Goal: Entertainment & Leisure: Browse casually

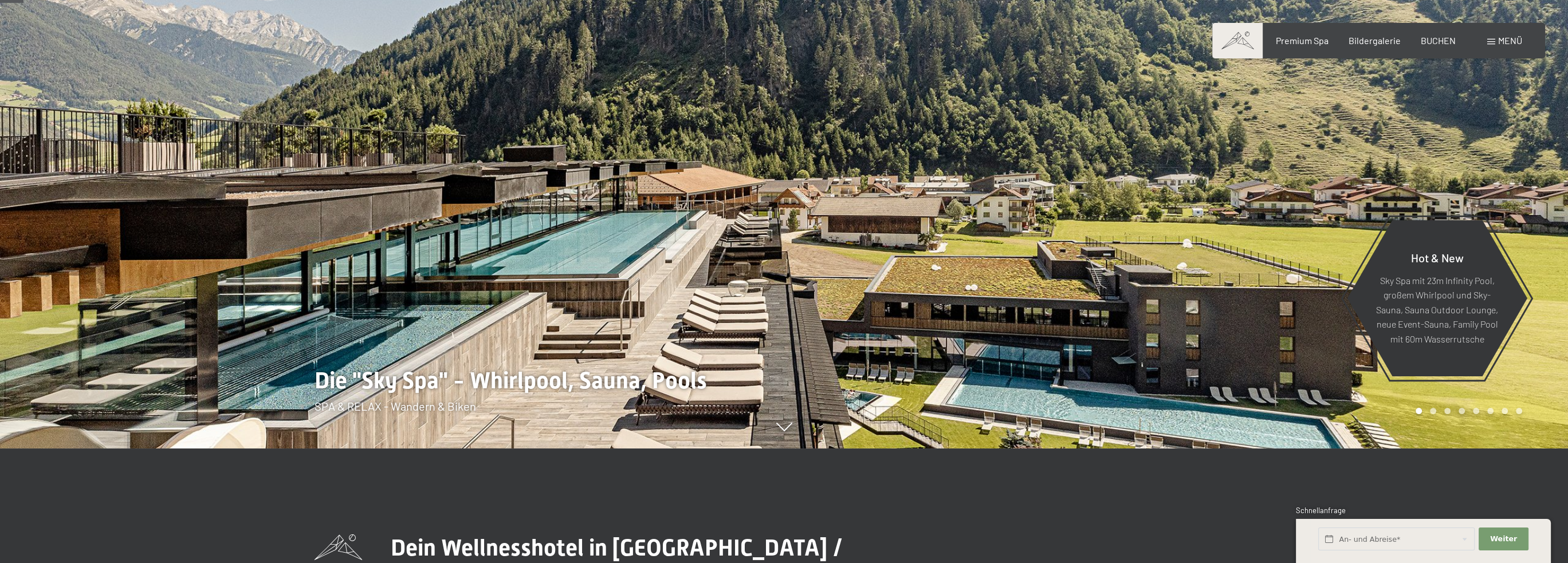
drag, startPoint x: 623, startPoint y: 279, endPoint x: 956, endPoint y: 269, distance: 333.2
click at [956, 449] on div at bounding box center [784, 449] width 939 height 0
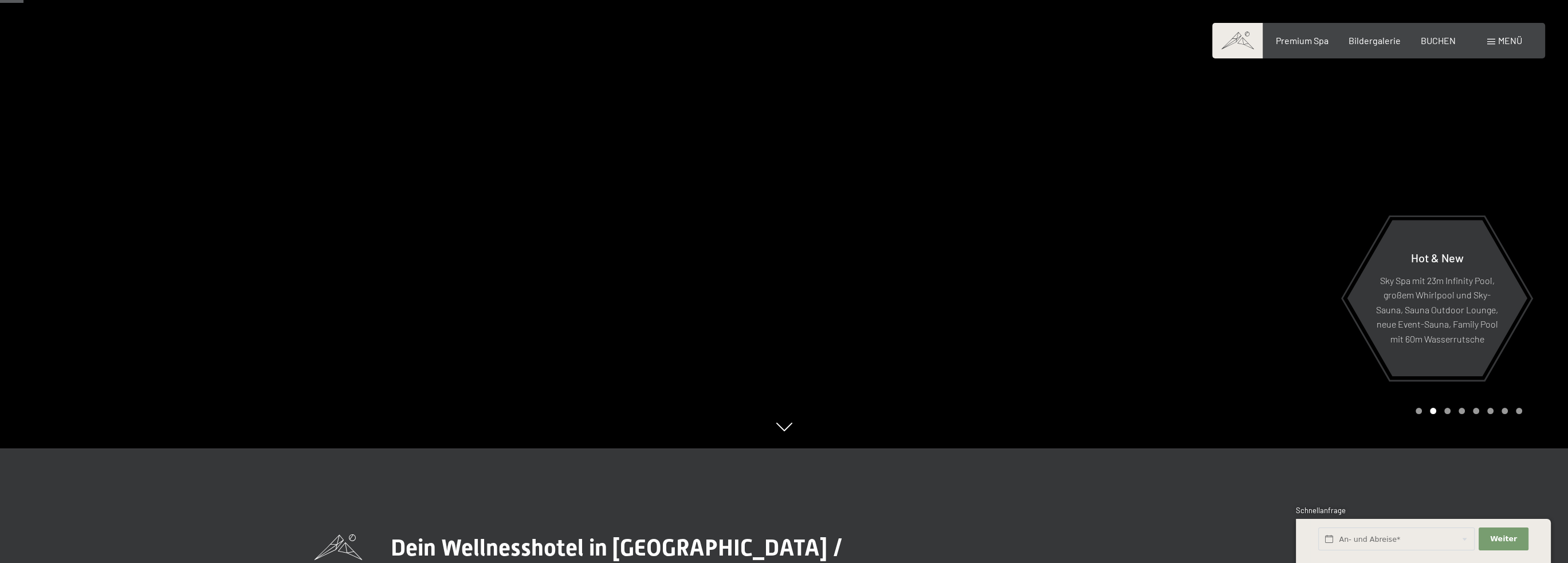
click at [977, 329] on div at bounding box center [1176, 167] width 784 height 563
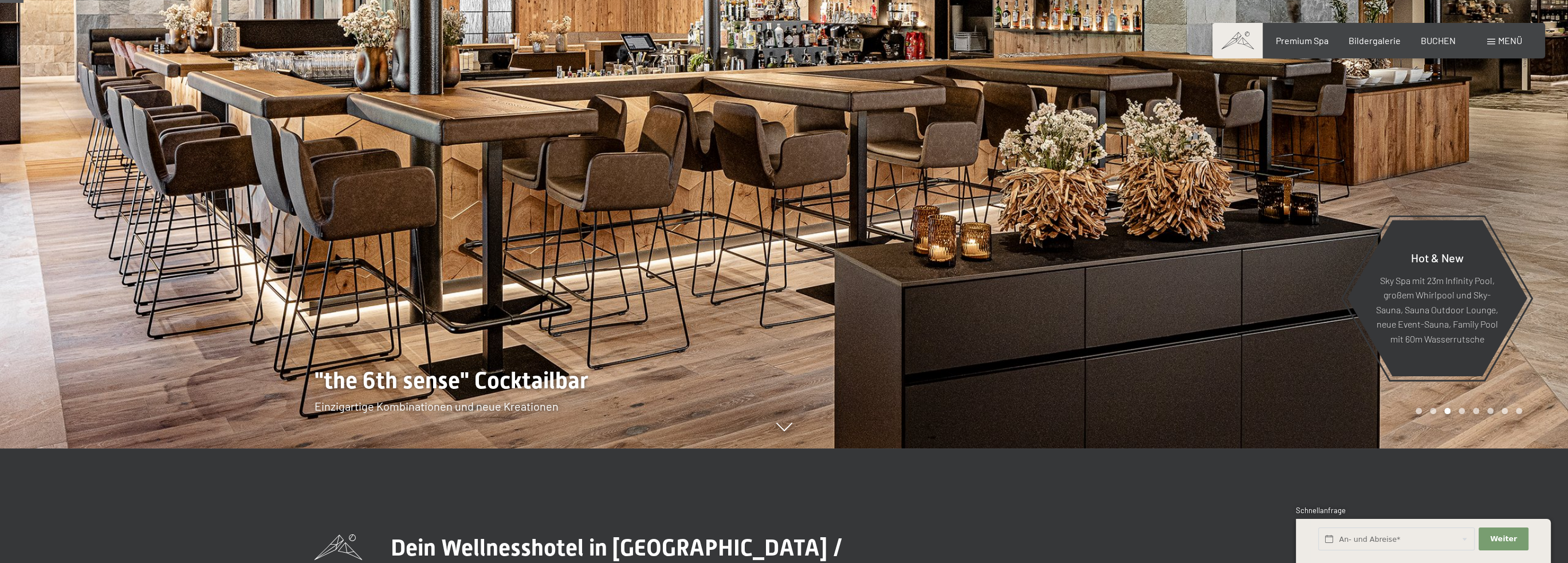
drag, startPoint x: 999, startPoint y: 301, endPoint x: 831, endPoint y: 300, distance: 168.0
click at [831, 300] on div at bounding box center [1176, 167] width 784 height 563
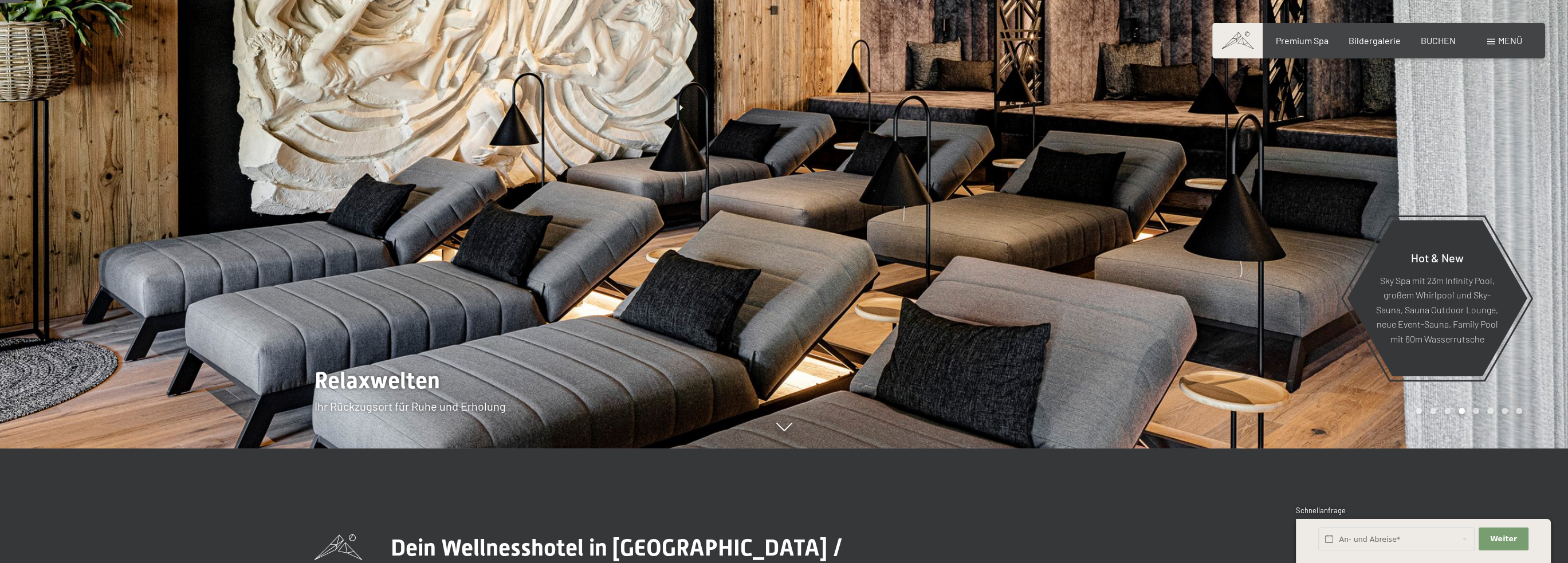
click at [941, 288] on div at bounding box center [1176, 167] width 784 height 563
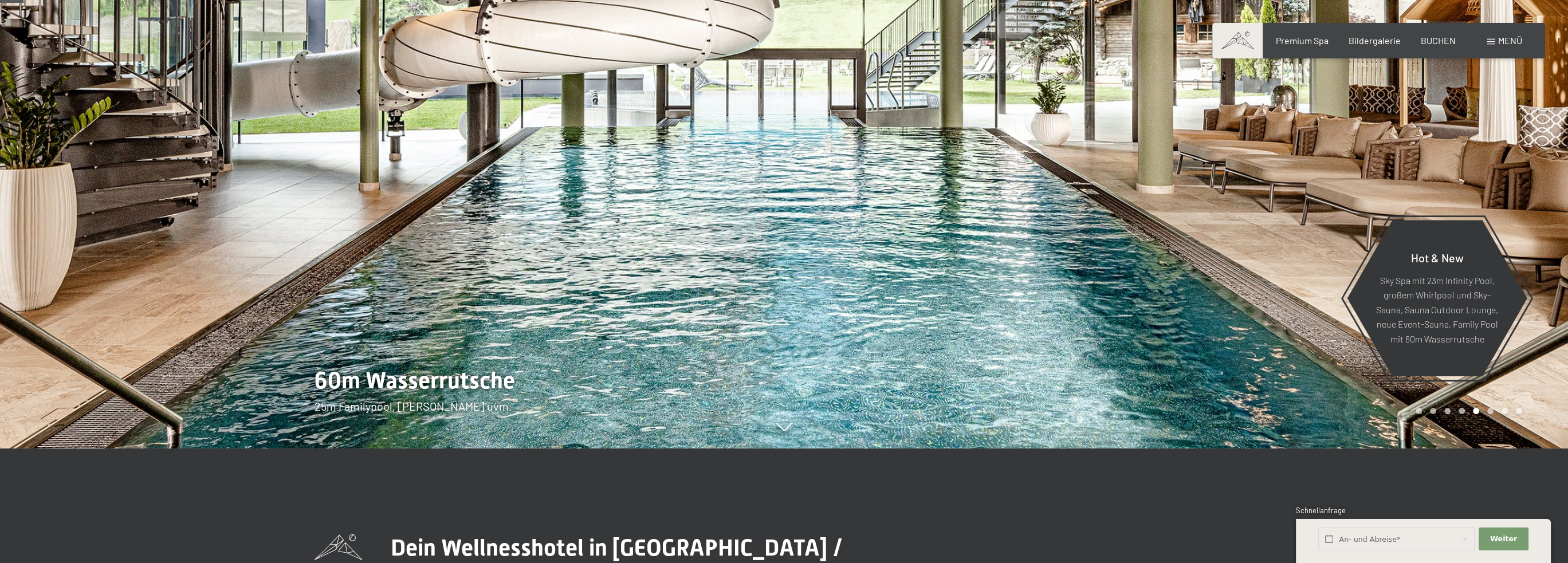
click at [941, 288] on div at bounding box center [1176, 167] width 784 height 563
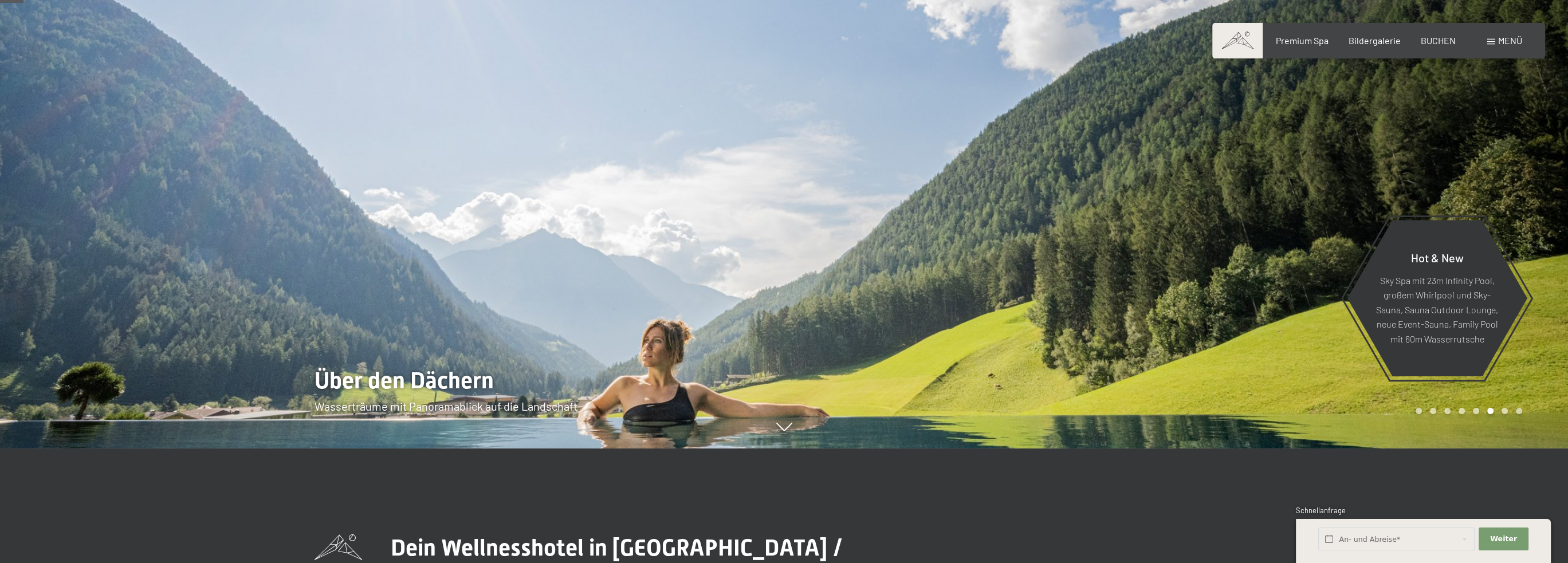
click at [941, 288] on div at bounding box center [1176, 167] width 784 height 563
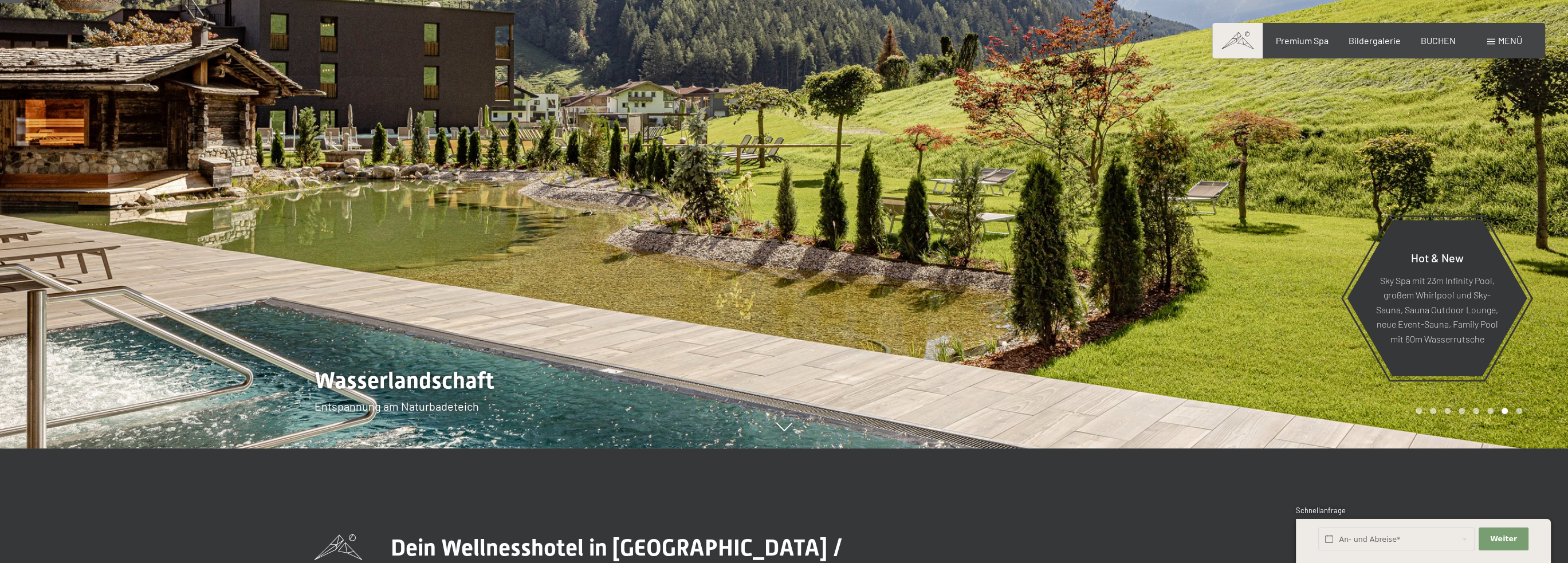
click at [941, 288] on div at bounding box center [1176, 167] width 784 height 563
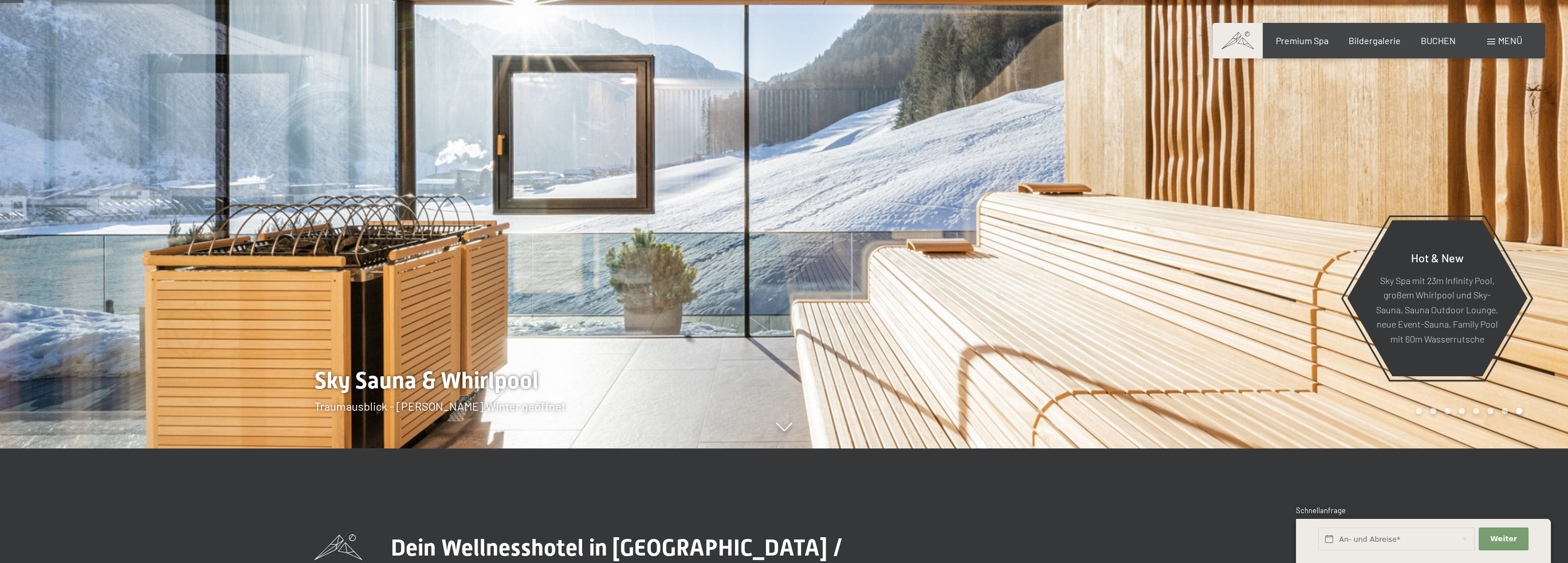
click at [941, 288] on div at bounding box center [1176, 167] width 784 height 563
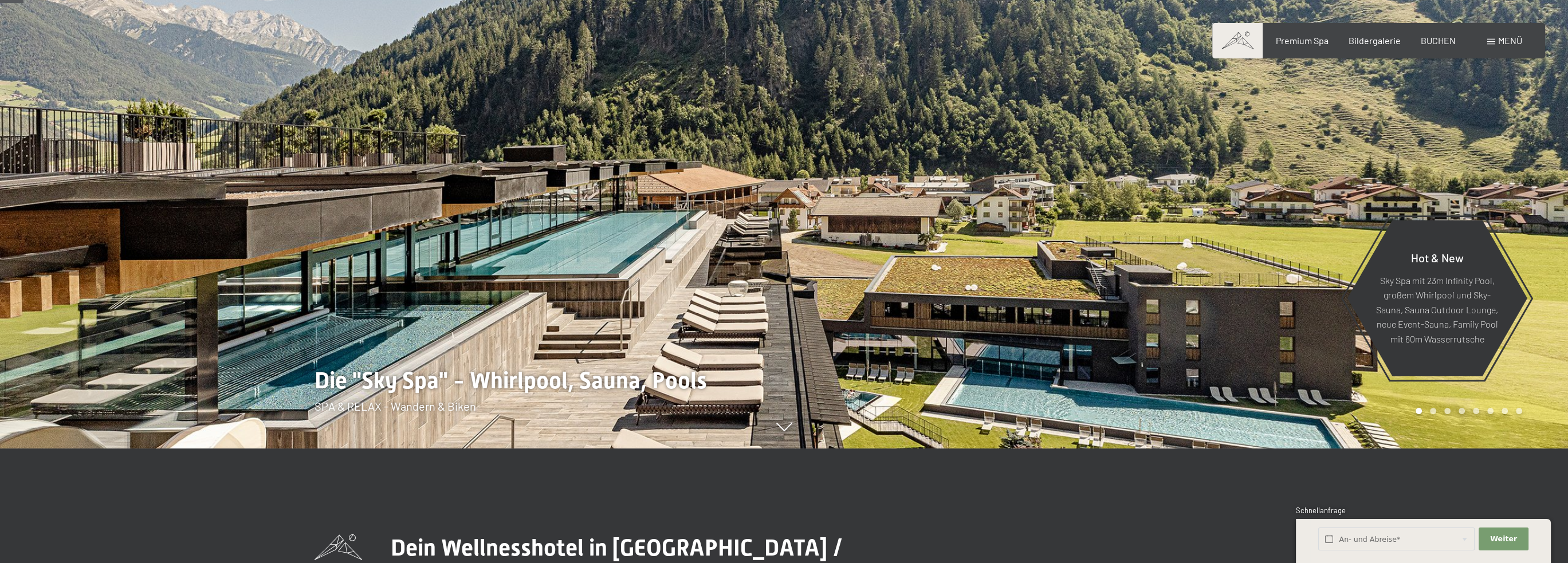
click at [941, 288] on div at bounding box center [1176, 167] width 784 height 563
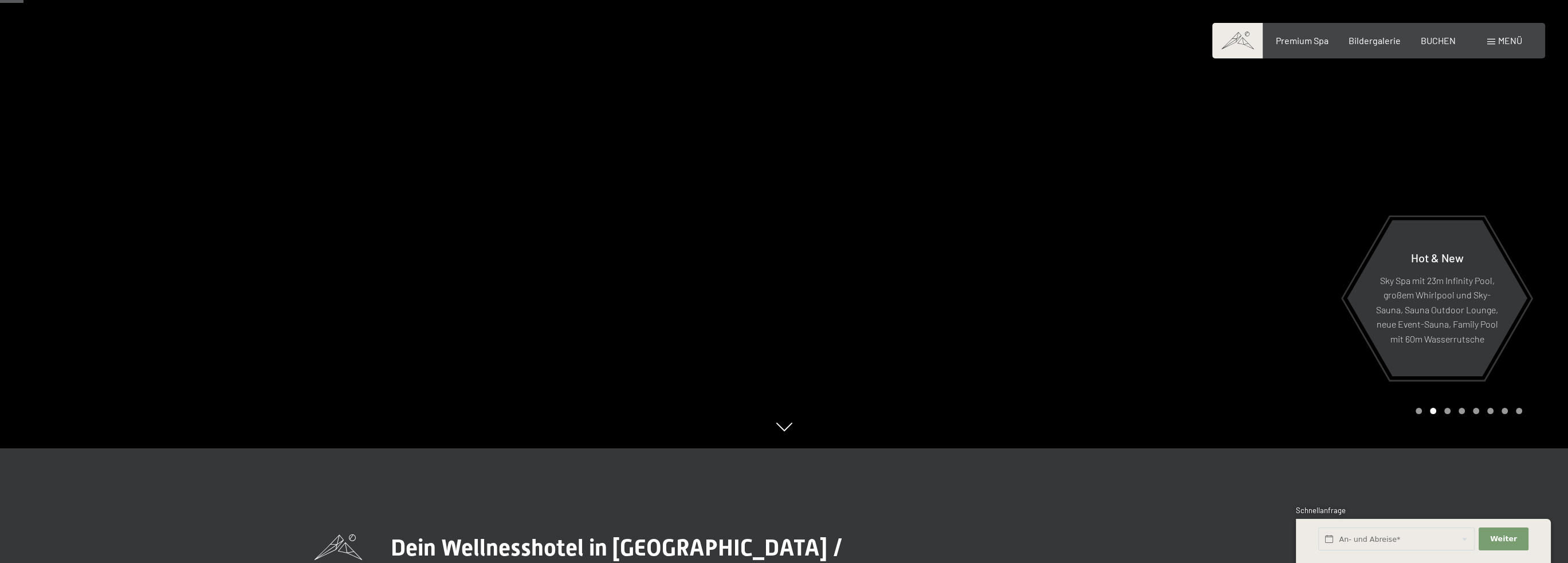
click at [941, 288] on div at bounding box center [1176, 167] width 784 height 563
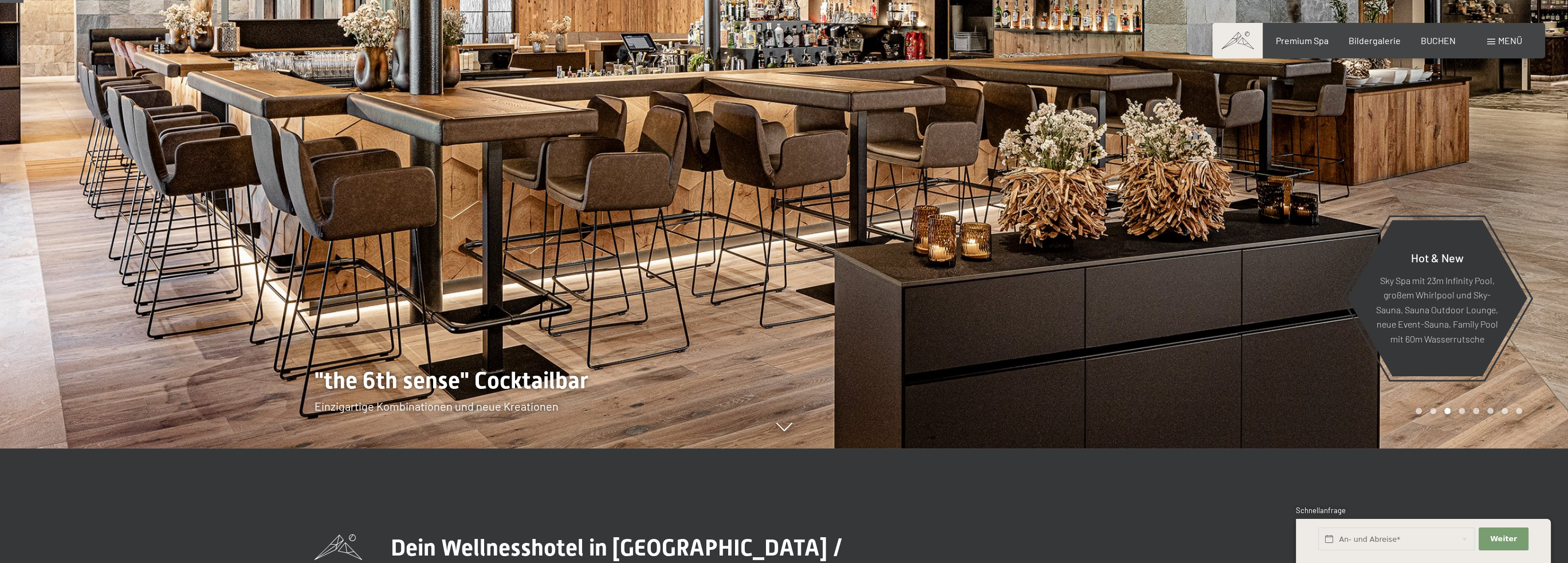
click at [941, 288] on div at bounding box center [1176, 167] width 784 height 563
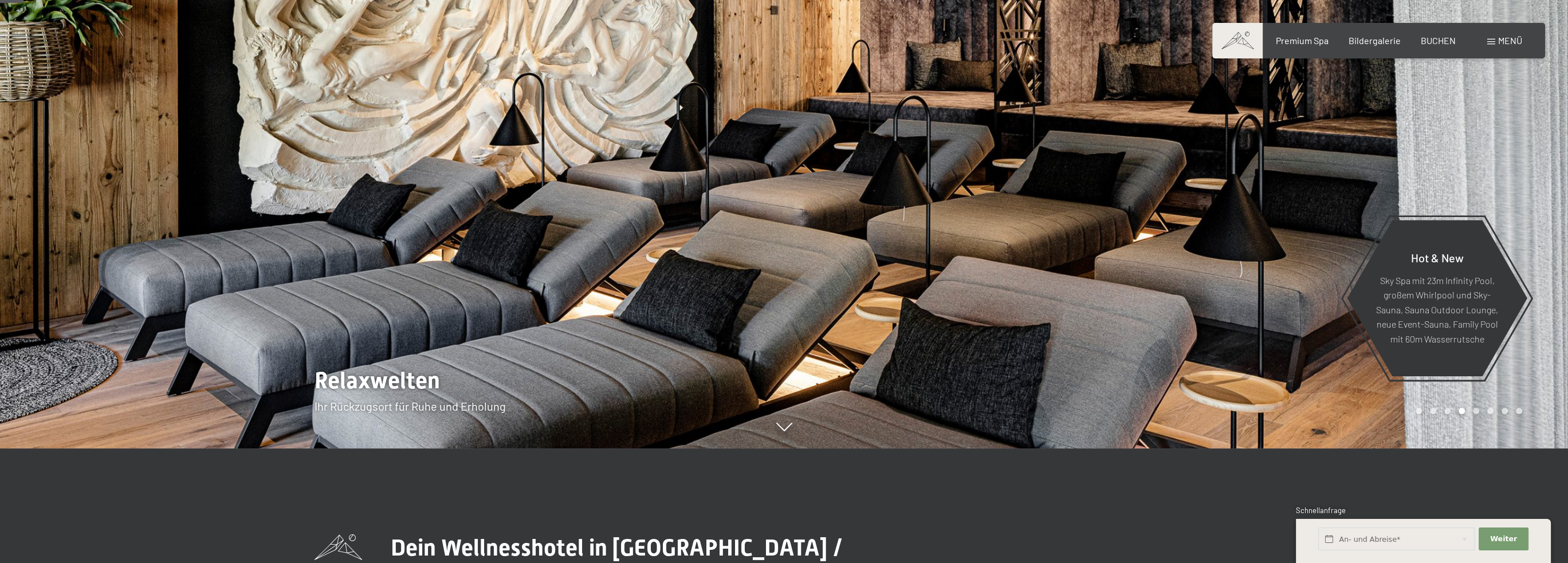
click at [941, 288] on div at bounding box center [1176, 167] width 784 height 563
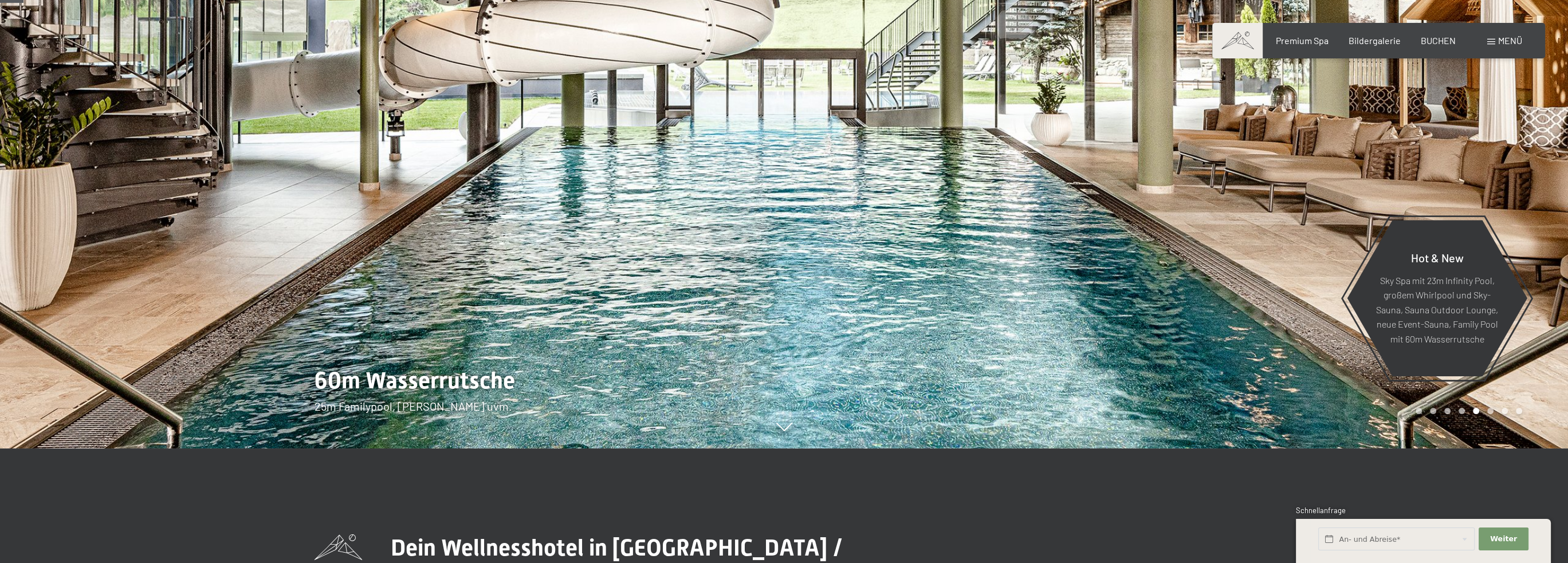
click at [941, 288] on div at bounding box center [1176, 167] width 784 height 563
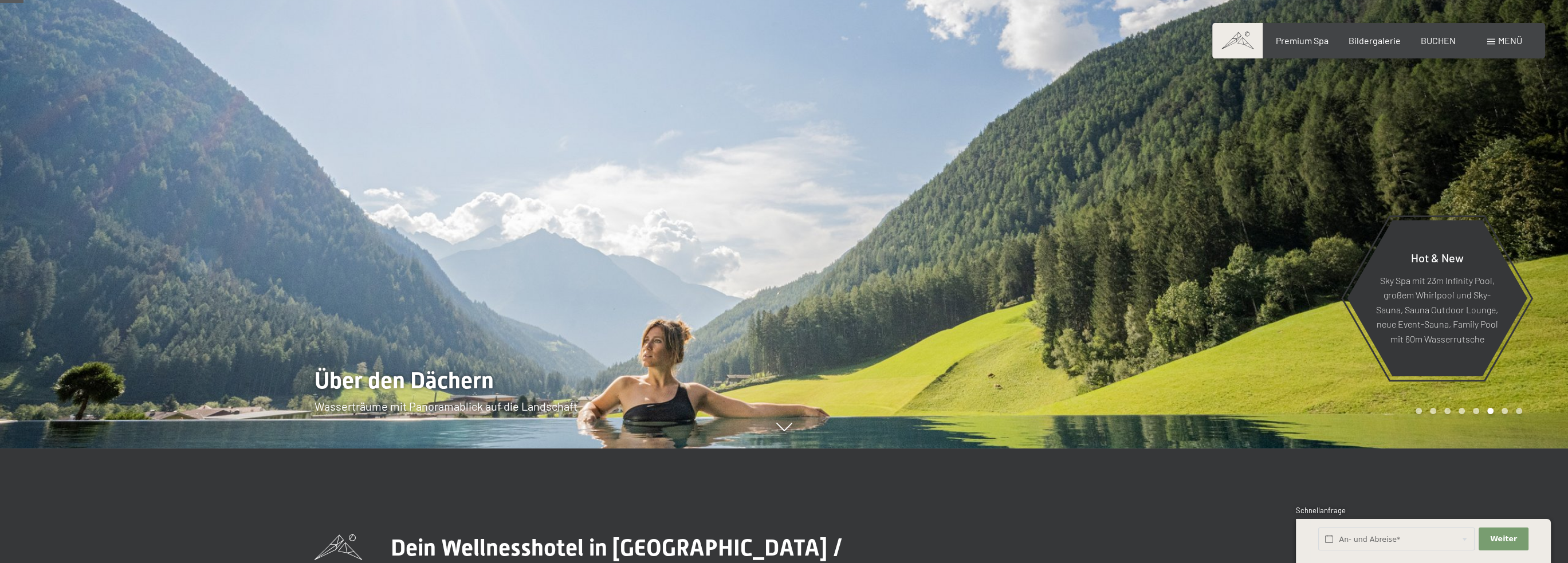
click at [941, 288] on div at bounding box center [1176, 167] width 784 height 563
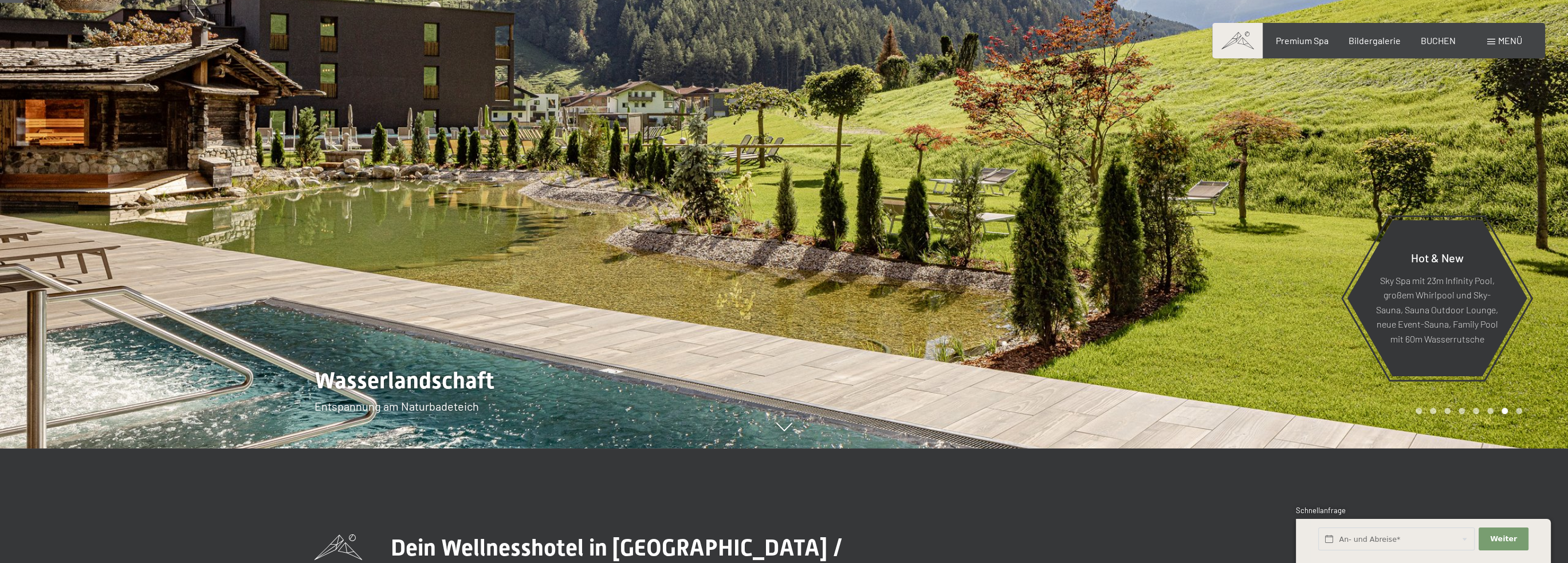
click at [941, 288] on div at bounding box center [1176, 167] width 784 height 563
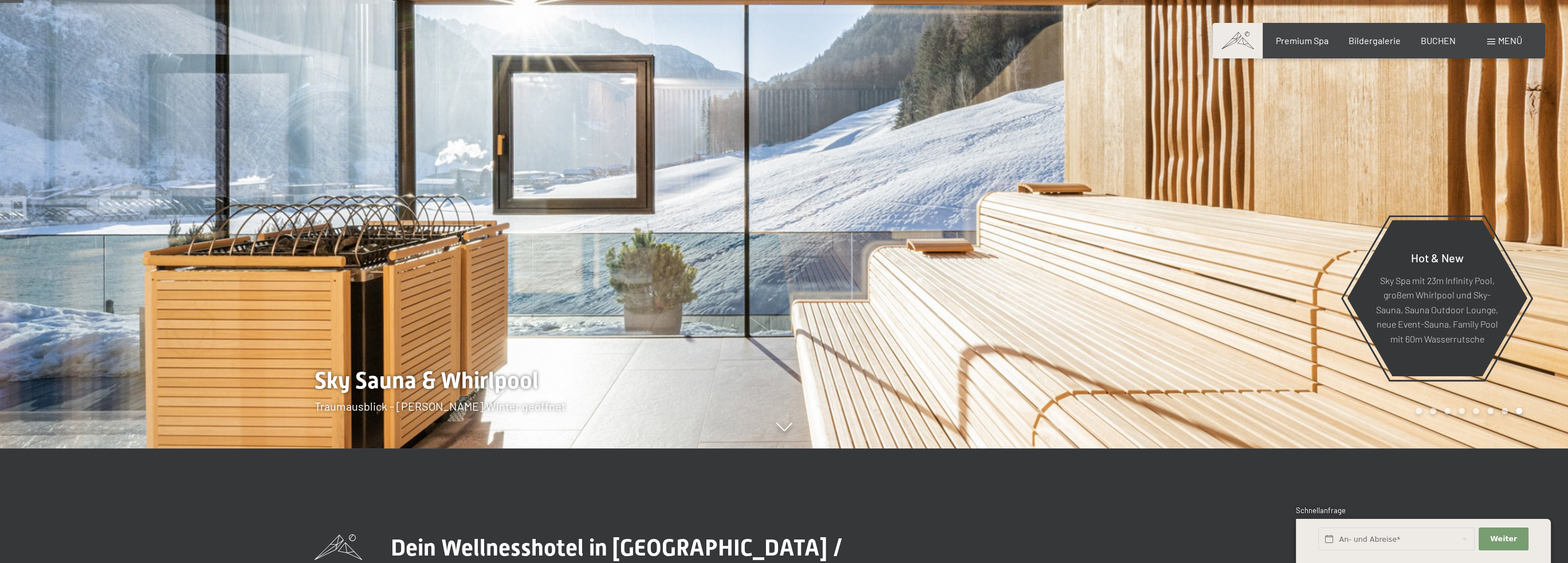
click at [941, 288] on div at bounding box center [1176, 167] width 784 height 563
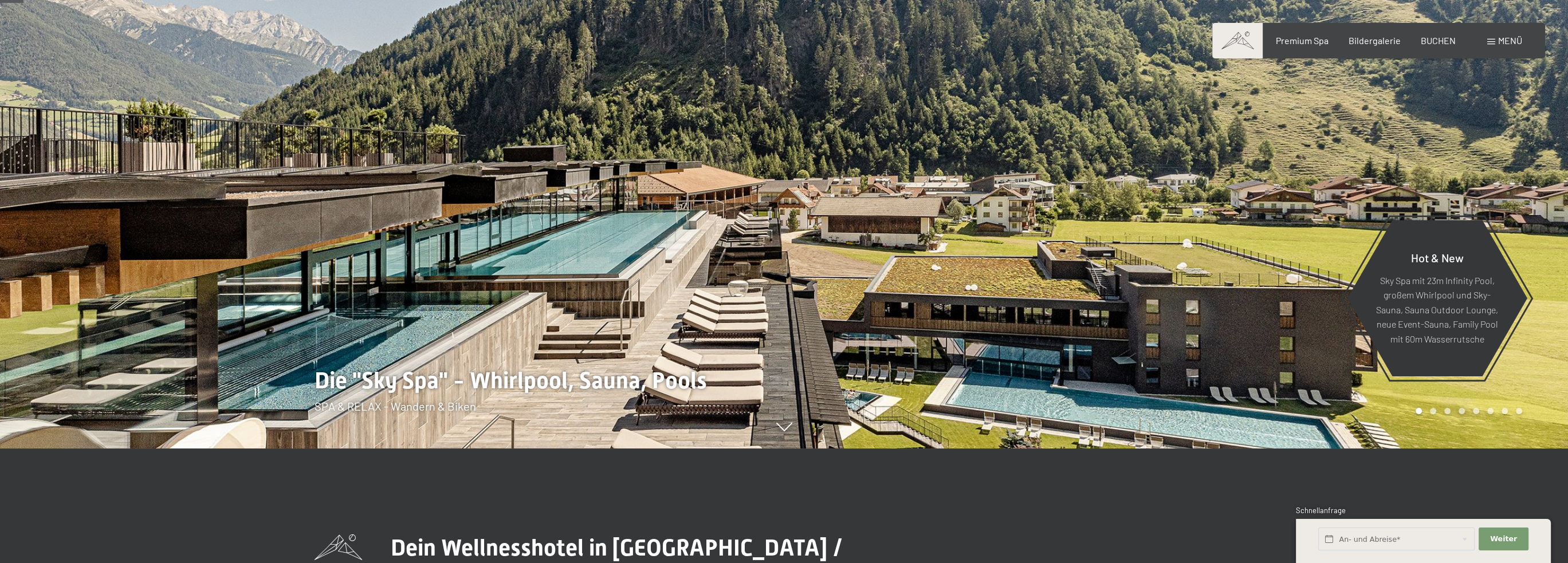
click at [941, 288] on div at bounding box center [1176, 167] width 784 height 563
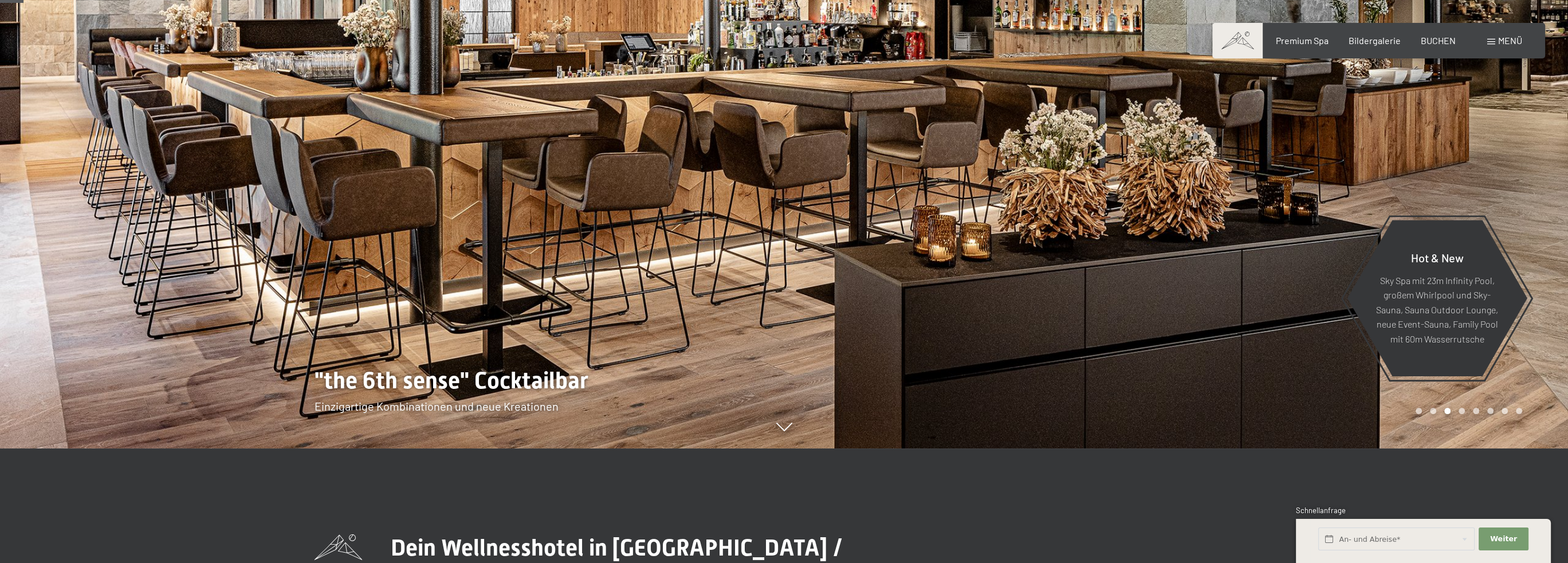
click at [492, 253] on div at bounding box center [392, 167] width 784 height 563
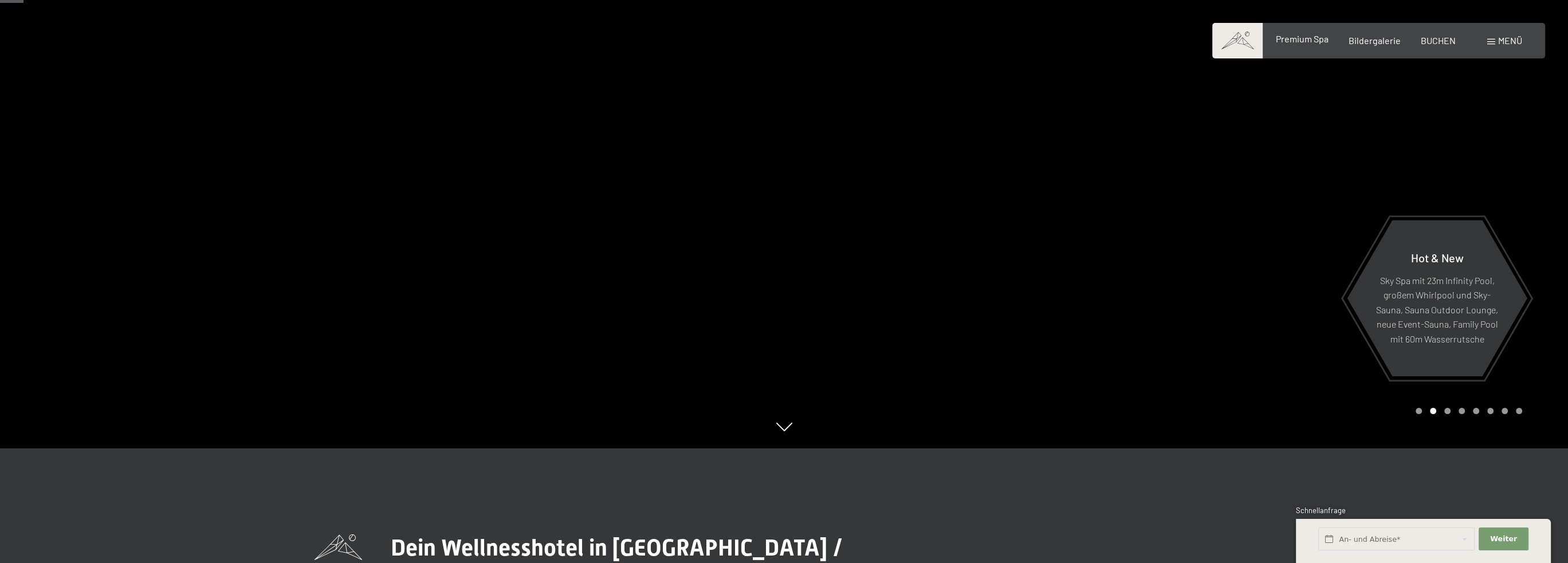
click at [1299, 46] on div "Premium Spa Bildergalerie BUCHEN" at bounding box center [1356, 40] width 241 height 13
click at [1361, 40] on span "Bildergalerie" at bounding box center [1374, 38] width 52 height 11
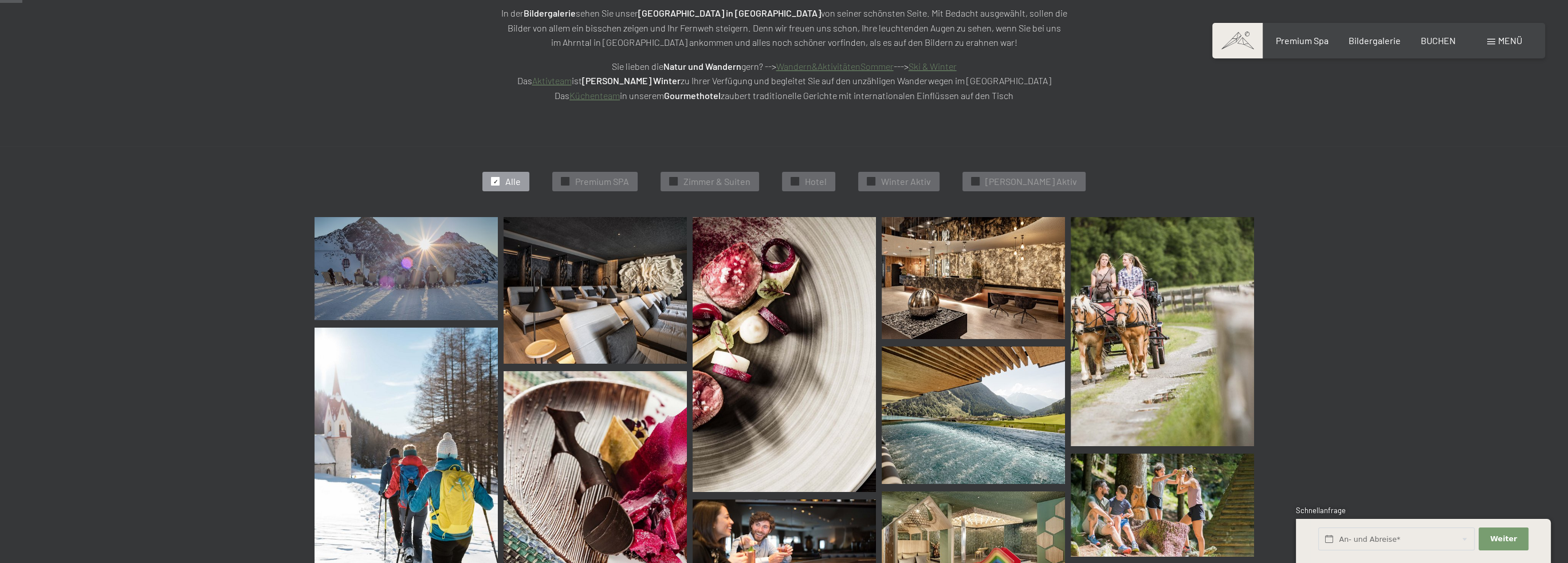
scroll to position [229, 0]
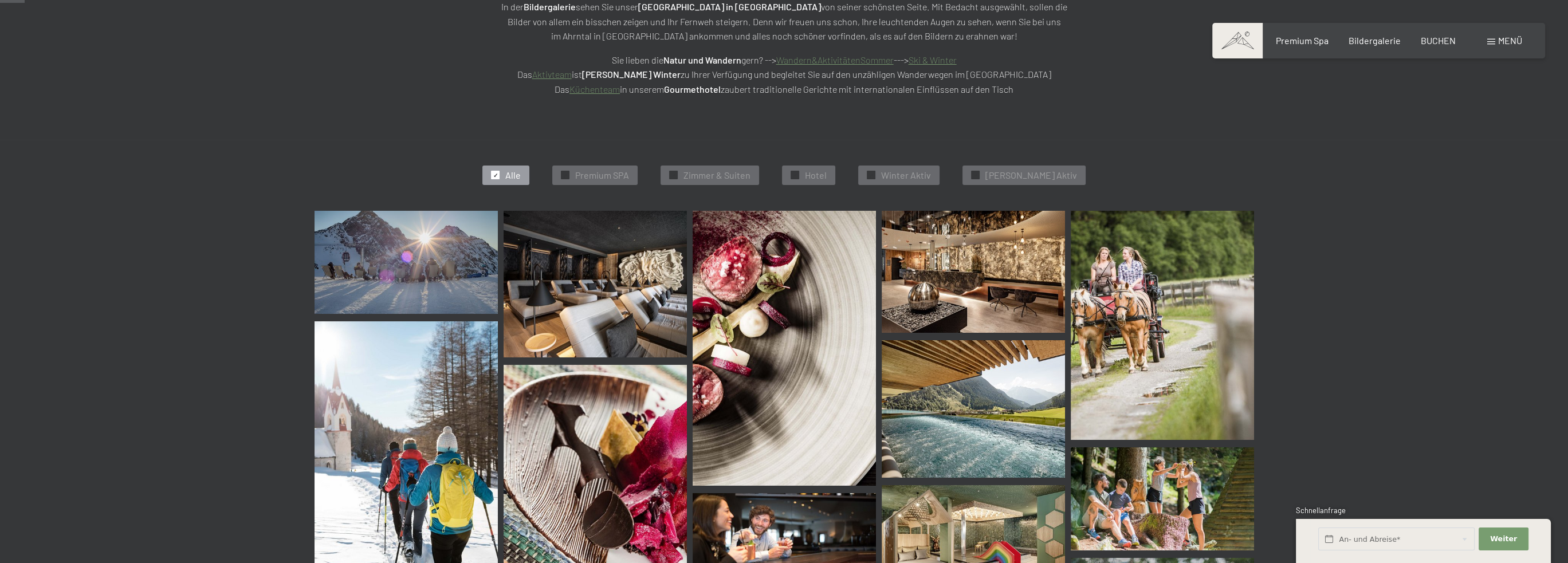
click at [416, 269] on img at bounding box center [406, 263] width 183 height 103
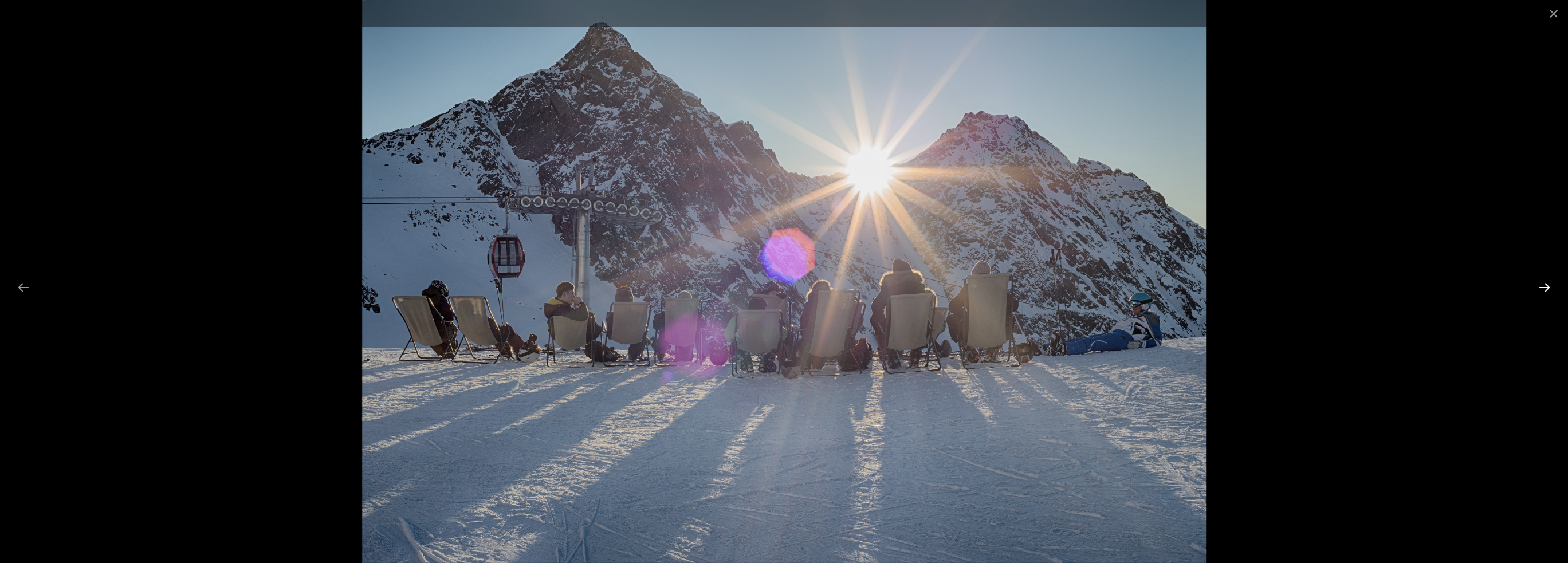
click at [1551, 286] on button "Next slide" at bounding box center [1544, 287] width 24 height 22
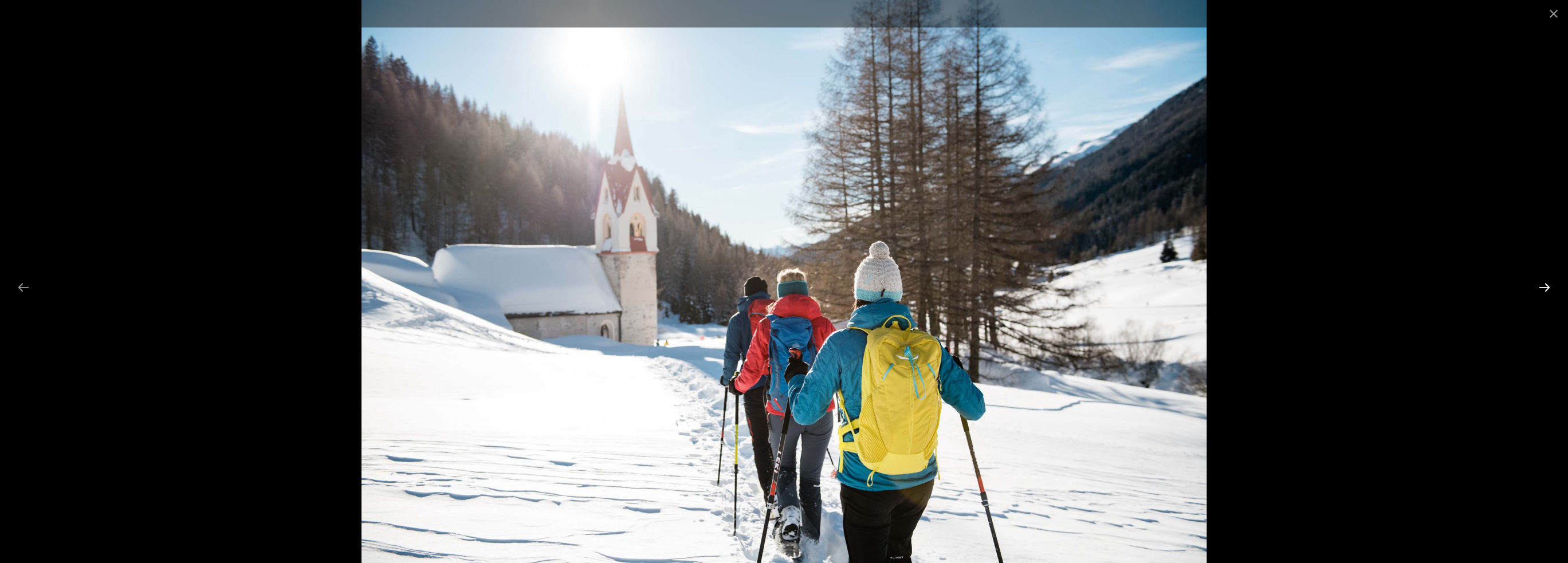
click at [1551, 286] on button "Next slide" at bounding box center [1544, 287] width 24 height 22
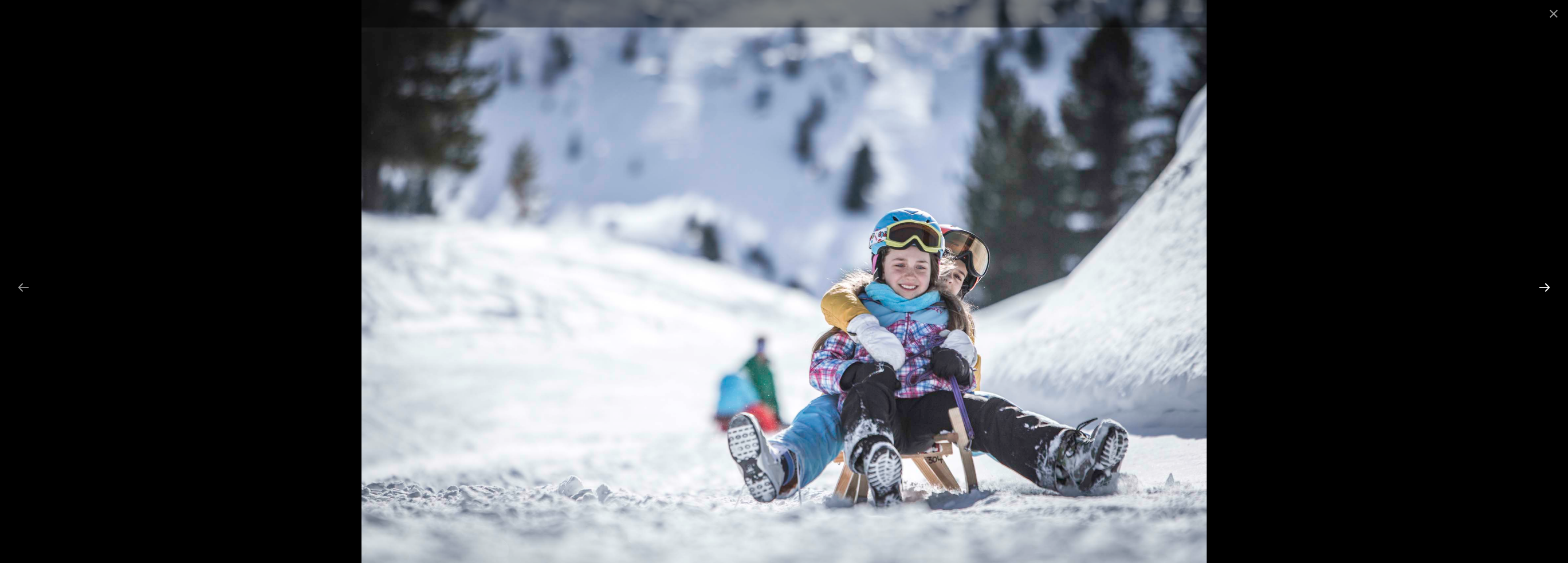
click at [1551, 286] on button "Next slide" at bounding box center [1544, 287] width 24 height 22
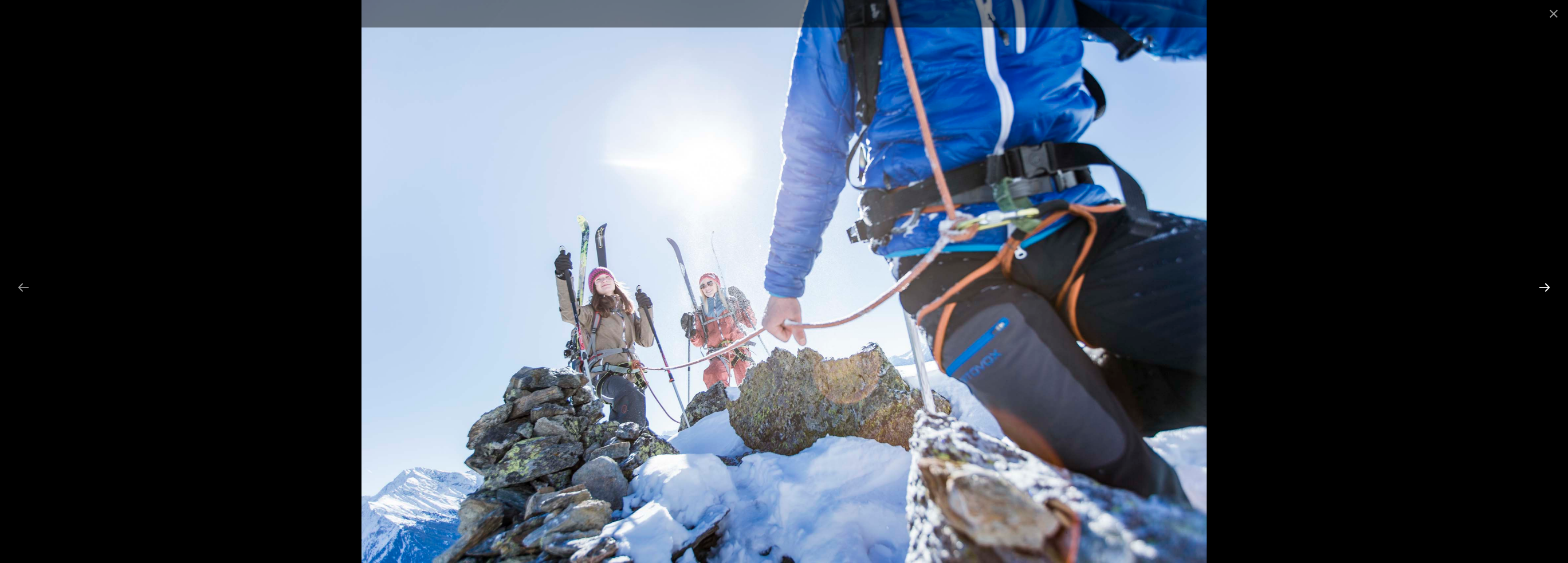
click at [1551, 286] on button "Next slide" at bounding box center [1544, 287] width 24 height 22
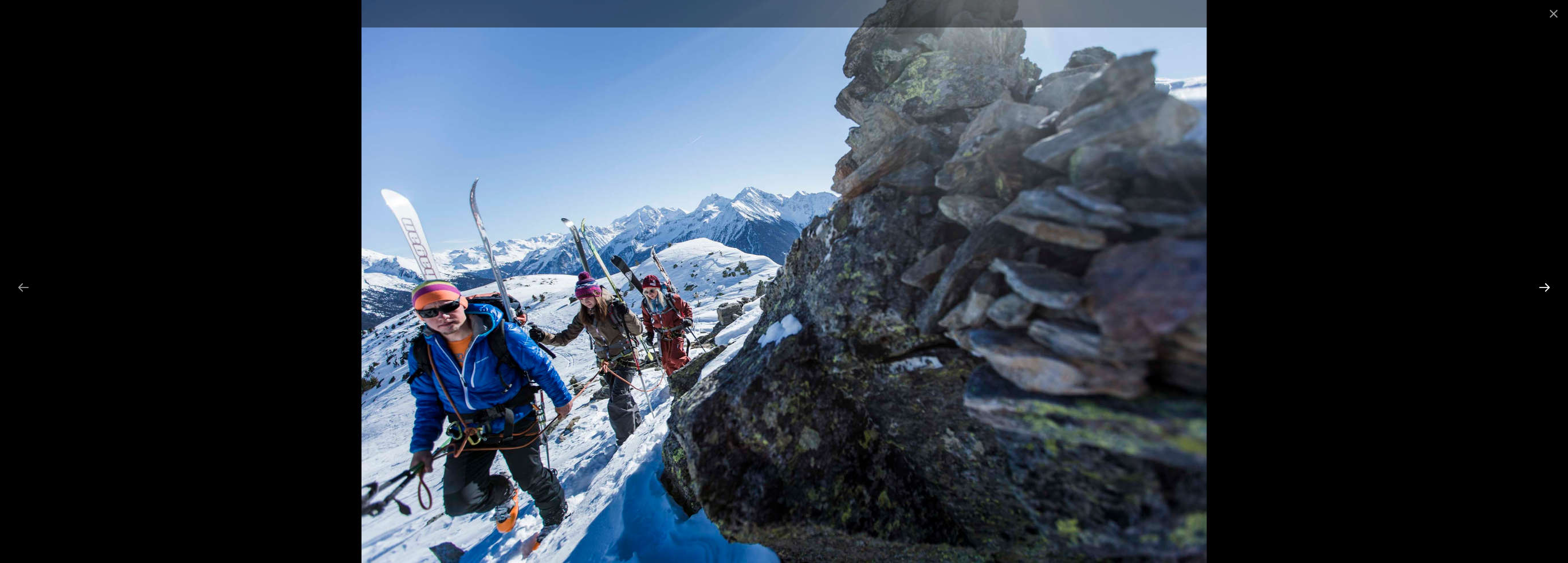
click at [1544, 283] on button "Next slide" at bounding box center [1544, 287] width 24 height 22
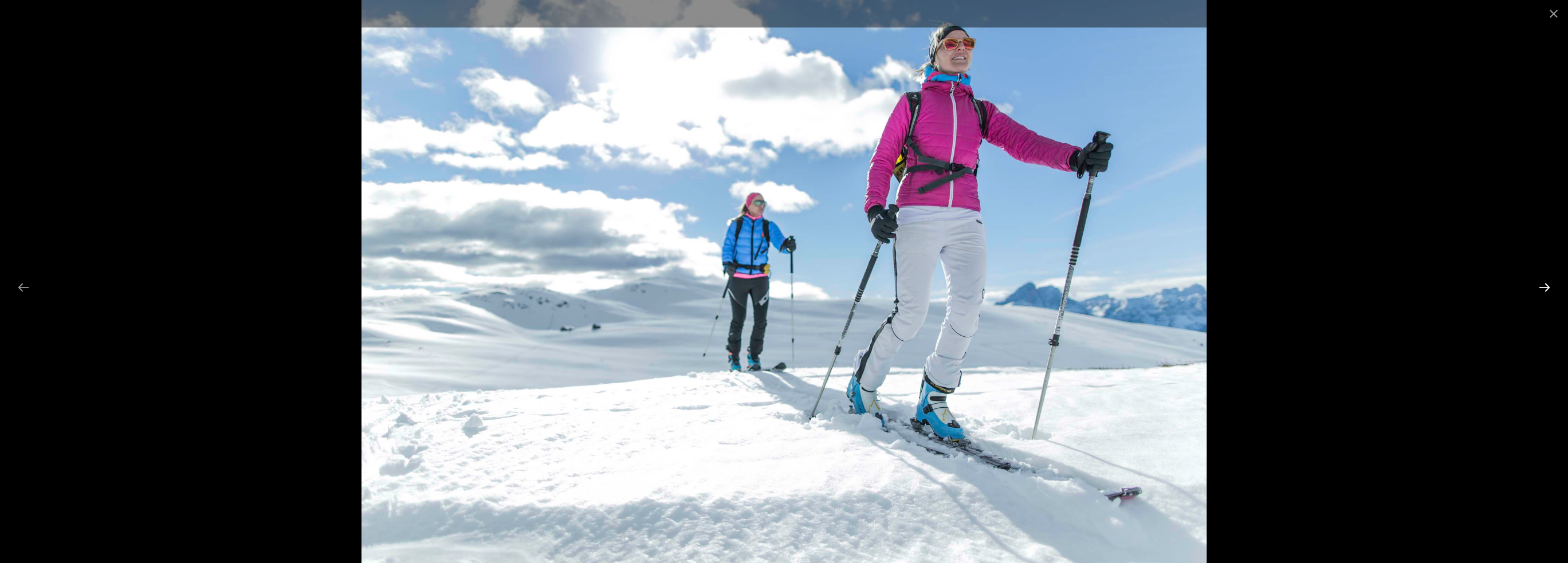
click at [1544, 283] on button "Next slide" at bounding box center [1544, 287] width 24 height 22
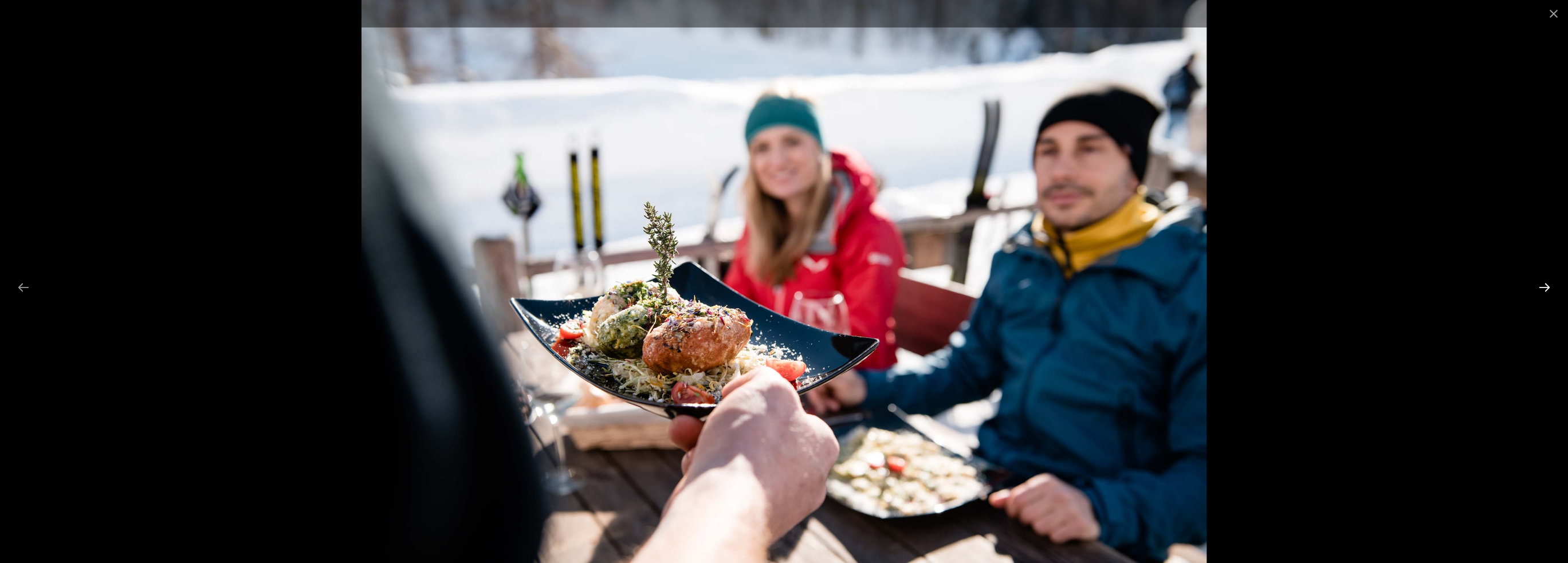
click at [1544, 283] on button "Next slide" at bounding box center [1544, 287] width 24 height 22
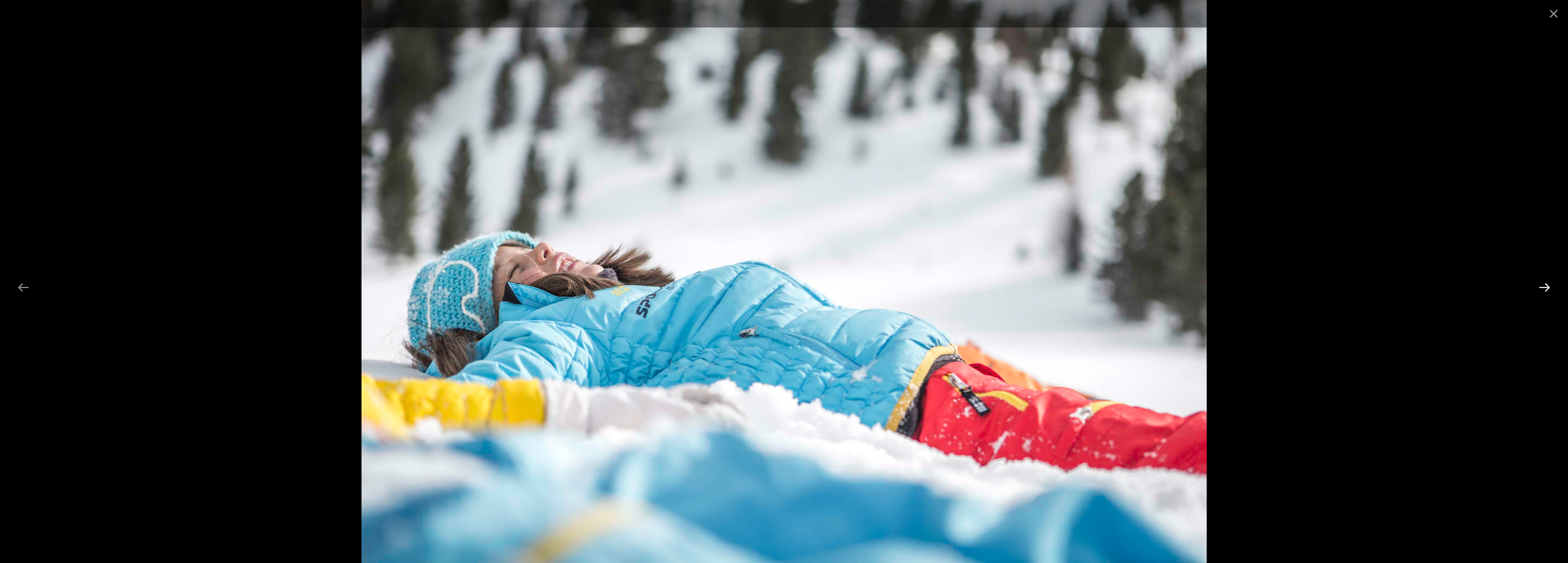
click at [1544, 283] on button "Next slide" at bounding box center [1544, 287] width 24 height 22
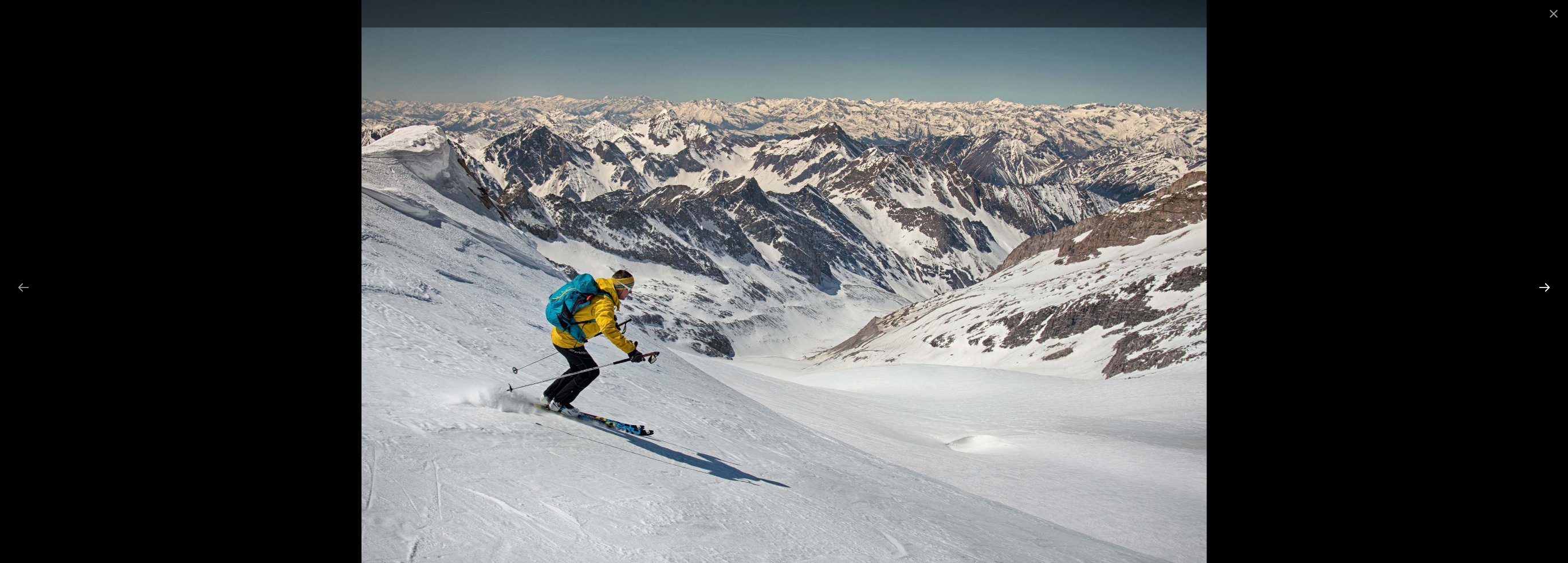
click at [1544, 283] on button "Next slide" at bounding box center [1544, 287] width 24 height 22
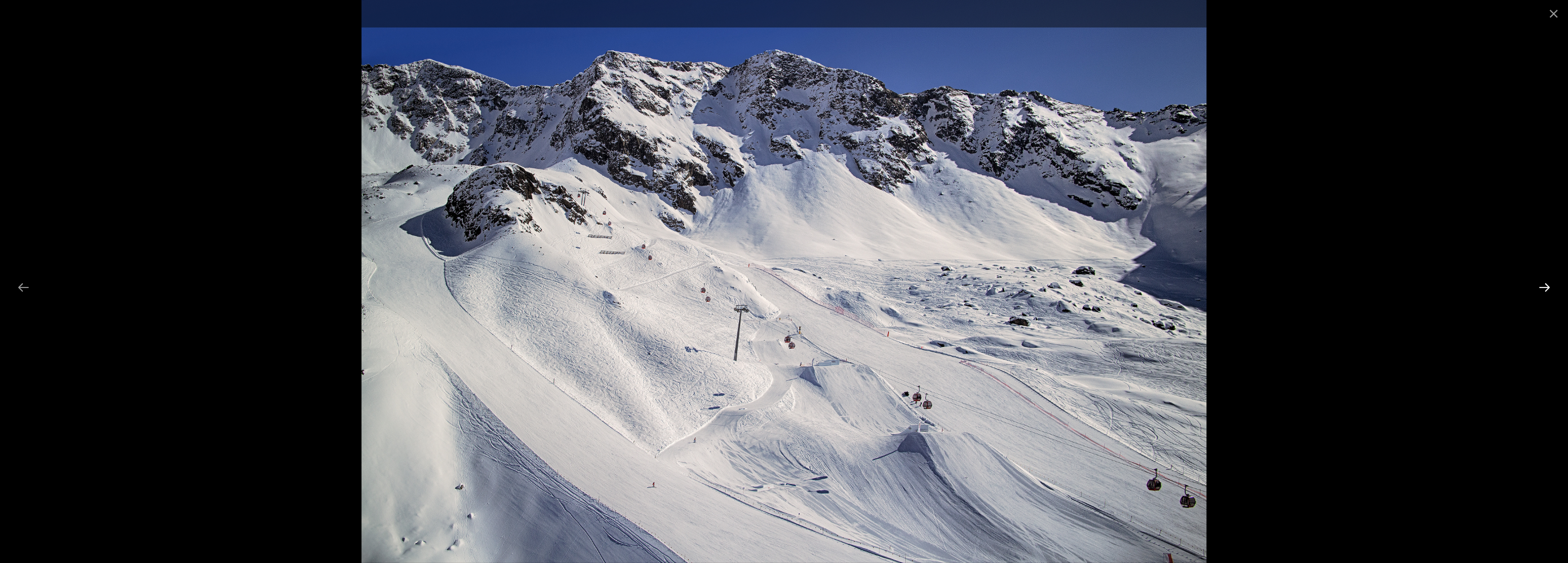
click at [1544, 283] on button "Next slide" at bounding box center [1544, 287] width 24 height 22
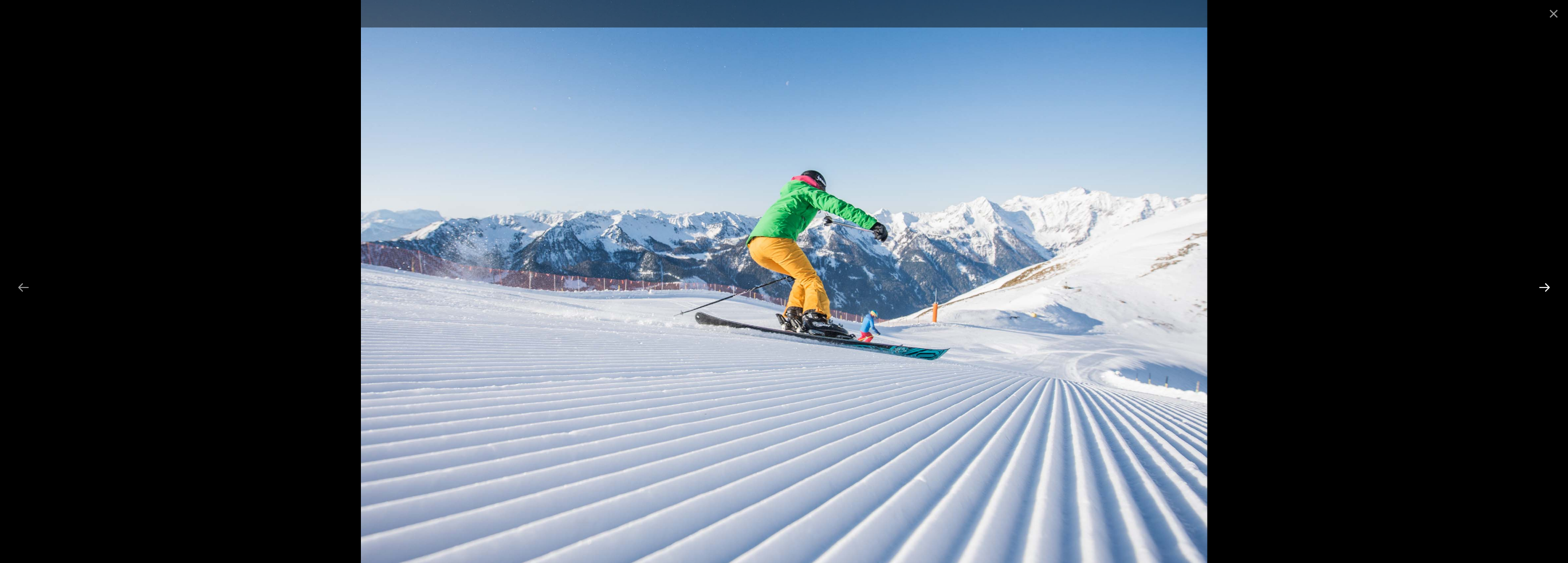
click at [1544, 283] on button "Next slide" at bounding box center [1544, 287] width 24 height 22
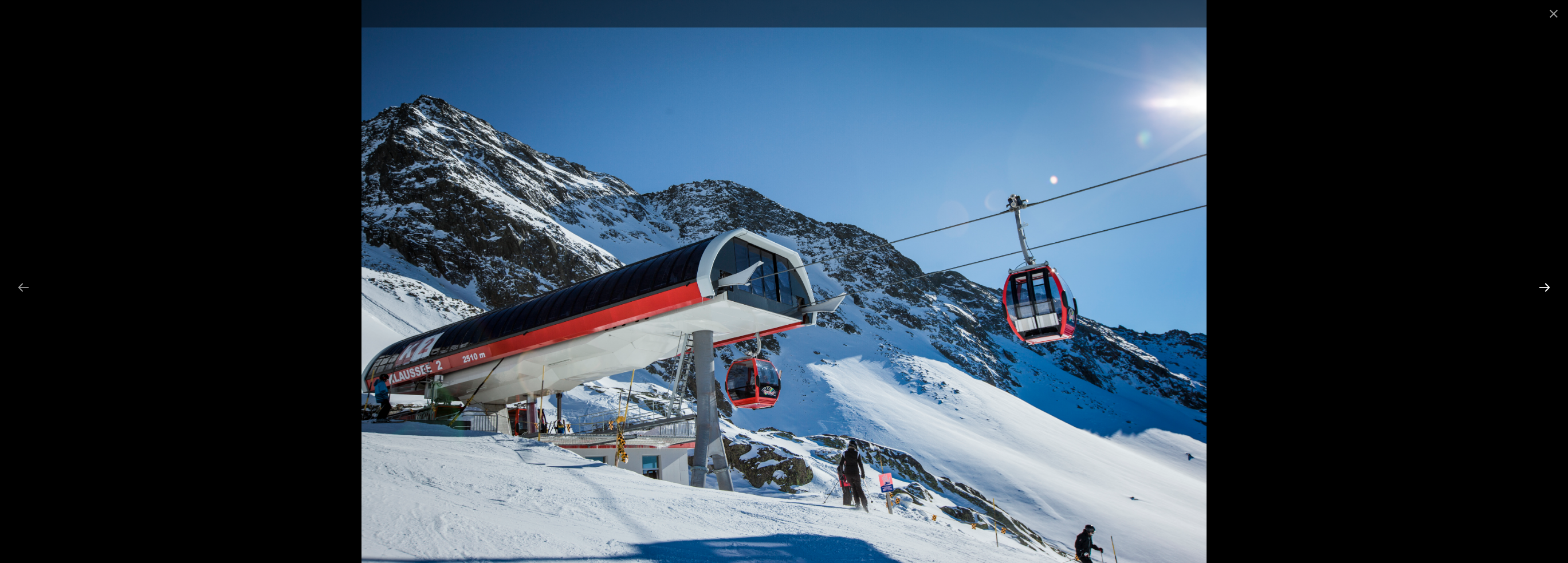
click at [1544, 283] on button "Next slide" at bounding box center [1544, 287] width 24 height 22
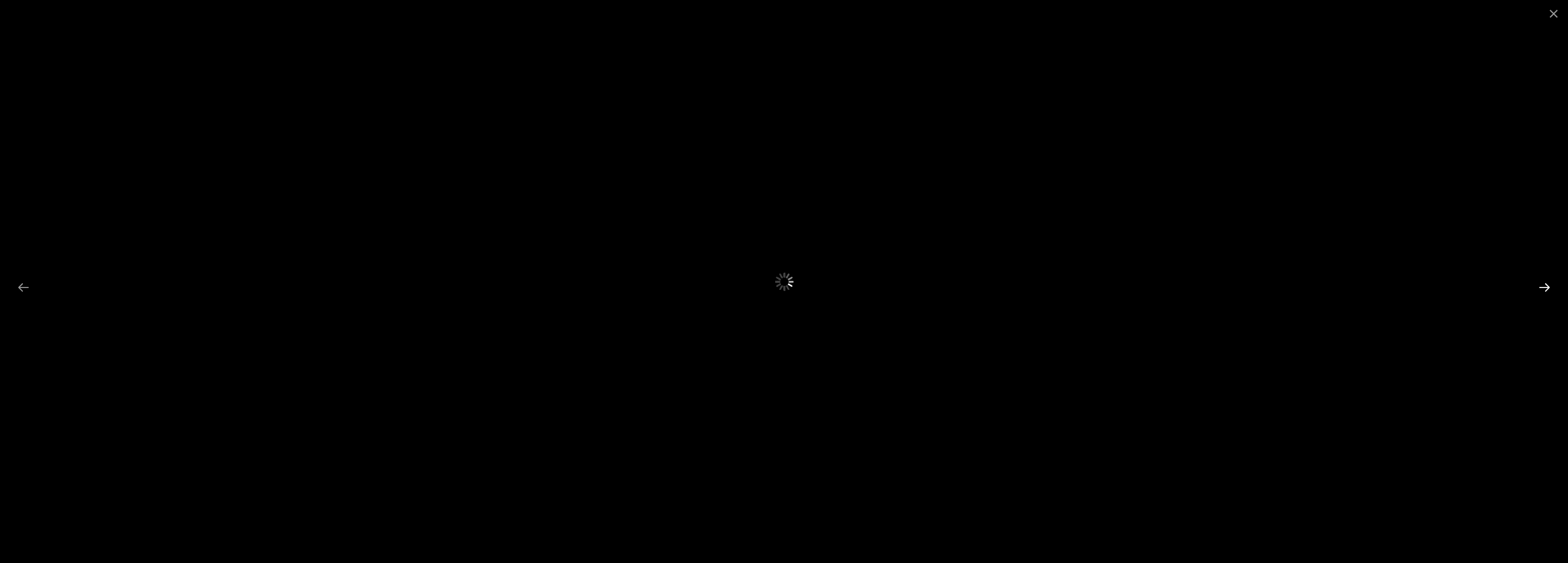
click at [1544, 283] on button "Next slide" at bounding box center [1544, 287] width 24 height 22
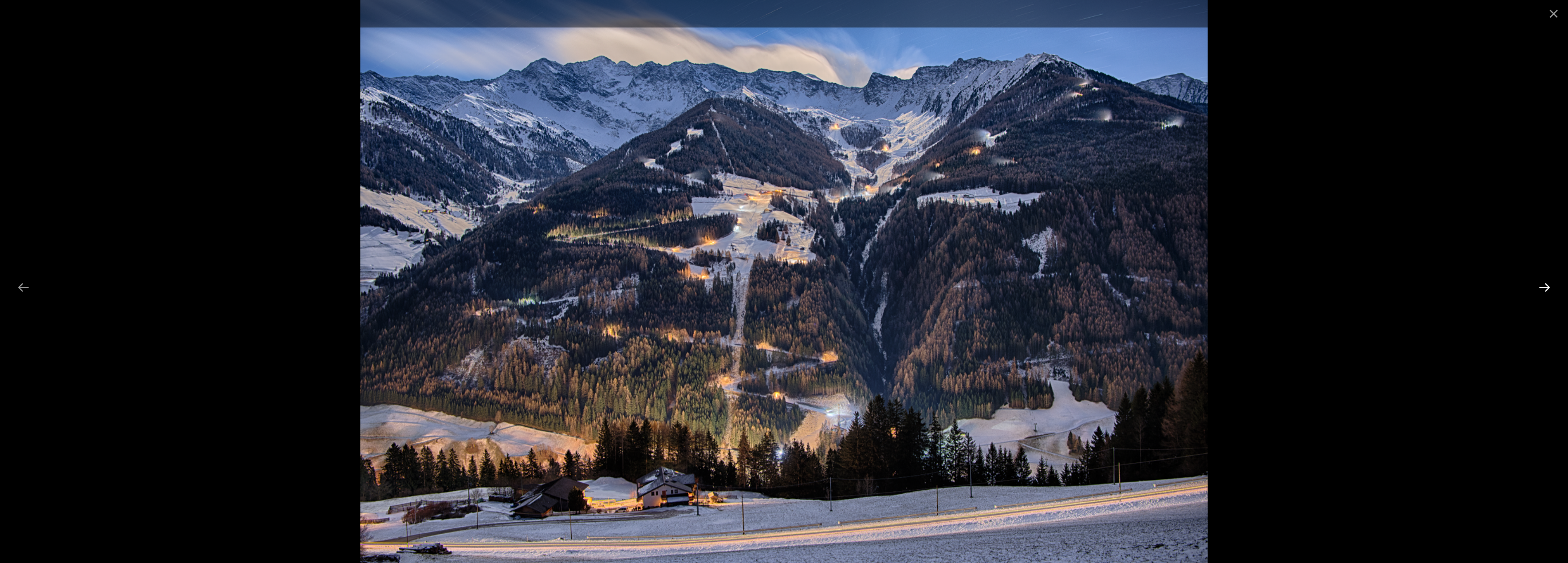
click at [1544, 283] on button "Next slide" at bounding box center [1544, 287] width 24 height 22
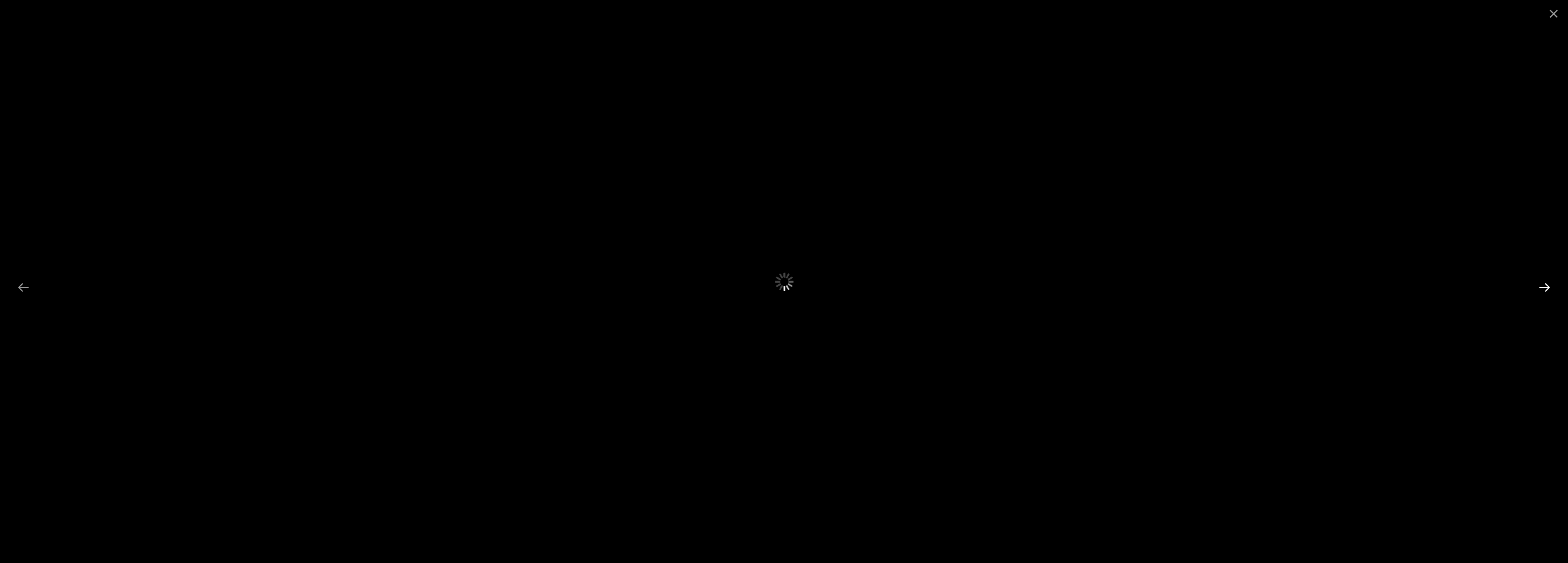
click at [1544, 283] on button "Next slide" at bounding box center [1544, 287] width 24 height 22
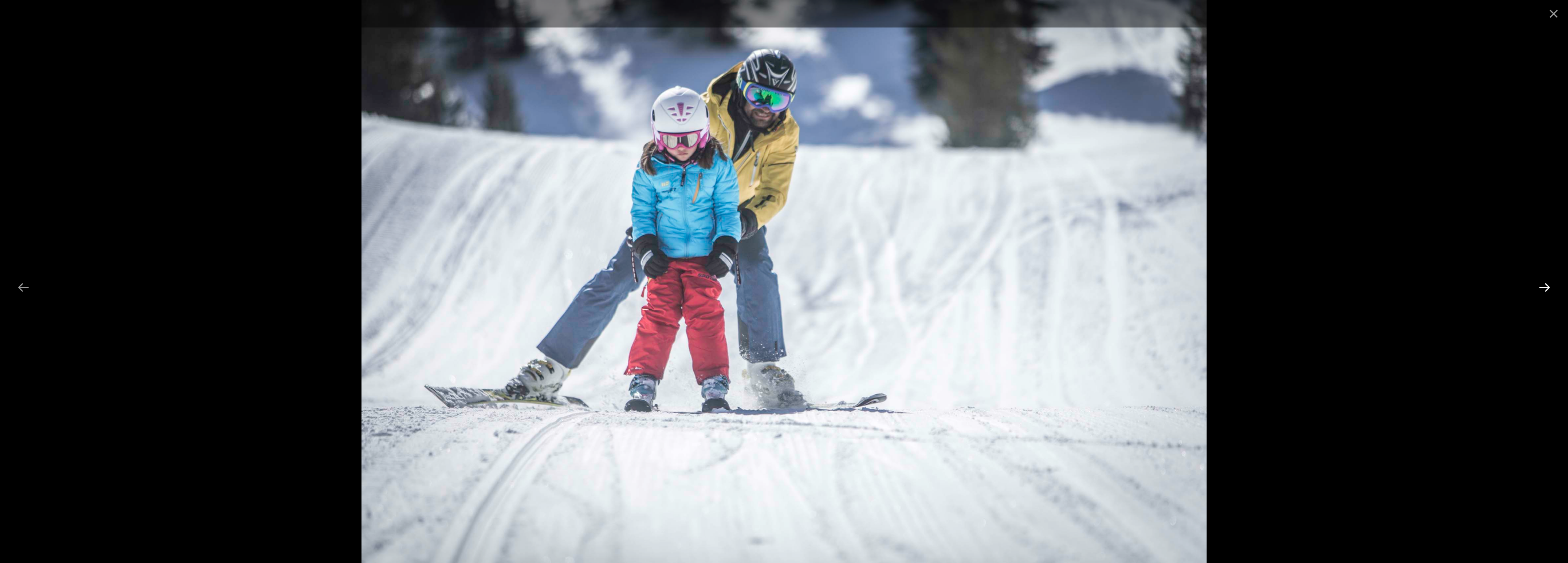
click at [1542, 281] on button "Next slide" at bounding box center [1544, 287] width 24 height 22
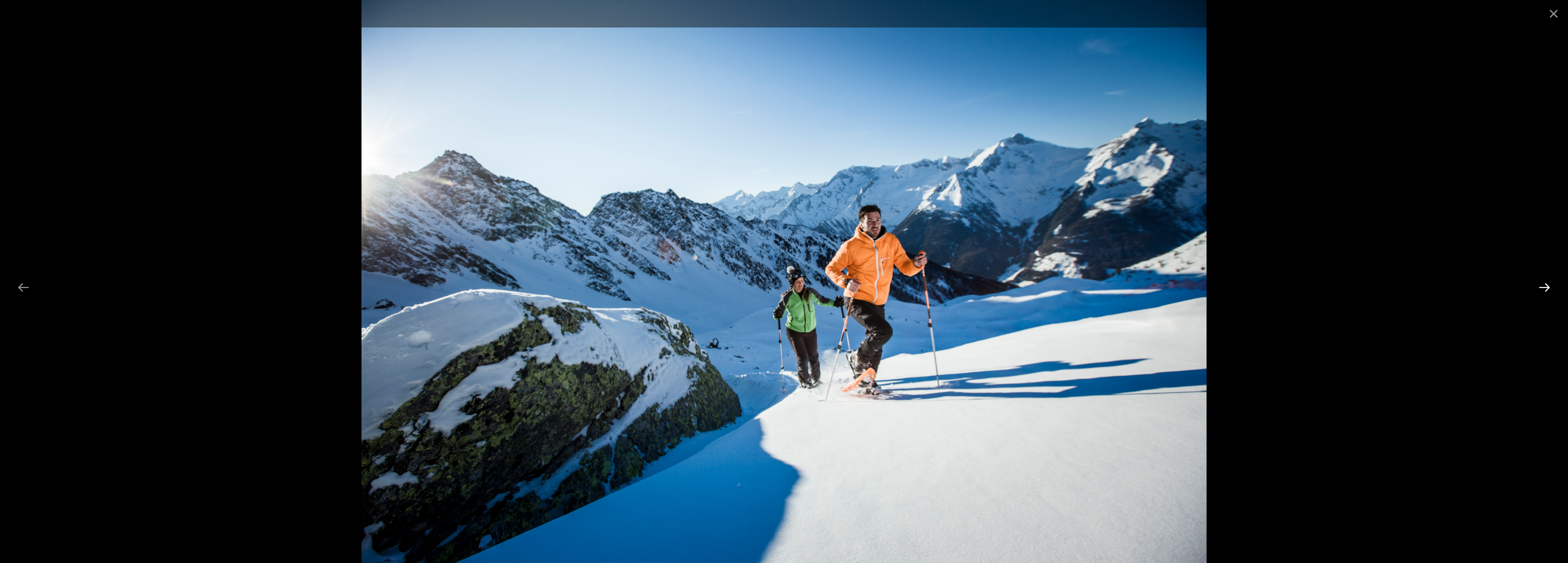
click at [1542, 281] on button "Next slide" at bounding box center [1544, 287] width 24 height 22
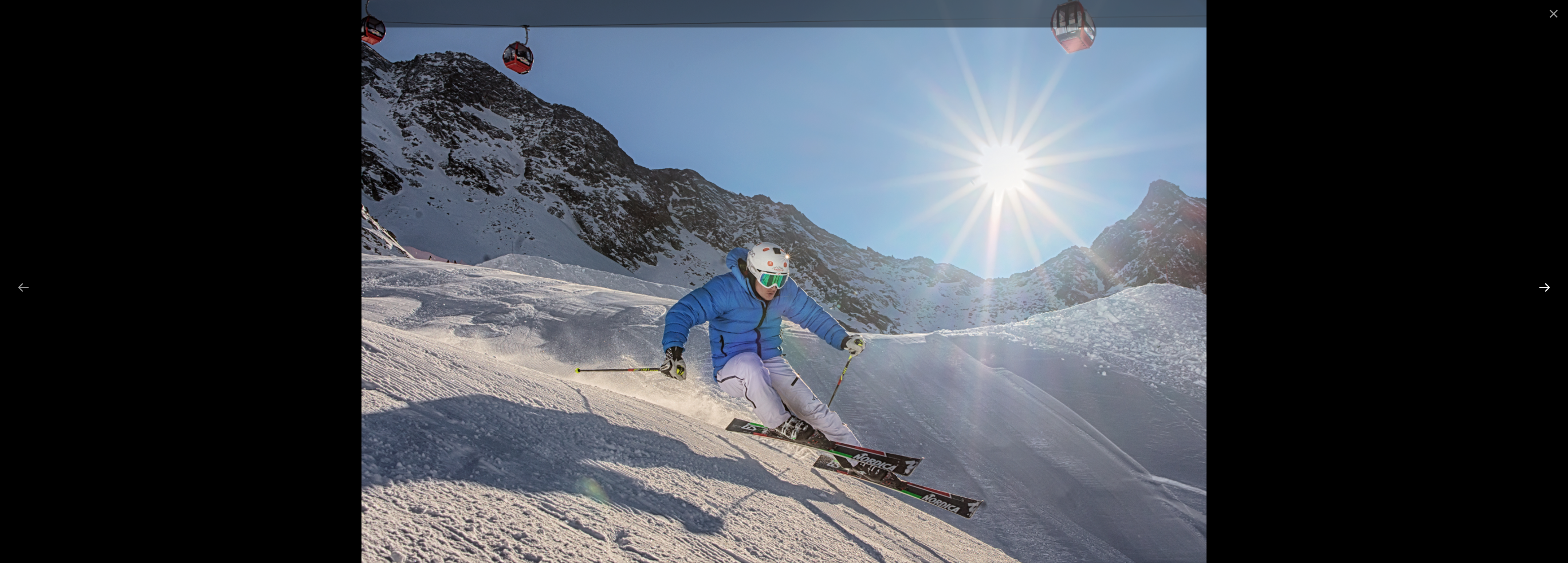
click at [1542, 281] on button "Next slide" at bounding box center [1544, 287] width 24 height 22
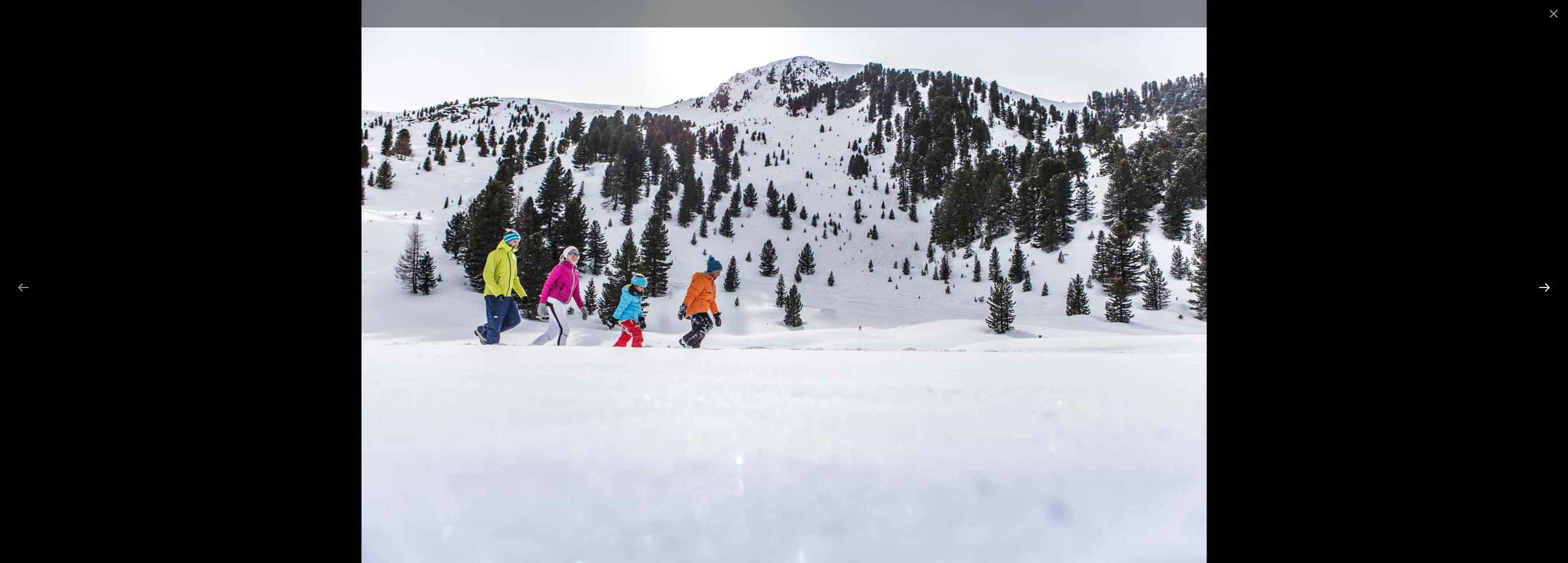
click at [1542, 281] on button "Next slide" at bounding box center [1544, 287] width 24 height 22
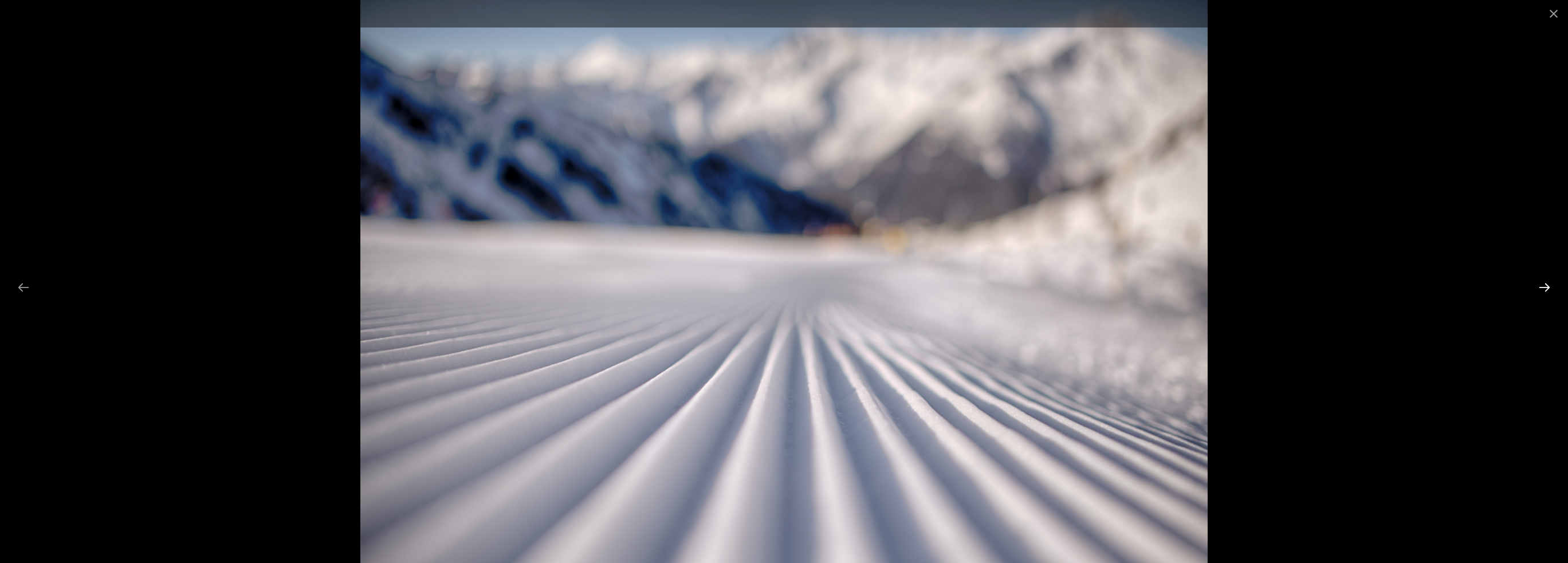
click at [1542, 281] on button "Next slide" at bounding box center [1544, 287] width 24 height 22
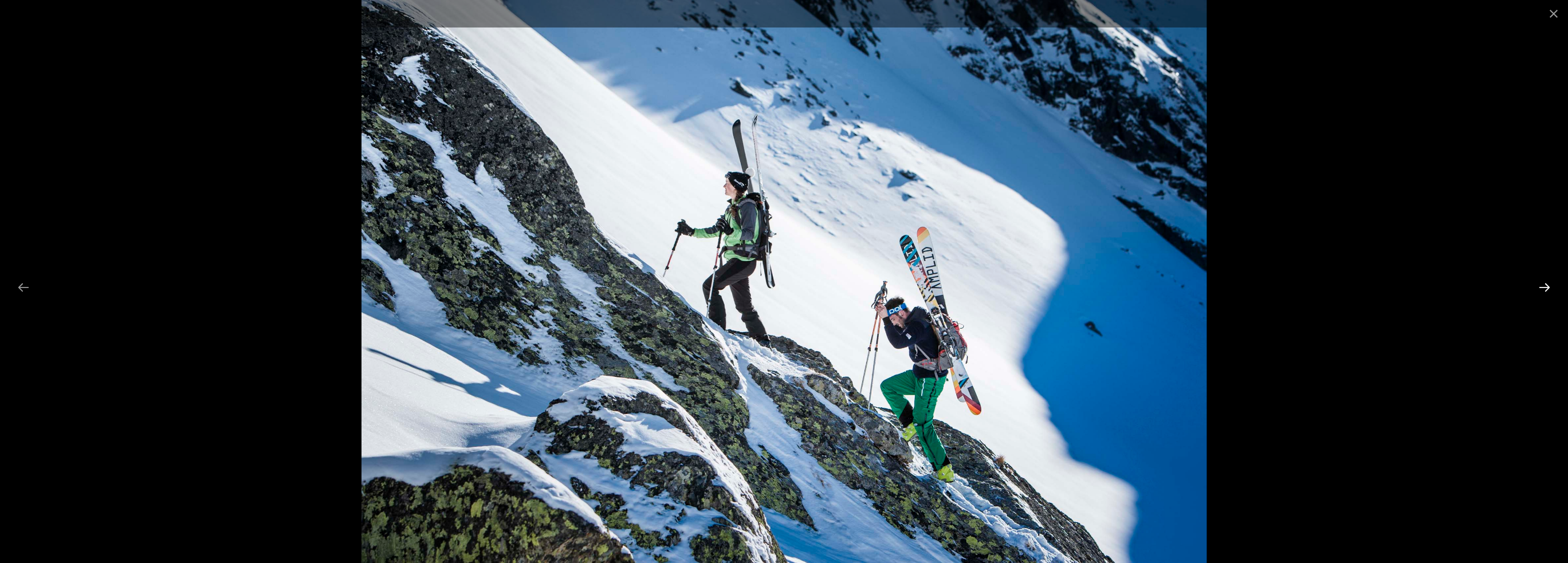
click at [1542, 281] on button "Next slide" at bounding box center [1544, 287] width 24 height 22
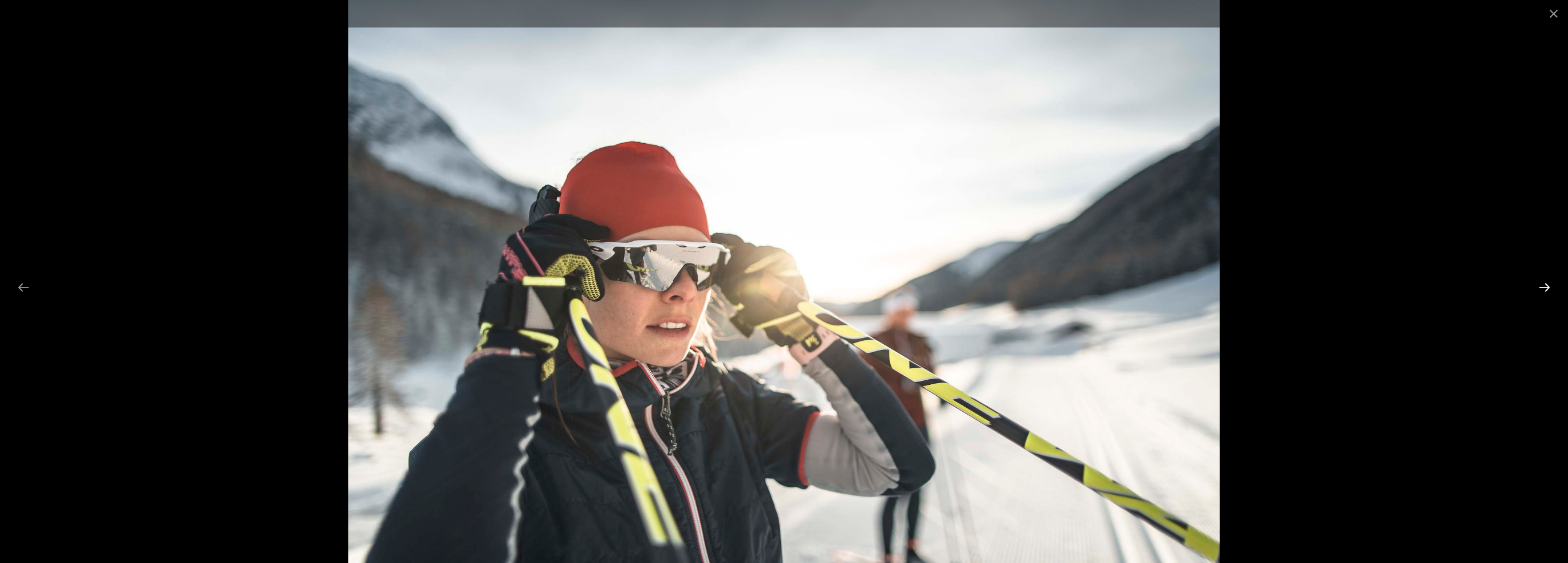
click at [1542, 281] on button "Next slide" at bounding box center [1544, 287] width 24 height 22
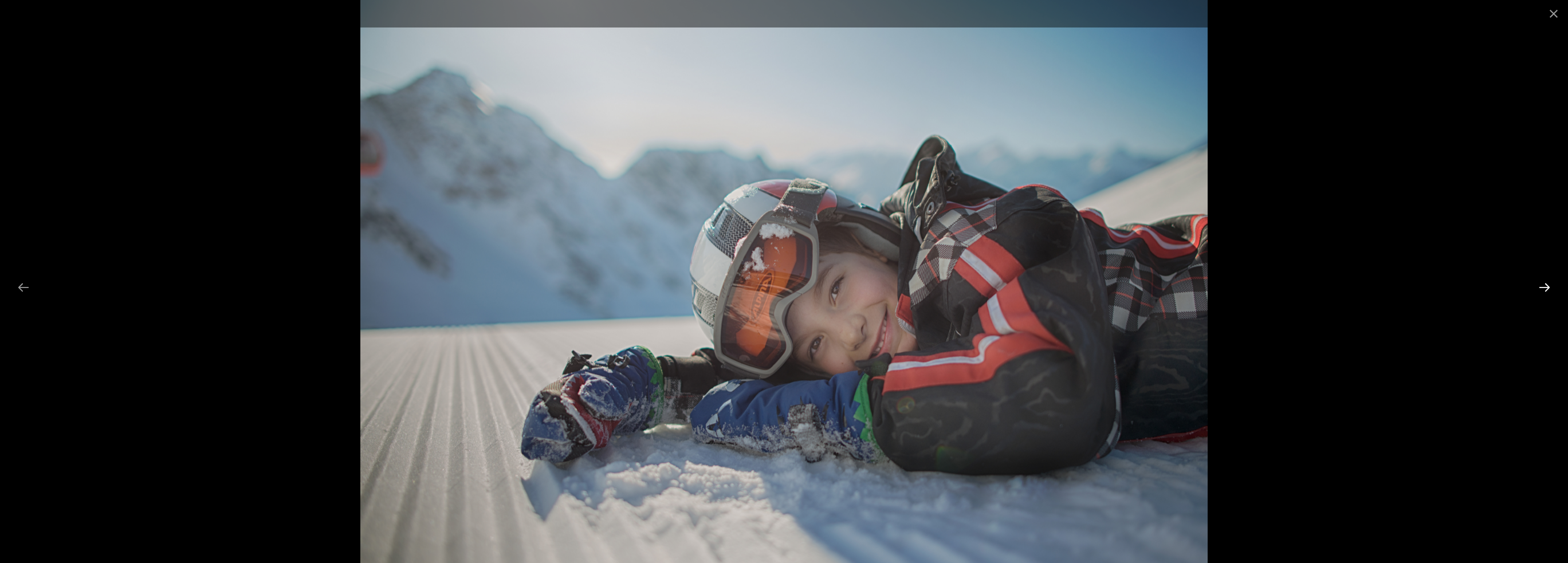
click at [1542, 281] on button "Next slide" at bounding box center [1544, 287] width 24 height 22
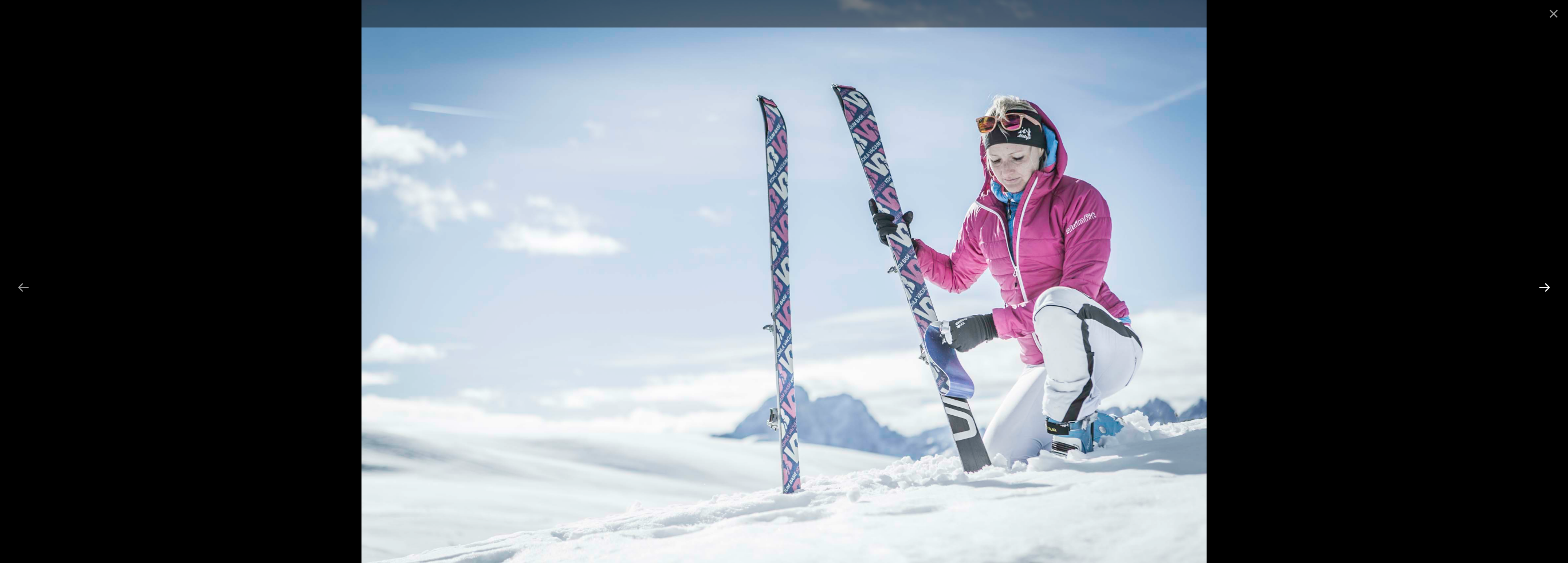
click at [1542, 281] on button "Next slide" at bounding box center [1544, 287] width 24 height 22
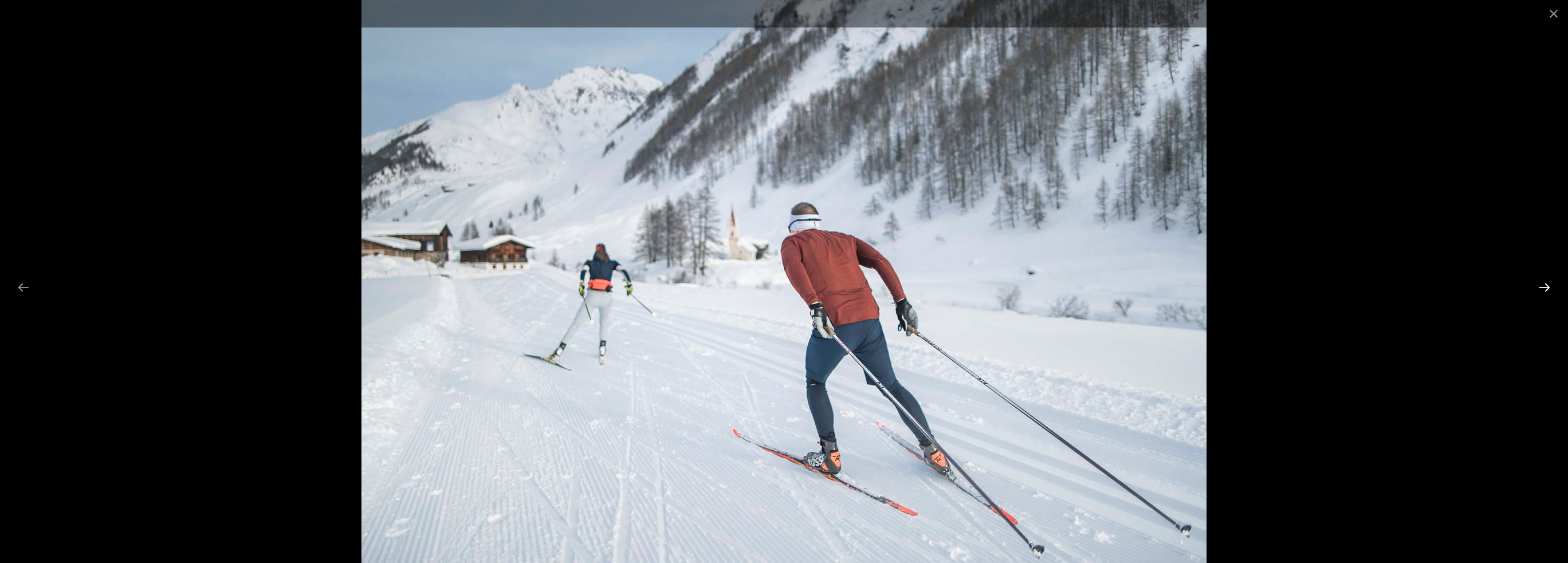
click at [1542, 281] on button "Next slide" at bounding box center [1544, 287] width 24 height 22
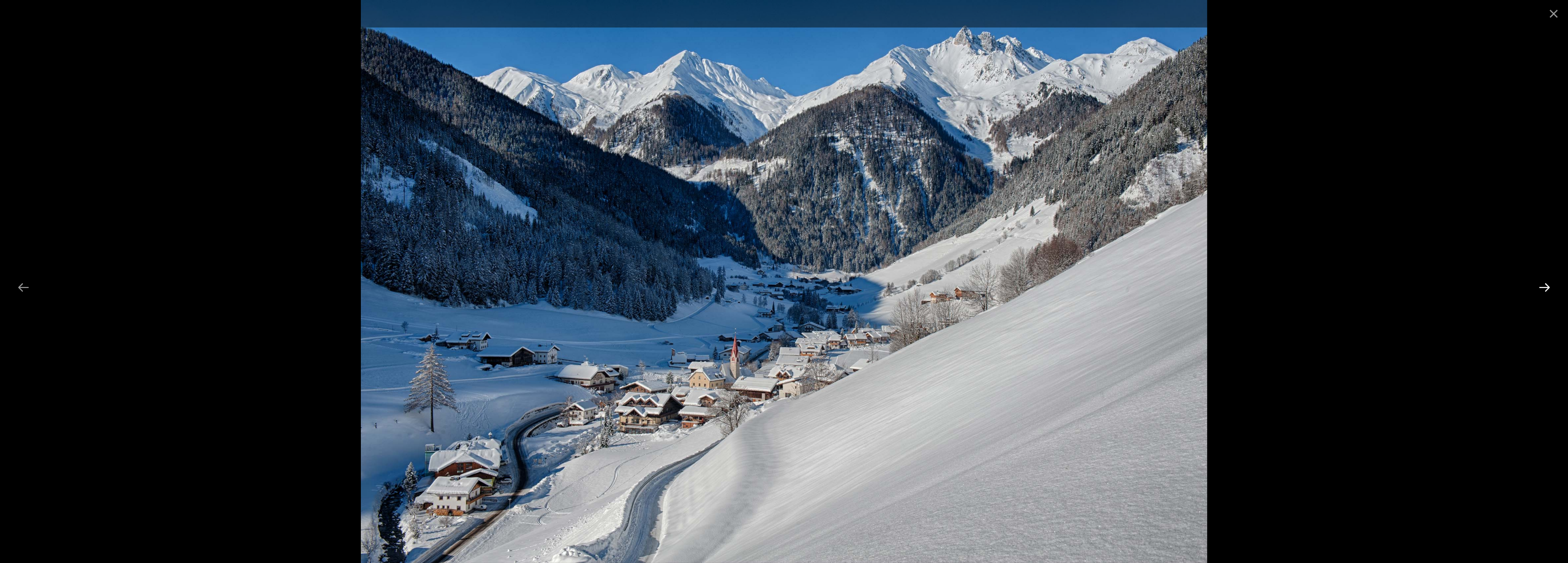
click at [1542, 281] on button "Next slide" at bounding box center [1544, 287] width 24 height 22
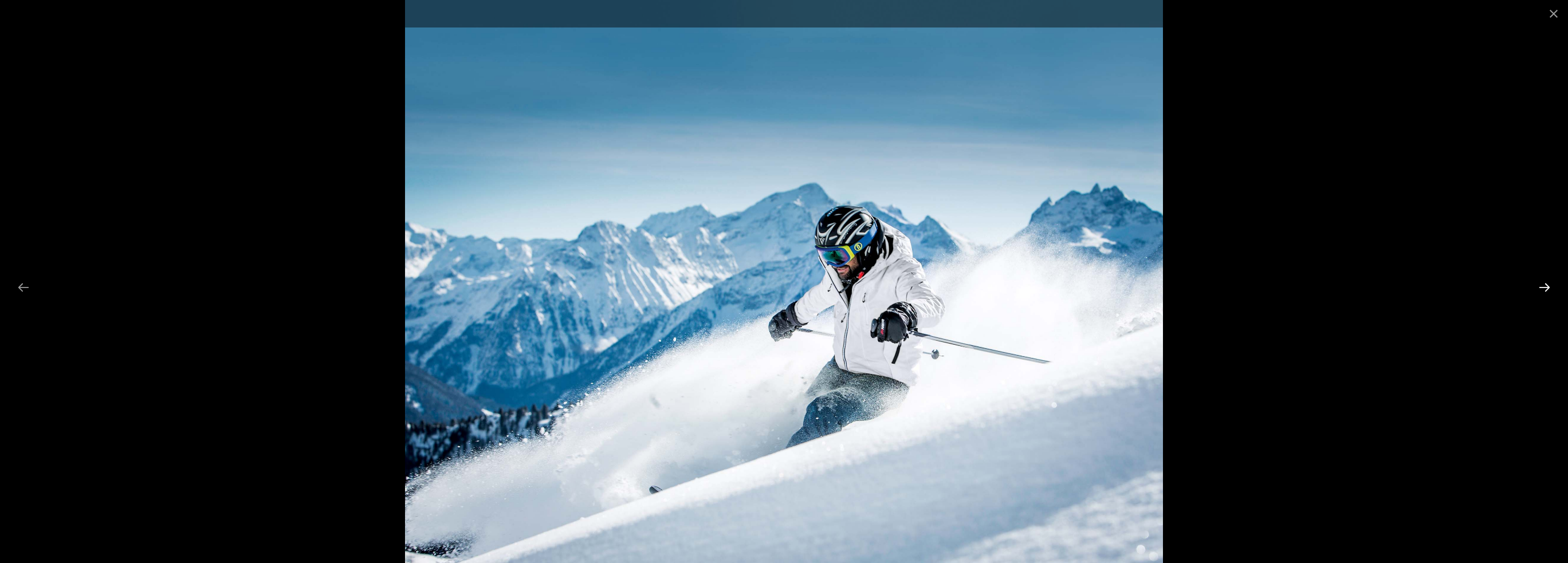
click at [1542, 281] on button "Next slide" at bounding box center [1544, 287] width 24 height 22
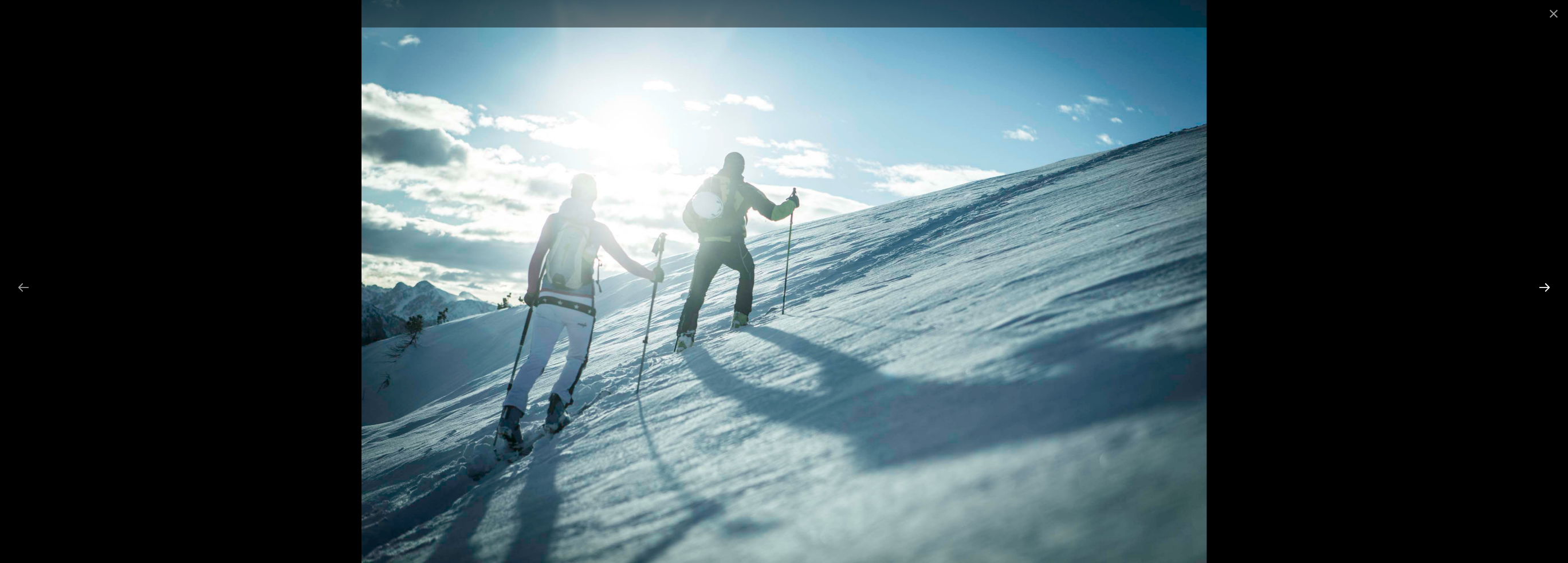
click at [1542, 281] on button "Next slide" at bounding box center [1544, 287] width 24 height 22
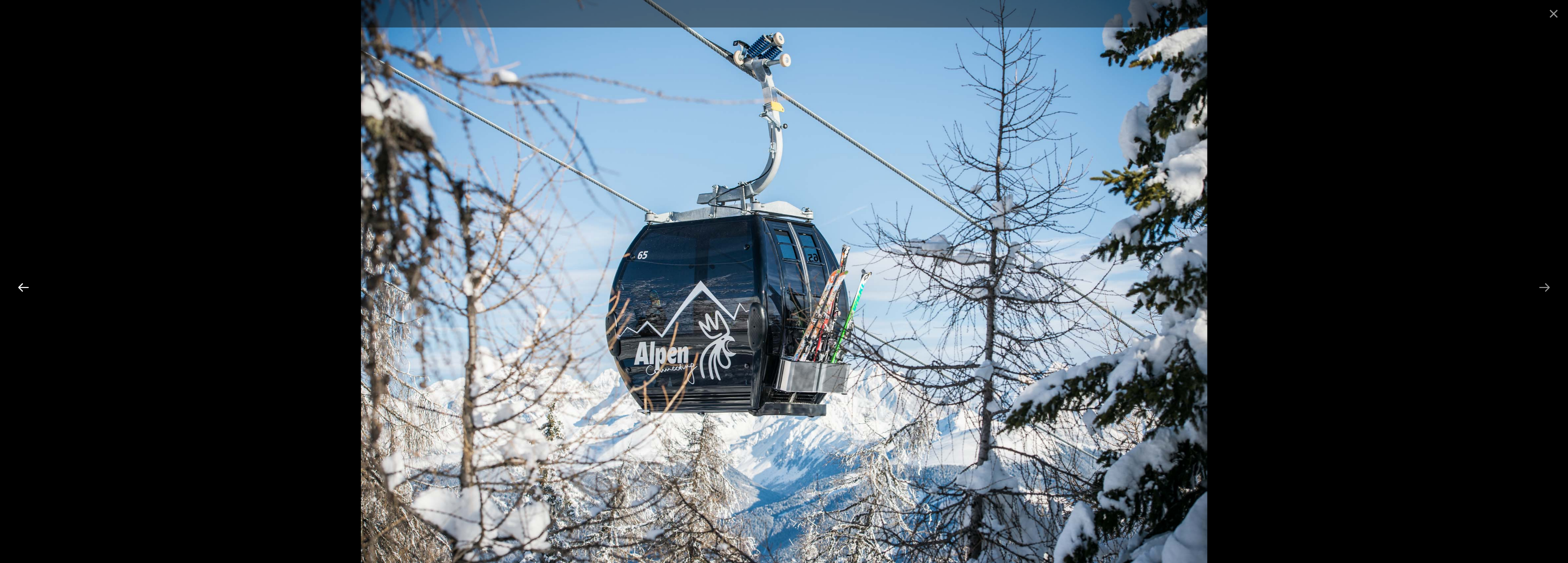
click at [19, 280] on button "Previous slide" at bounding box center [23, 287] width 24 height 22
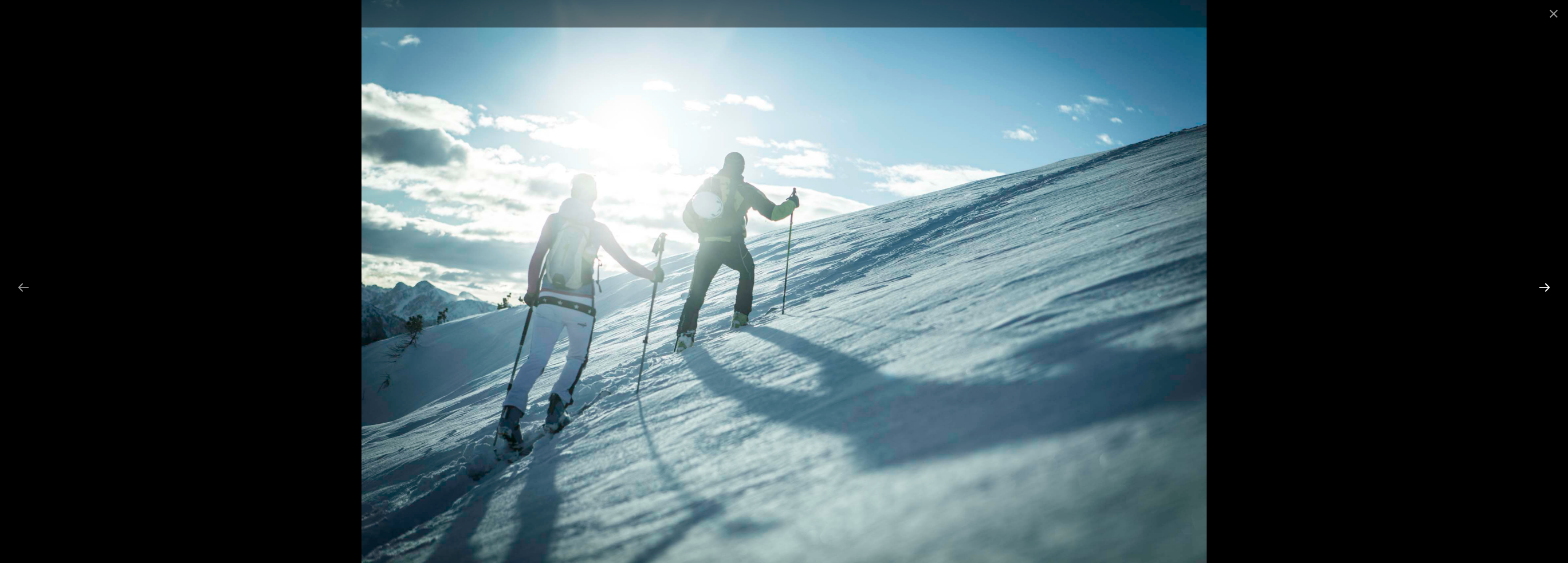
click at [1540, 284] on button "Next slide" at bounding box center [1544, 287] width 24 height 22
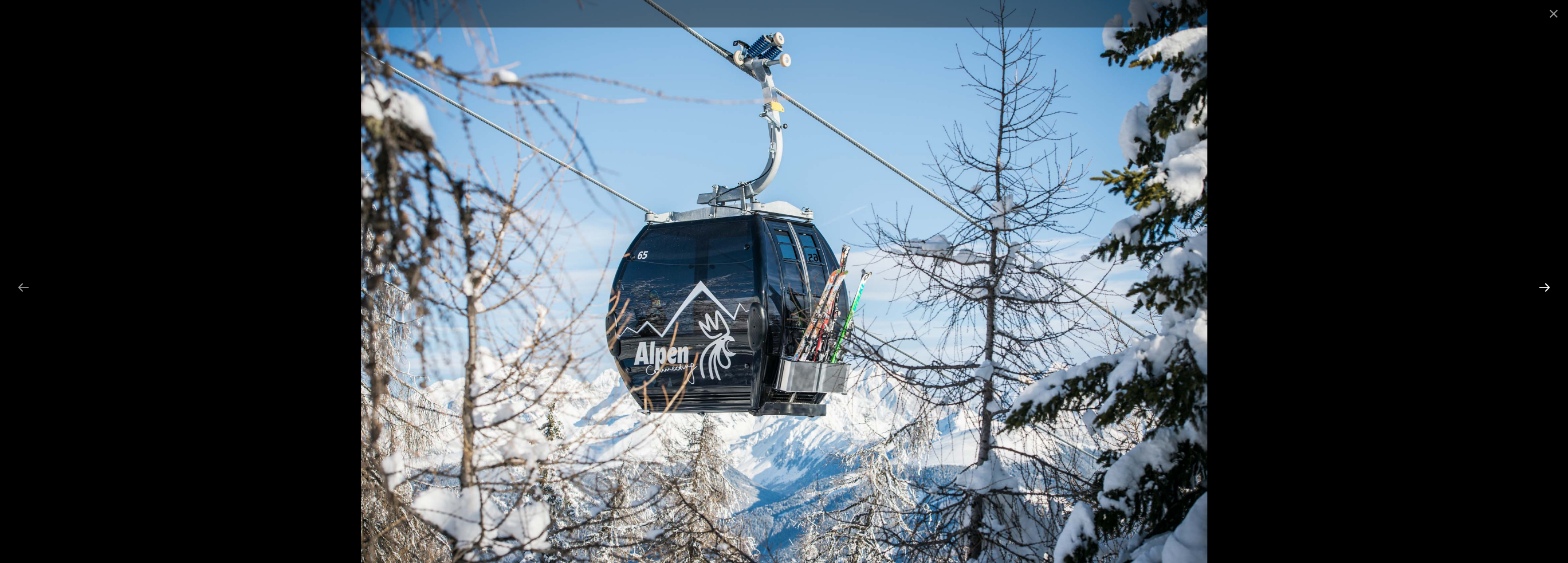
click at [1536, 283] on button "Next slide" at bounding box center [1544, 287] width 24 height 22
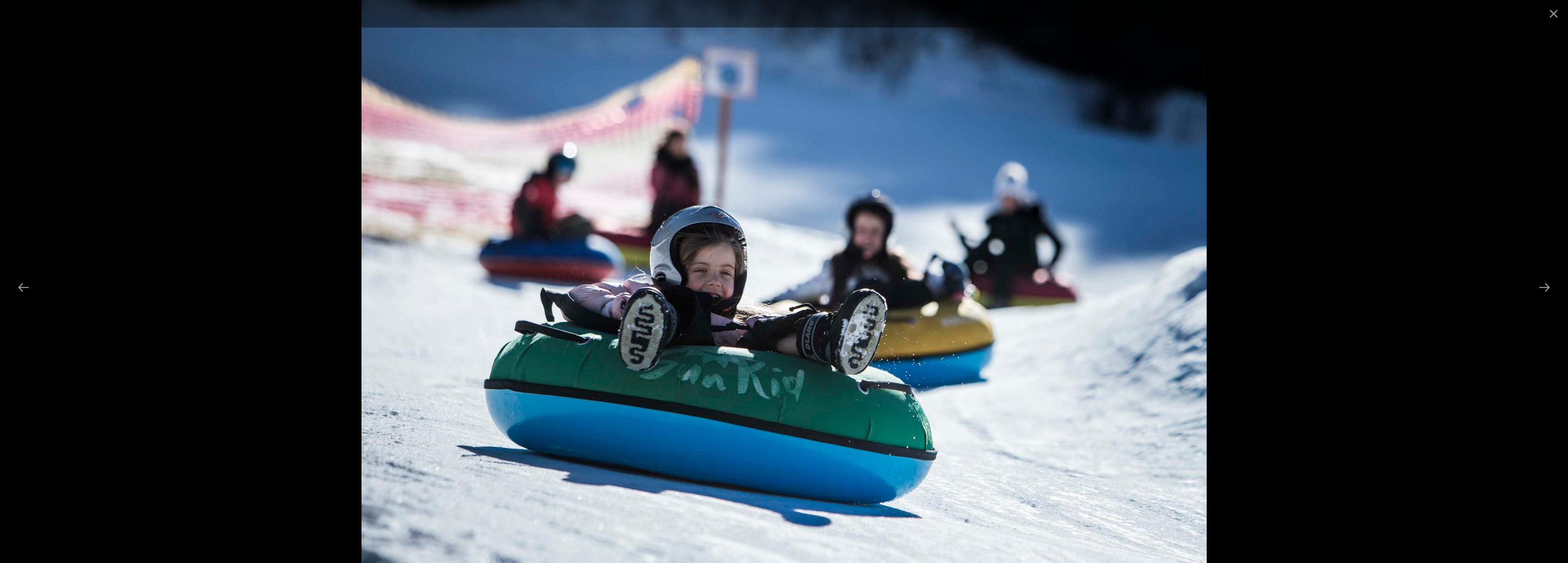
click at [1530, 283] on div at bounding box center [784, 281] width 1568 height 563
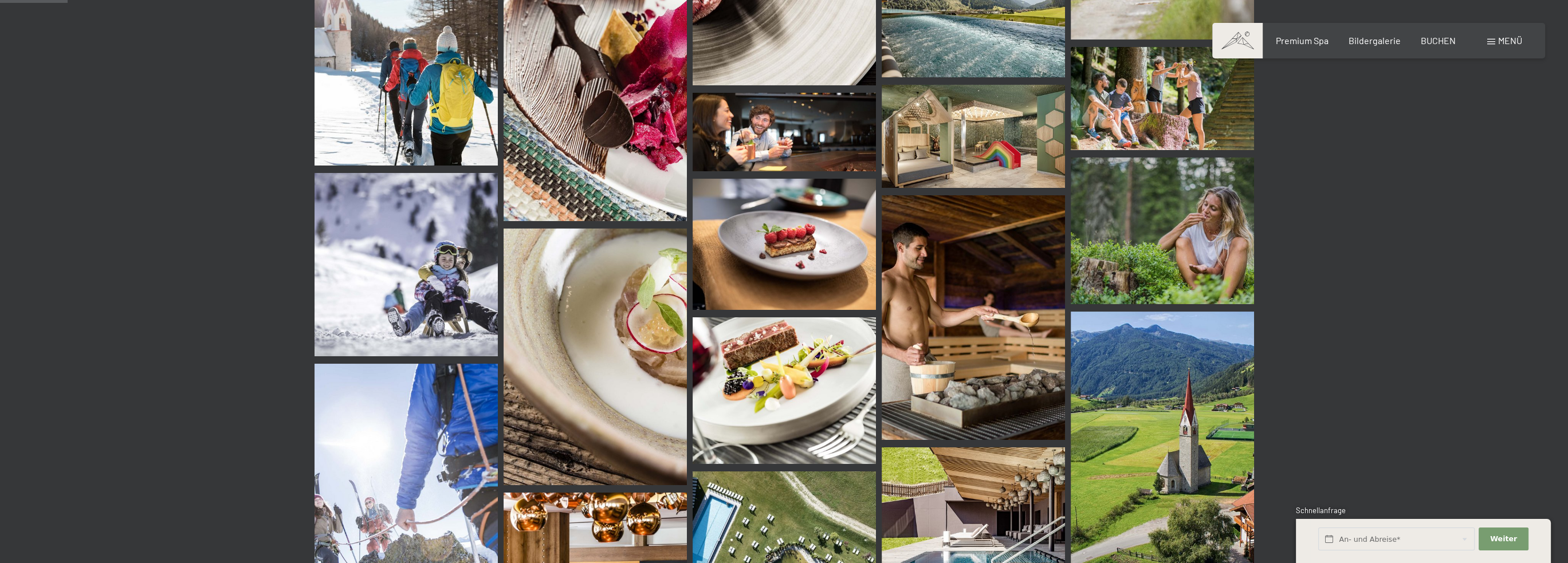
scroll to position [630, 0]
click at [976, 293] on img at bounding box center [973, 317] width 183 height 245
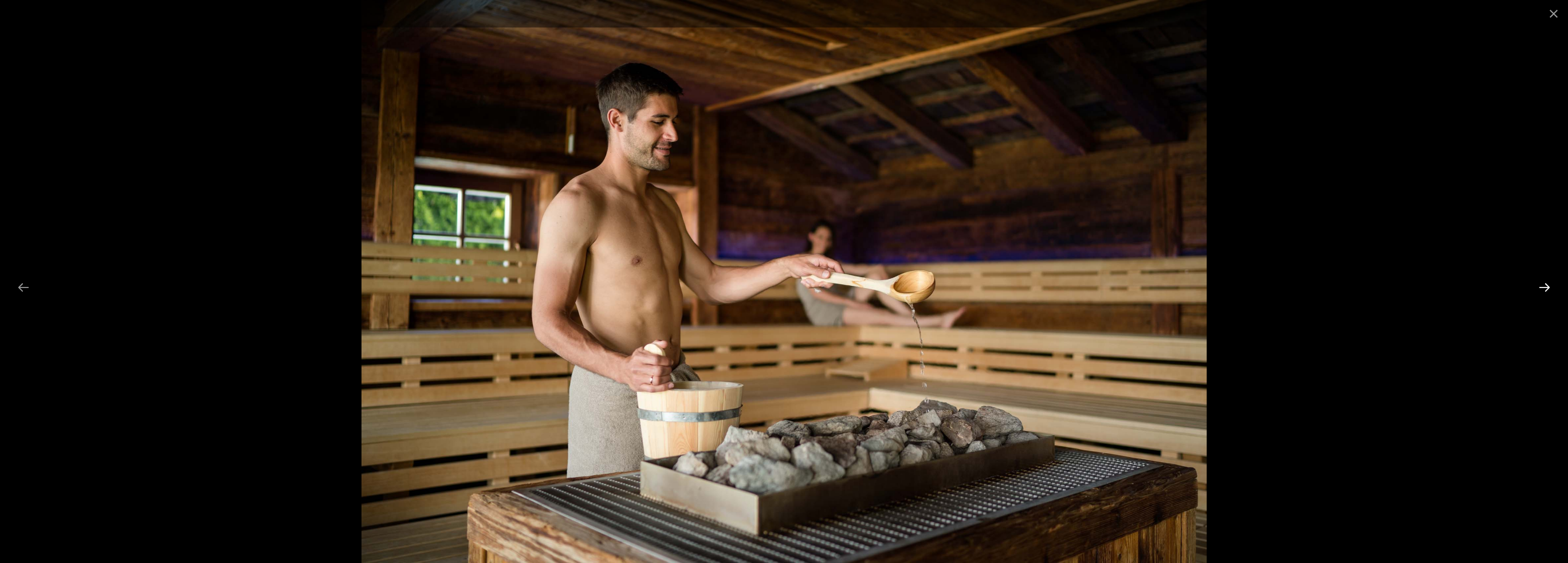
click at [1549, 283] on button "Next slide" at bounding box center [1544, 287] width 24 height 22
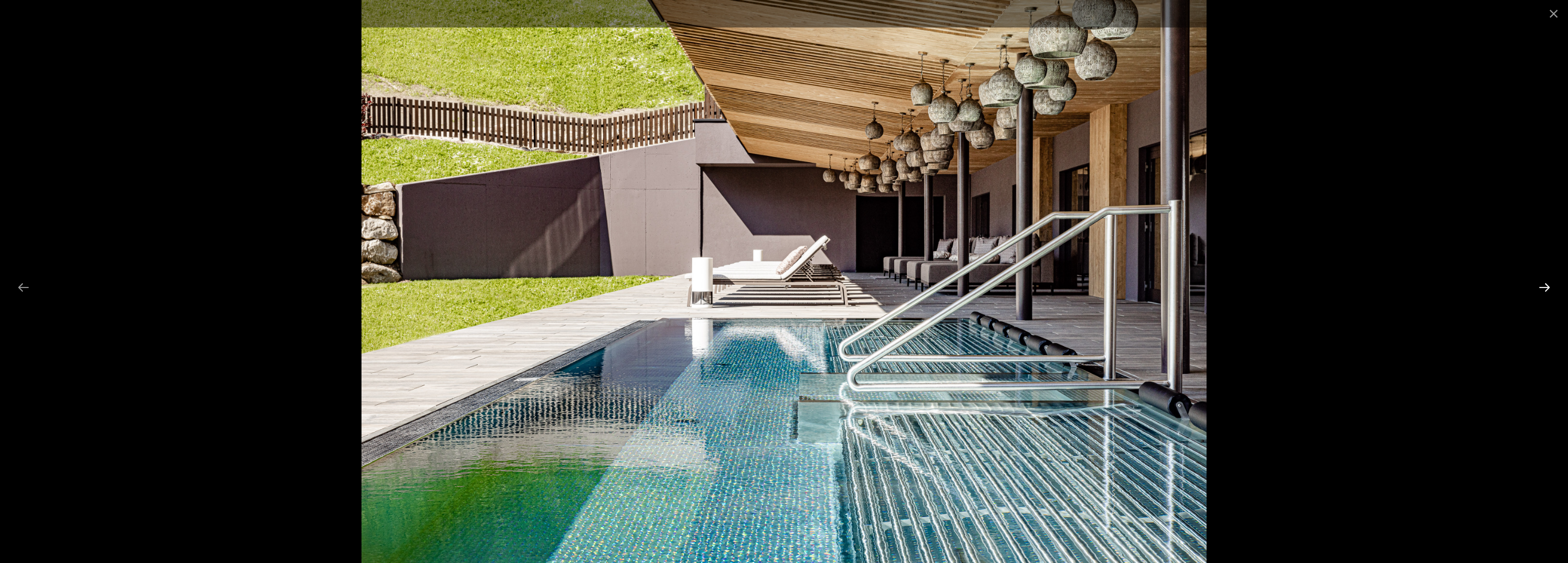
click at [1549, 283] on button "Next slide" at bounding box center [1544, 287] width 24 height 22
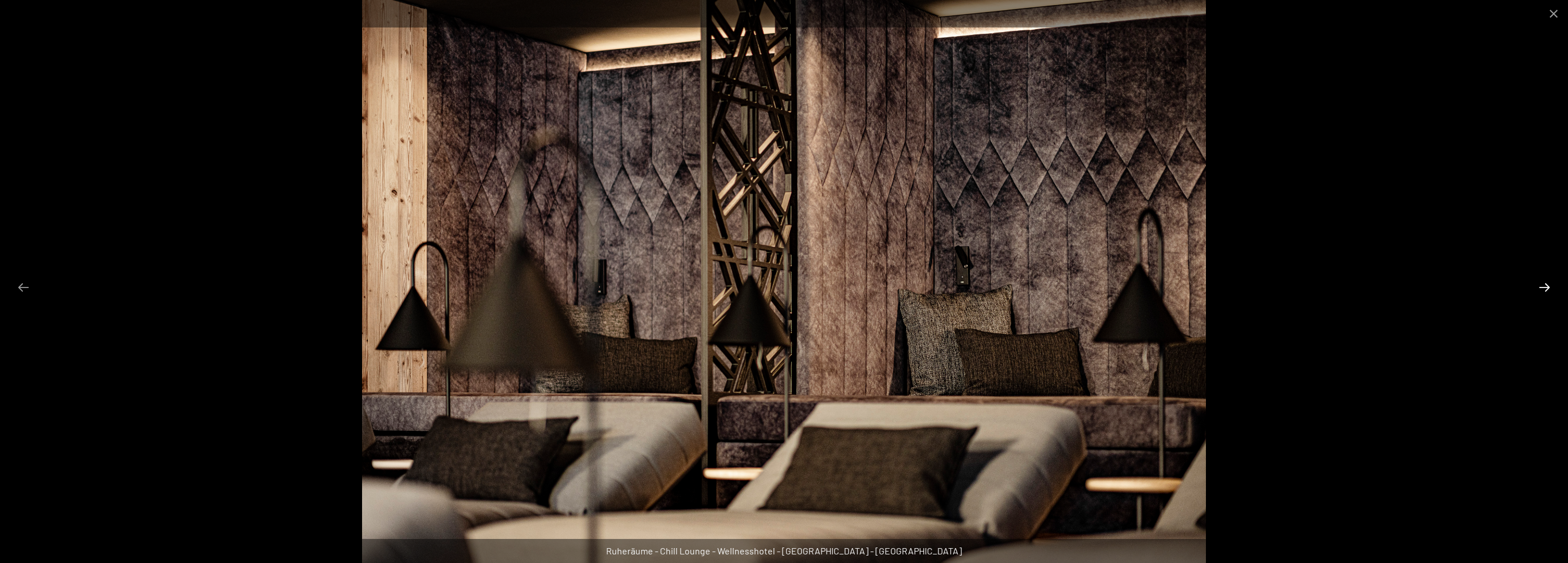
click at [1549, 283] on button "Next slide" at bounding box center [1544, 287] width 24 height 22
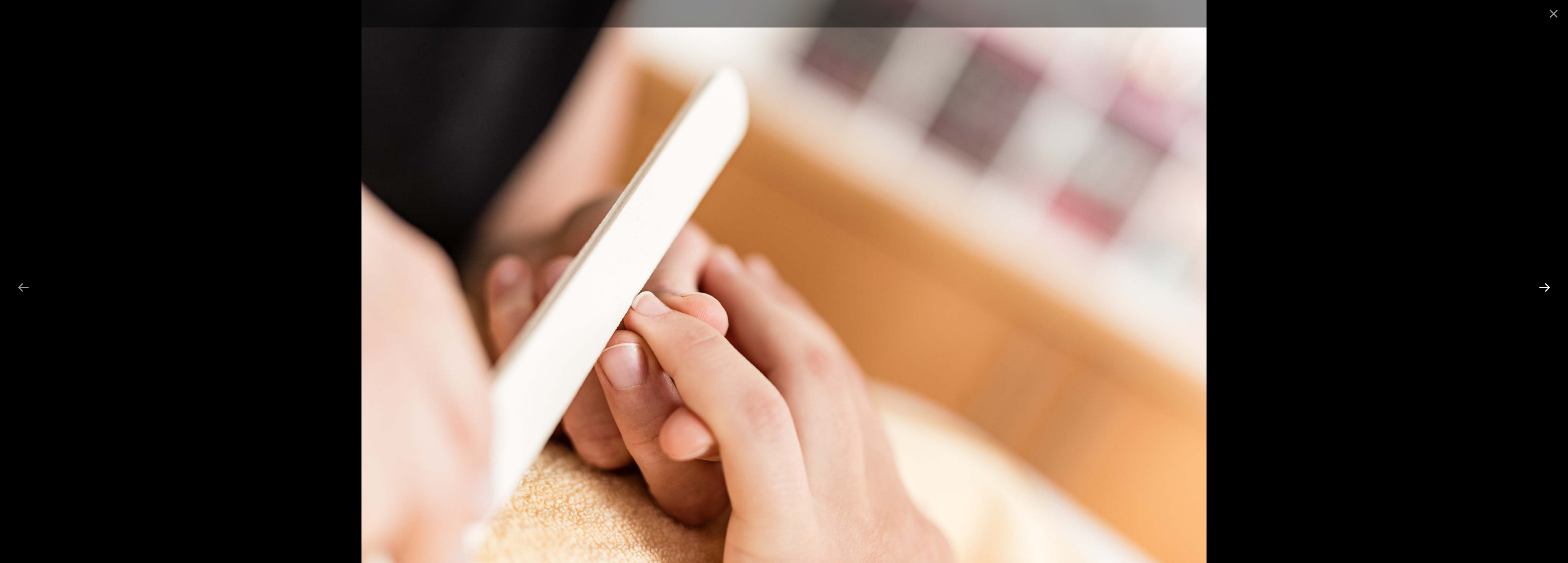
click at [1549, 283] on button "Next slide" at bounding box center [1544, 287] width 24 height 22
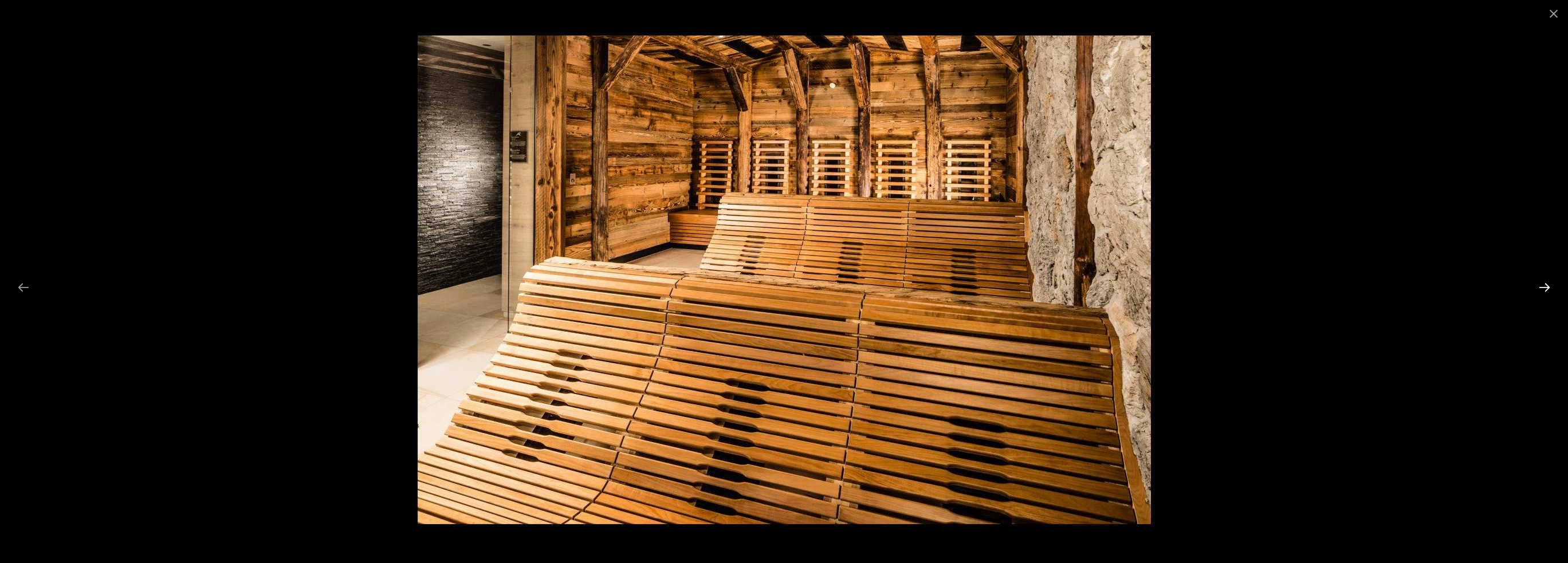
click at [1549, 283] on button "Next slide" at bounding box center [1544, 287] width 24 height 22
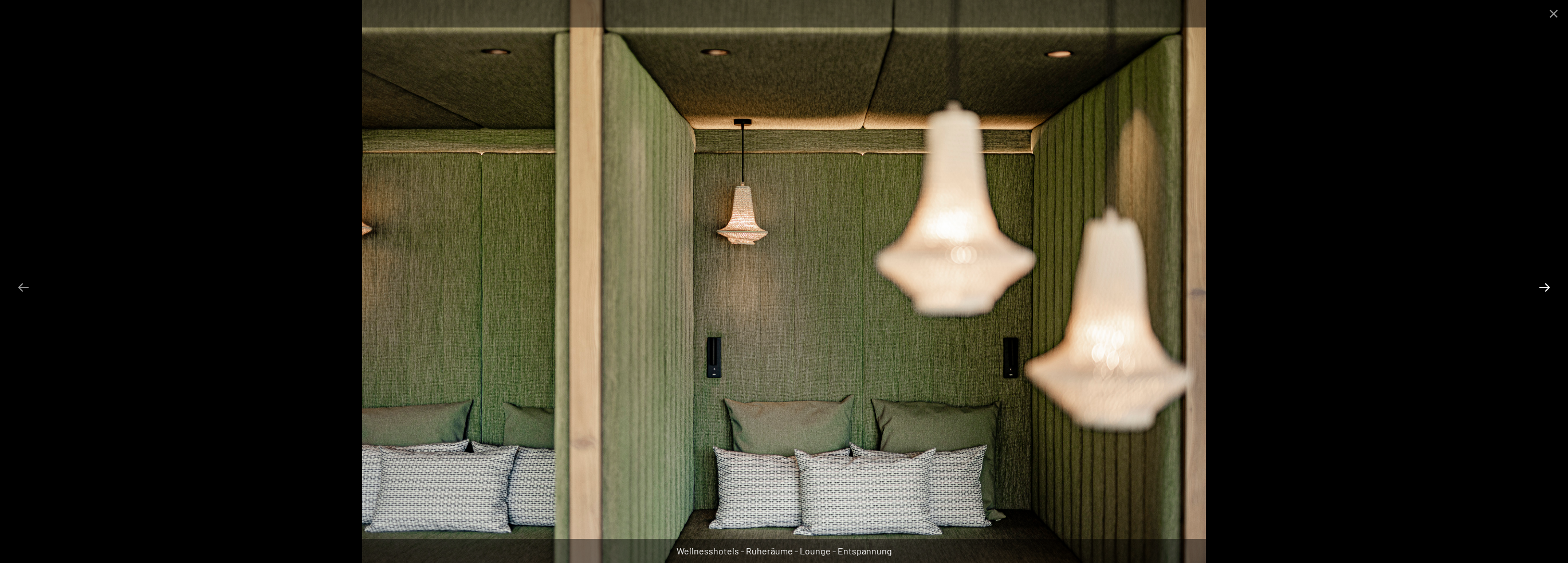
click at [1549, 283] on button "Next slide" at bounding box center [1544, 287] width 24 height 22
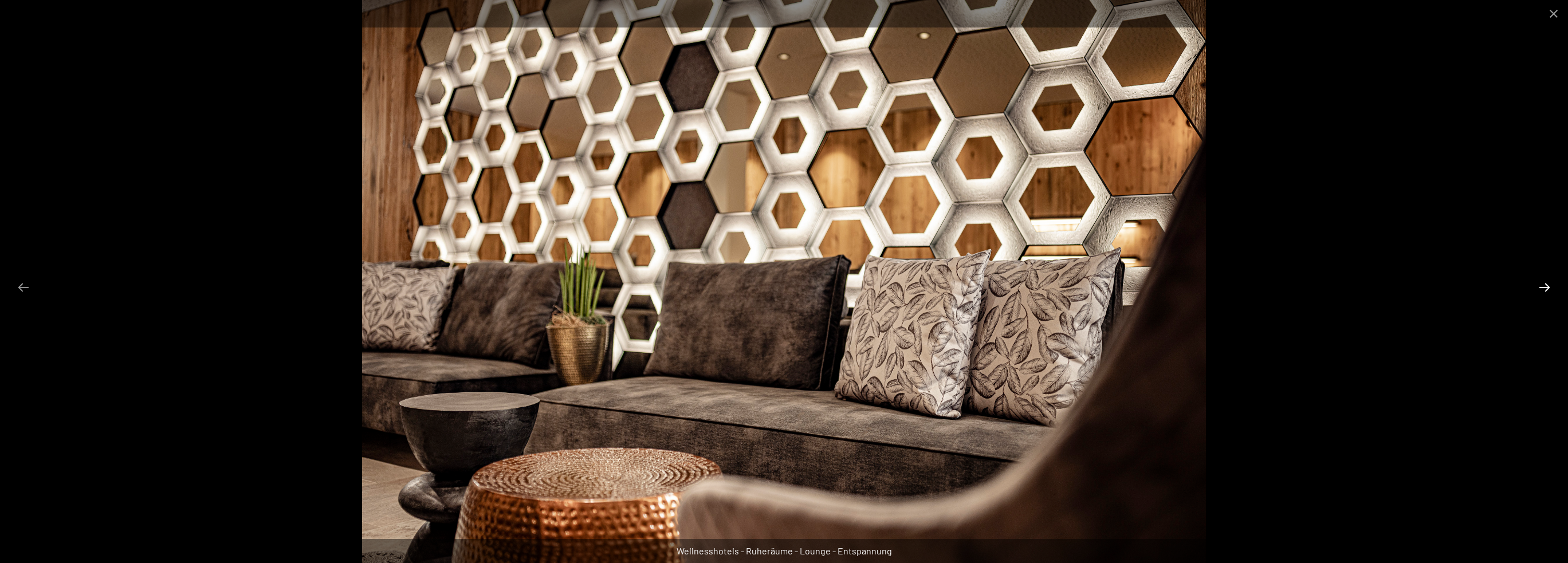
click at [1549, 283] on button "Next slide" at bounding box center [1544, 287] width 24 height 22
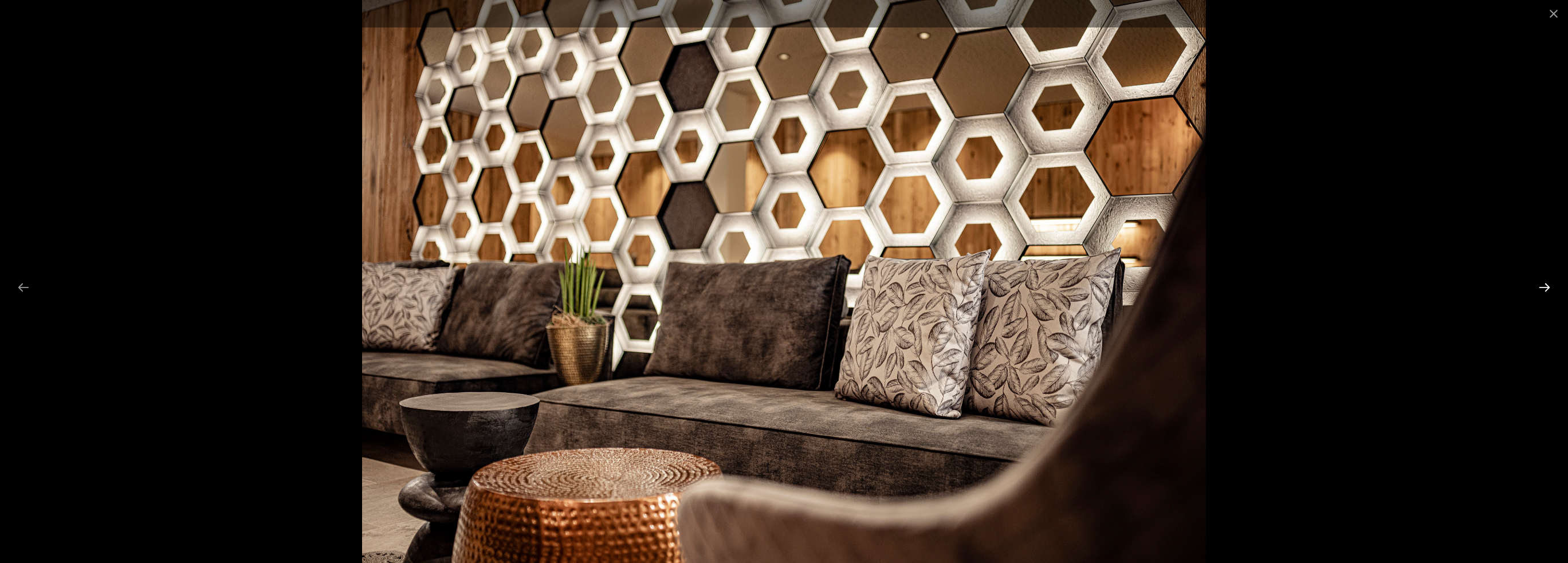
click at [1549, 283] on button "Next slide" at bounding box center [1544, 287] width 24 height 22
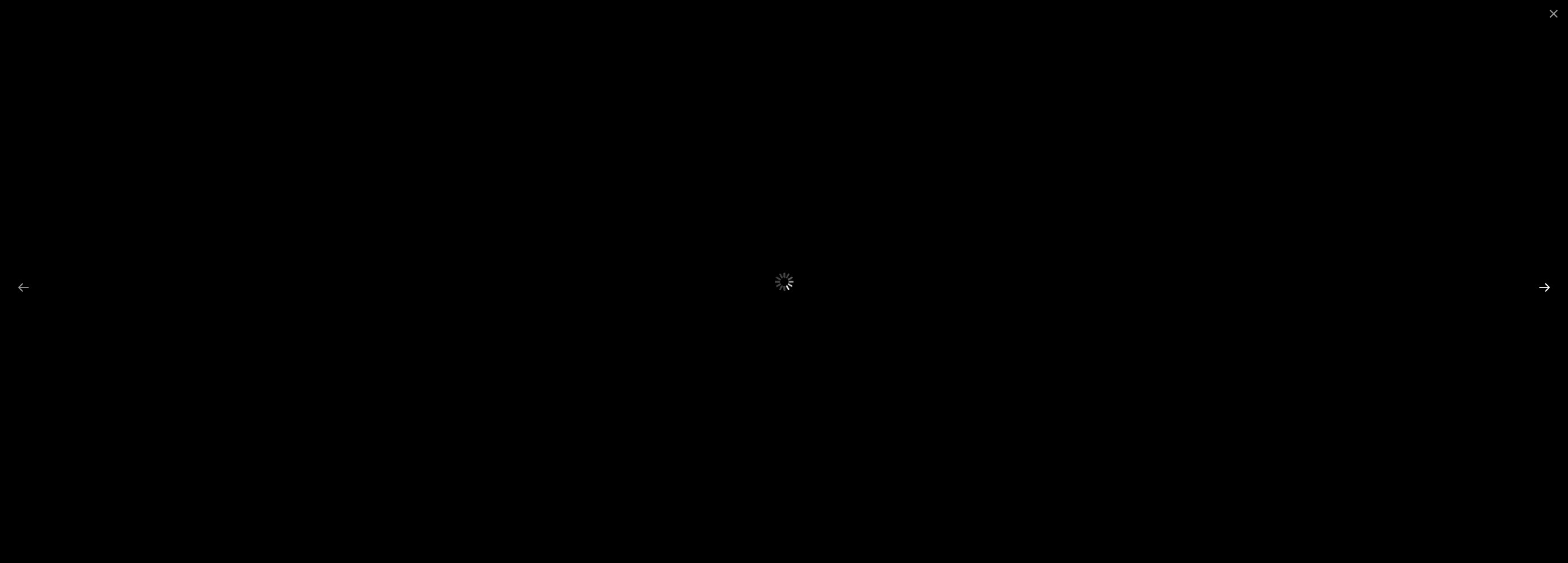
click at [1549, 283] on button "Next slide" at bounding box center [1544, 287] width 24 height 22
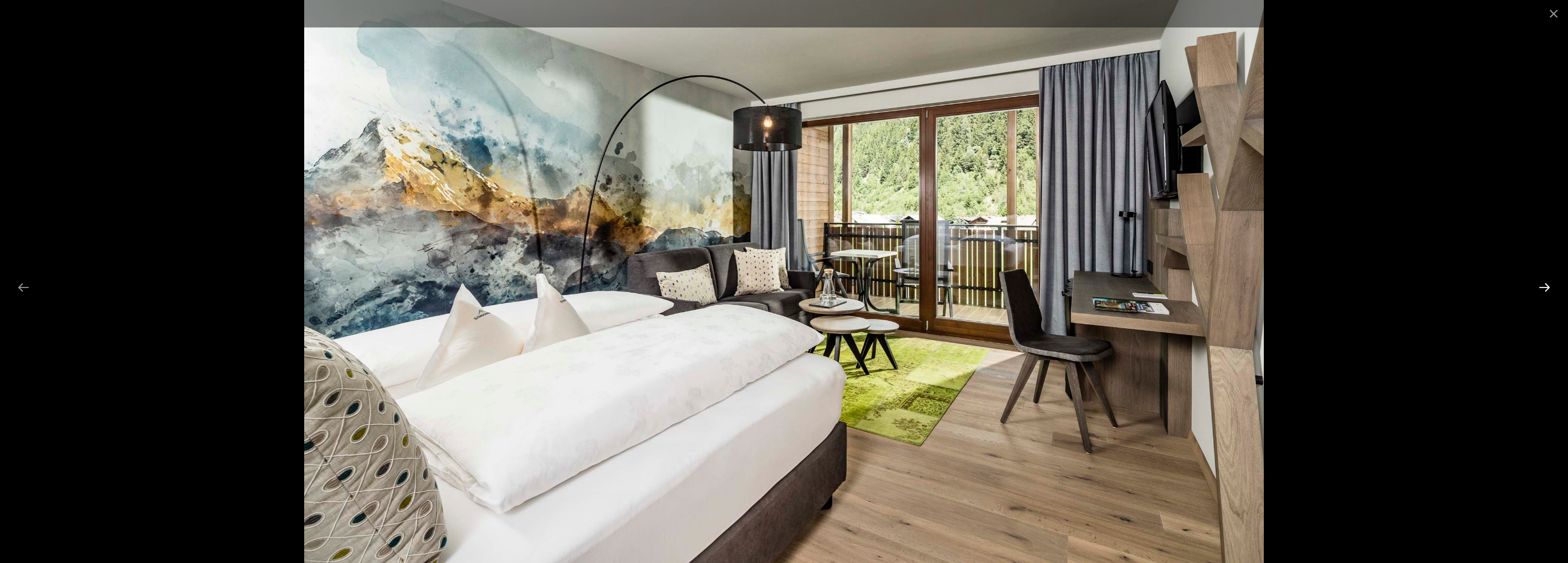
click at [1549, 283] on button "Next slide" at bounding box center [1544, 287] width 24 height 22
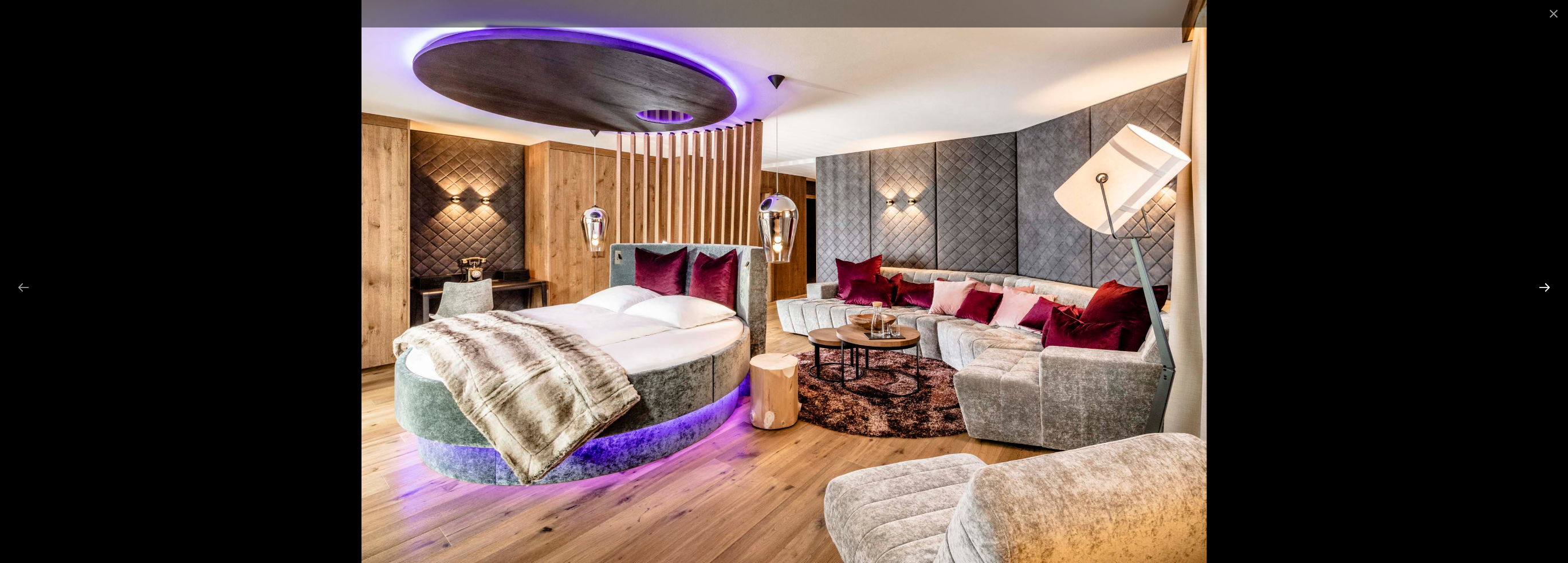
click at [1549, 283] on button "Next slide" at bounding box center [1544, 287] width 24 height 22
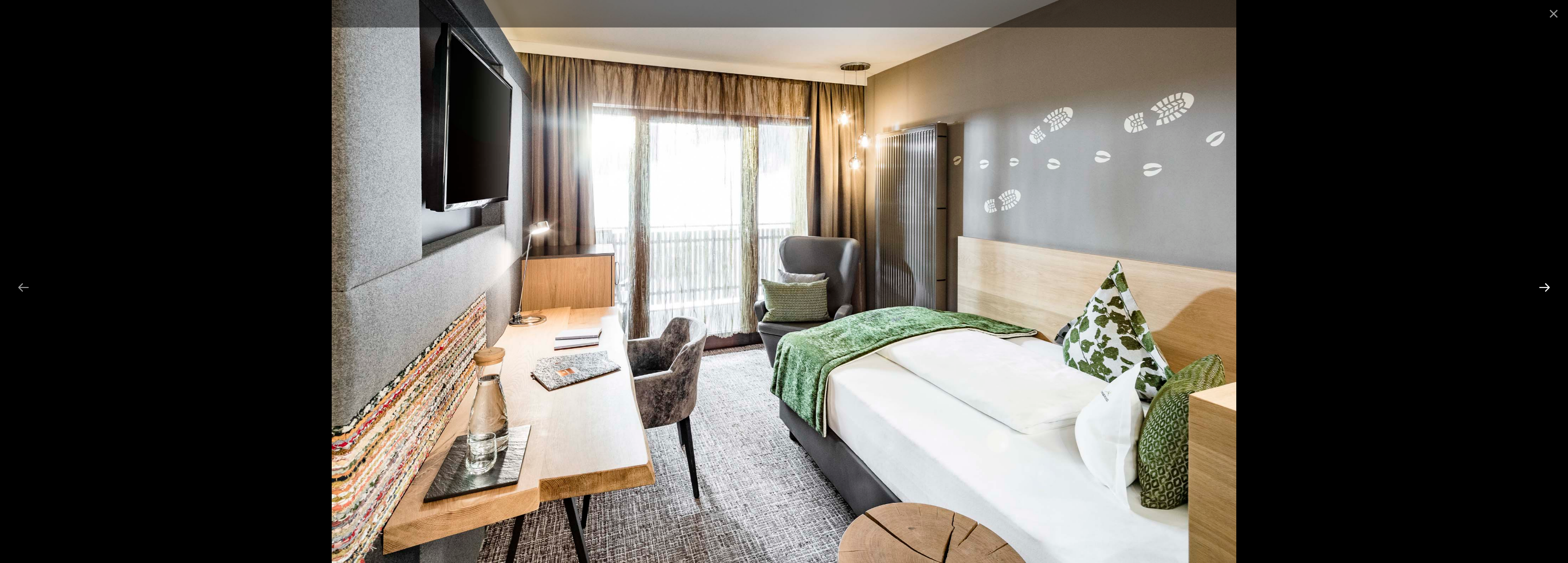
click at [1549, 283] on button "Next slide" at bounding box center [1544, 287] width 24 height 22
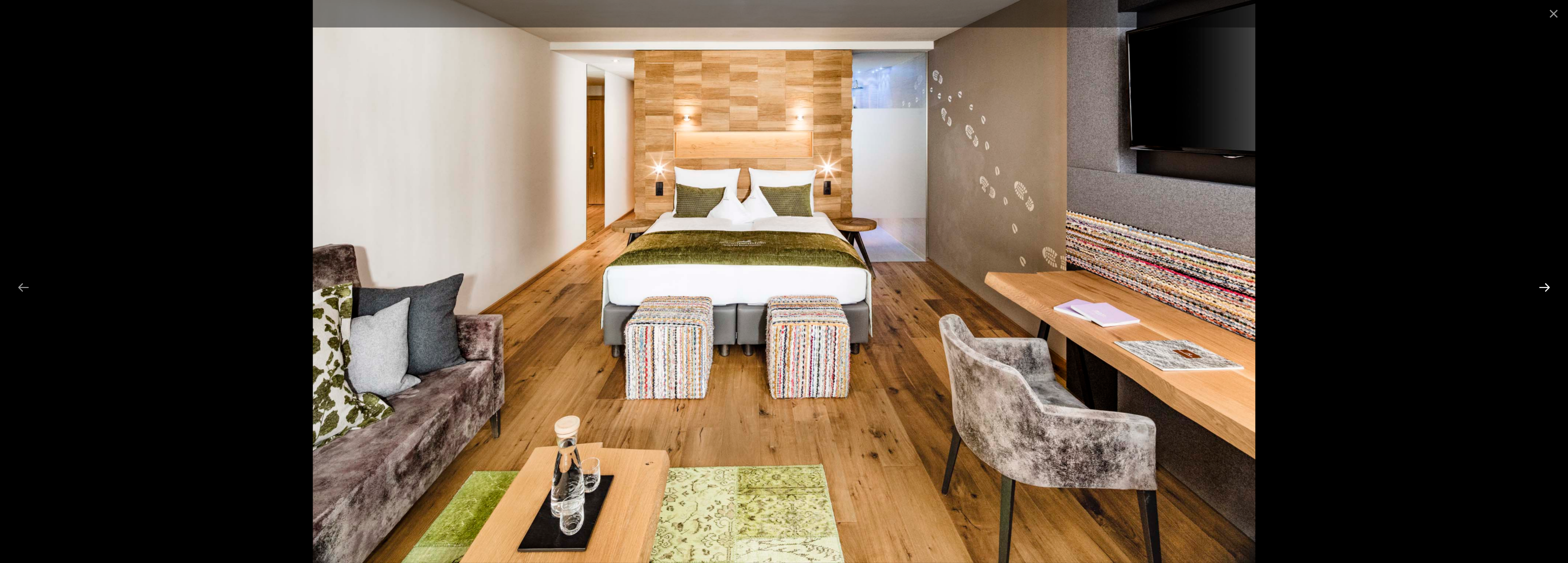
click at [1549, 283] on button "Next slide" at bounding box center [1544, 287] width 24 height 22
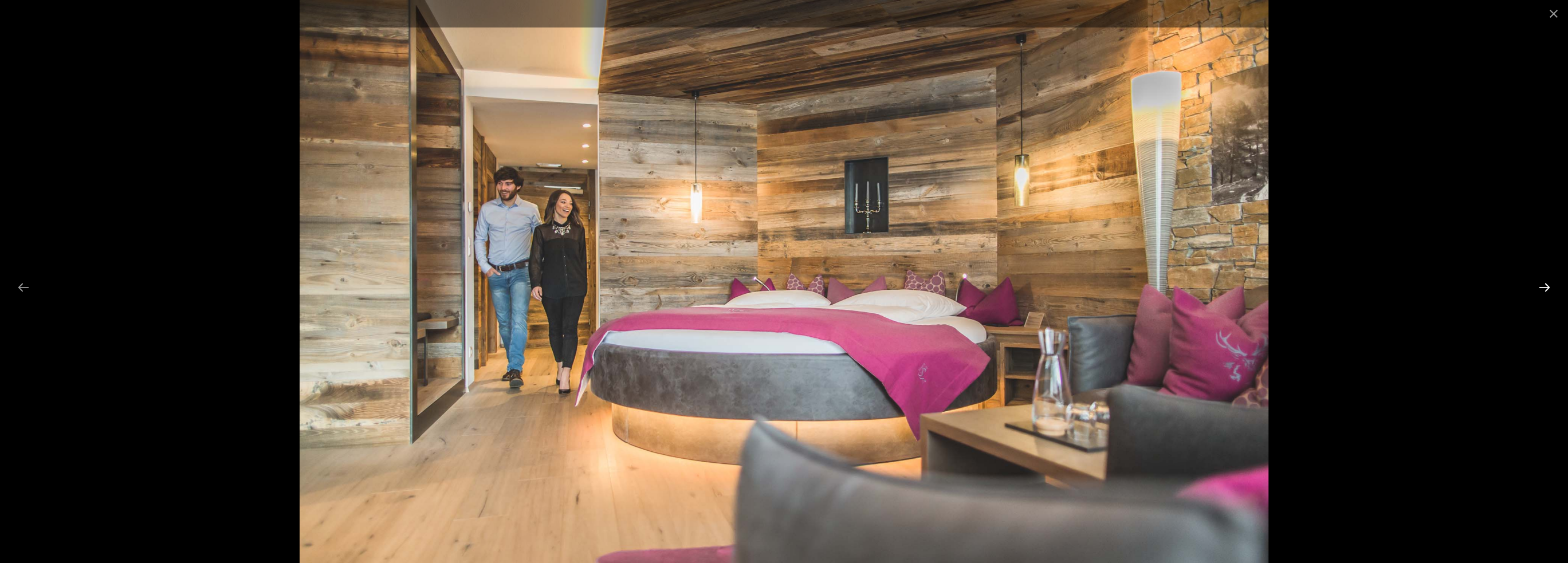
click at [1549, 283] on button "Next slide" at bounding box center [1544, 287] width 24 height 22
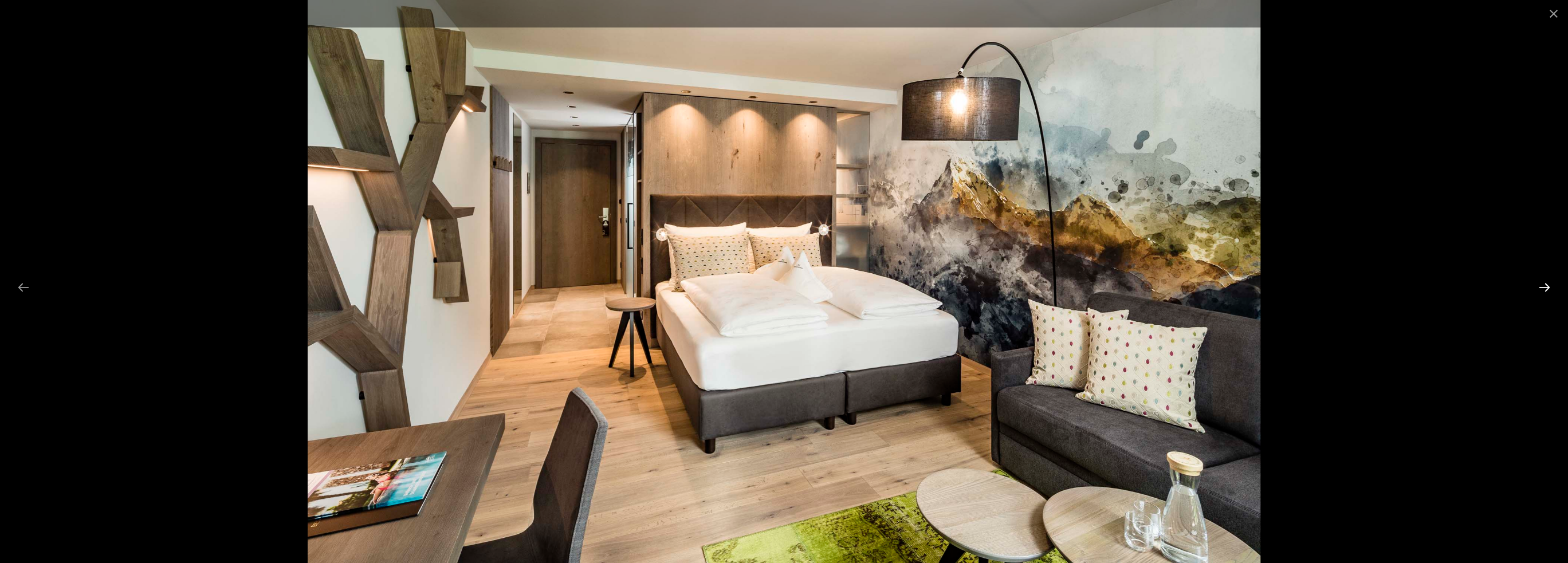
click at [1549, 283] on button "Next slide" at bounding box center [1544, 287] width 24 height 22
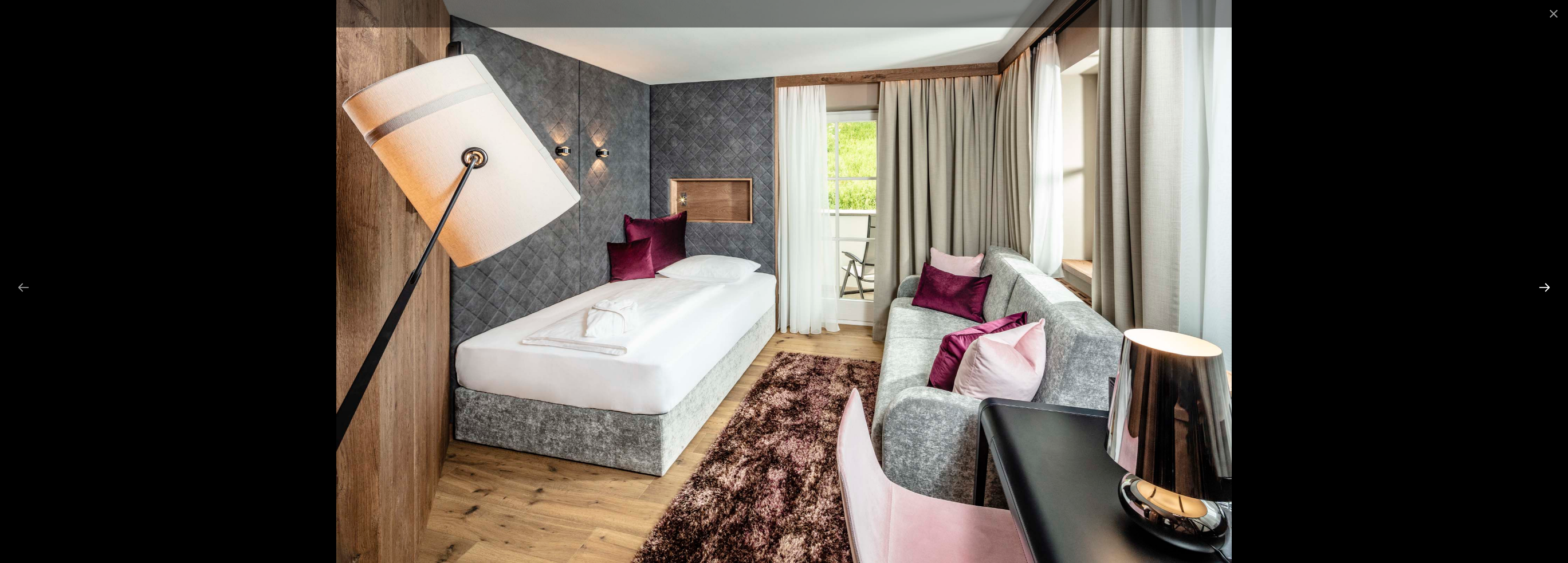
click at [1549, 283] on button "Next slide" at bounding box center [1544, 287] width 24 height 22
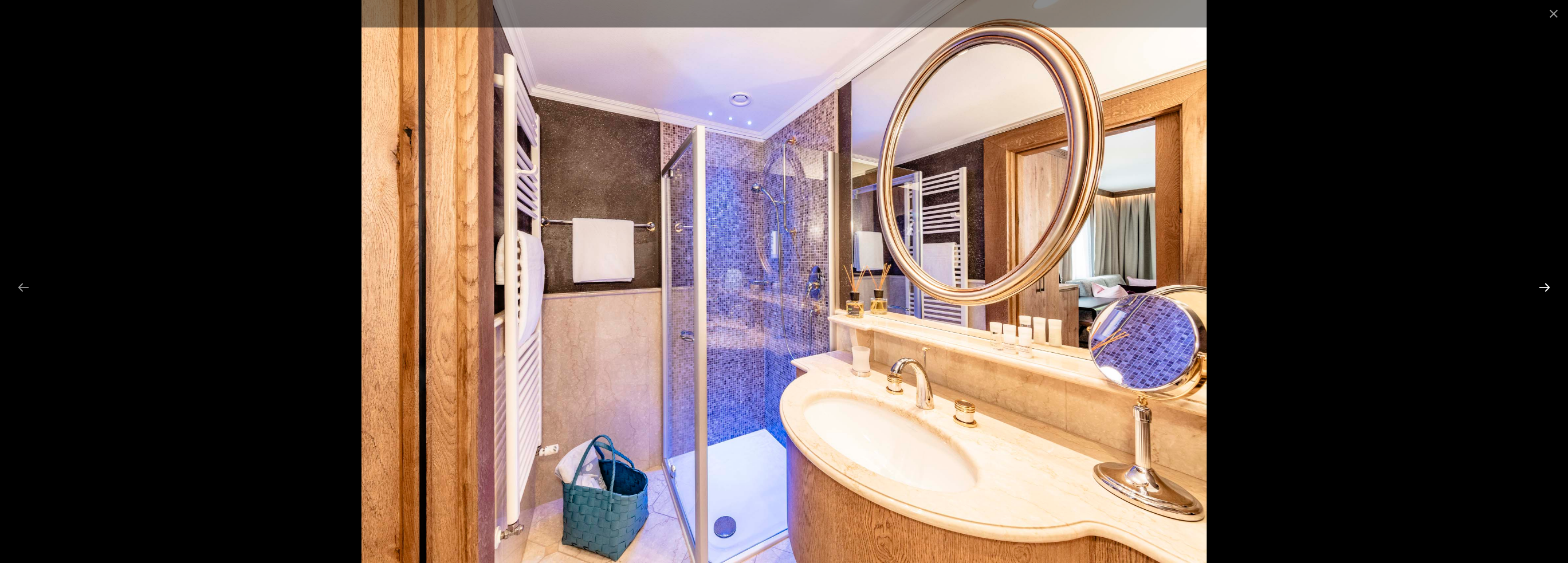
click at [1549, 283] on button "Next slide" at bounding box center [1544, 287] width 24 height 22
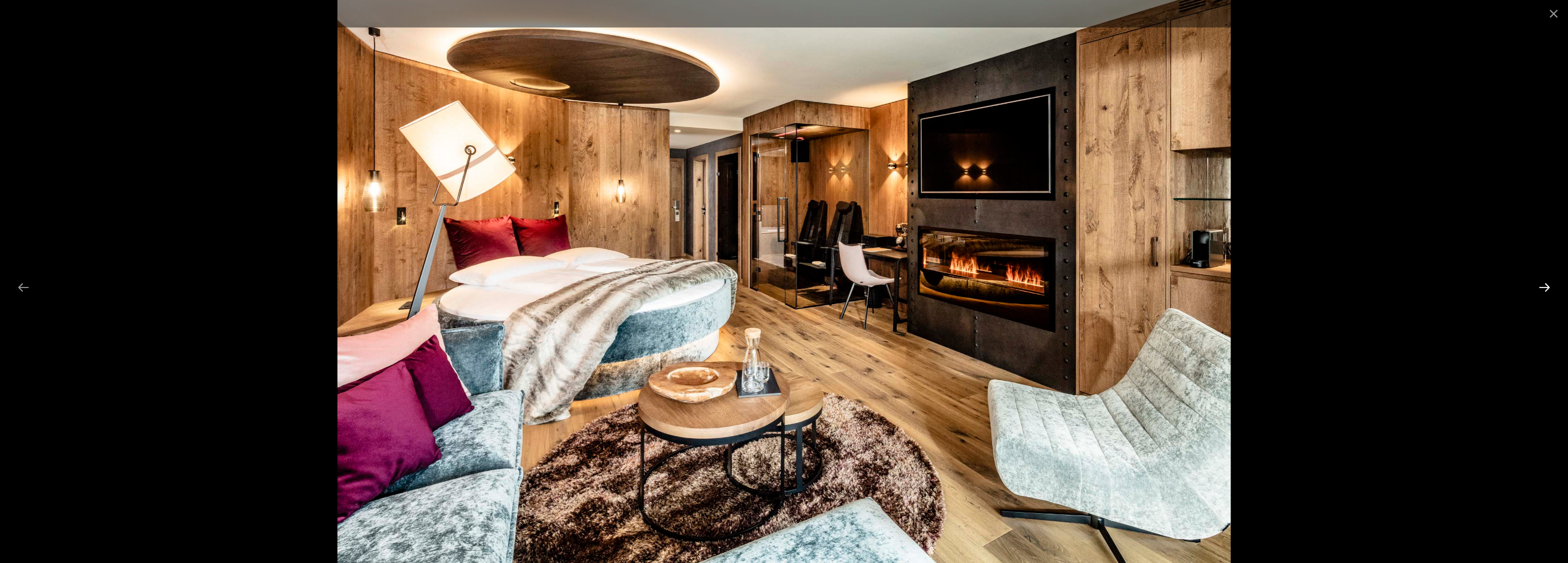
click at [1549, 283] on button "Next slide" at bounding box center [1544, 287] width 24 height 22
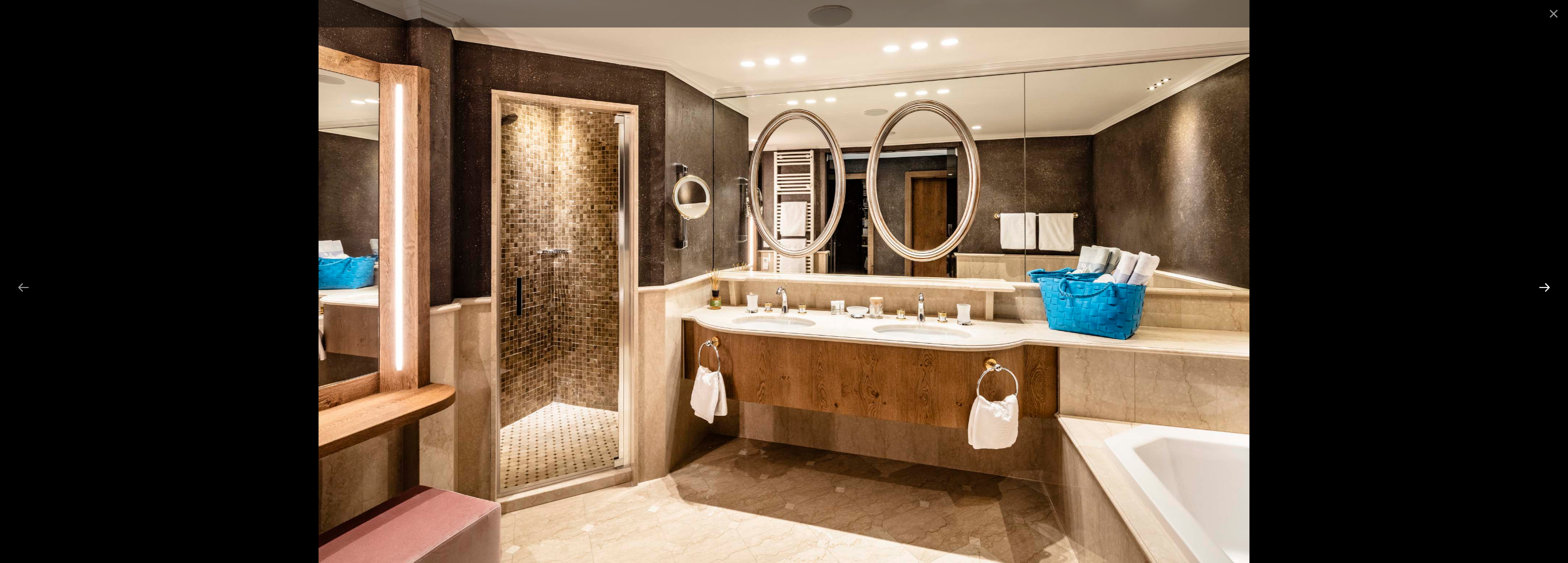
click at [1549, 283] on button "Next slide" at bounding box center [1544, 287] width 24 height 22
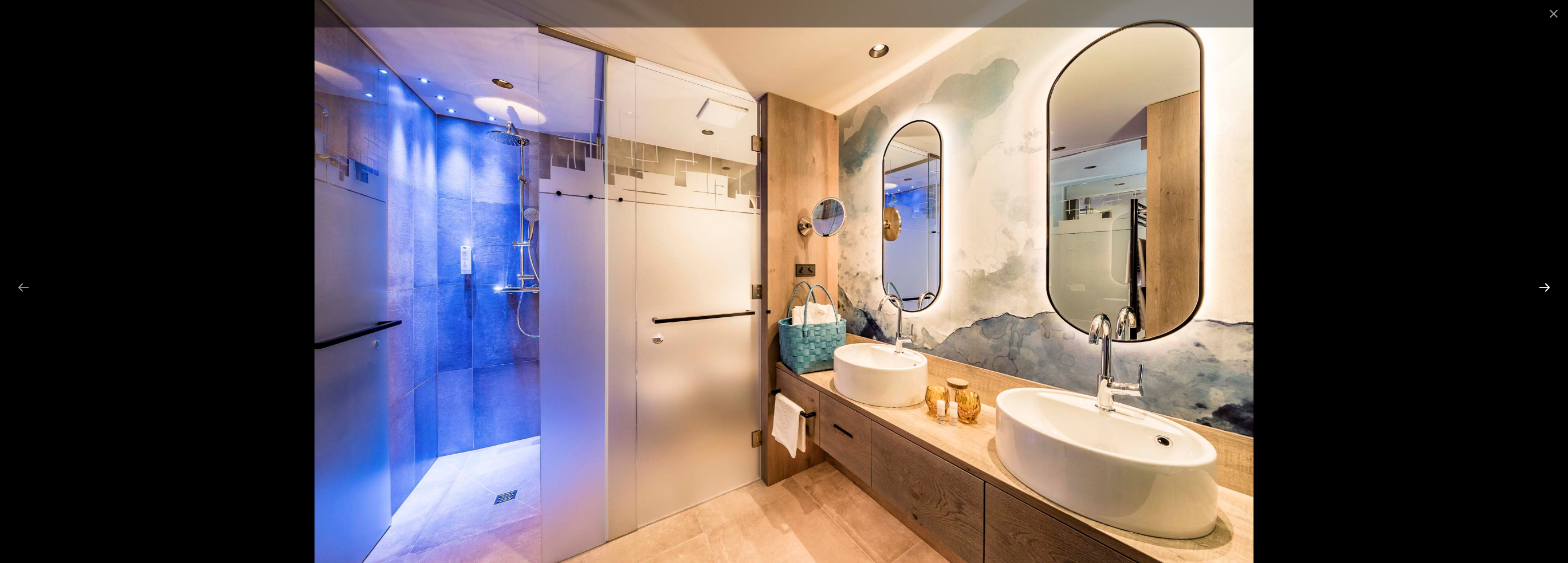
click at [1549, 283] on button "Next slide" at bounding box center [1544, 287] width 24 height 22
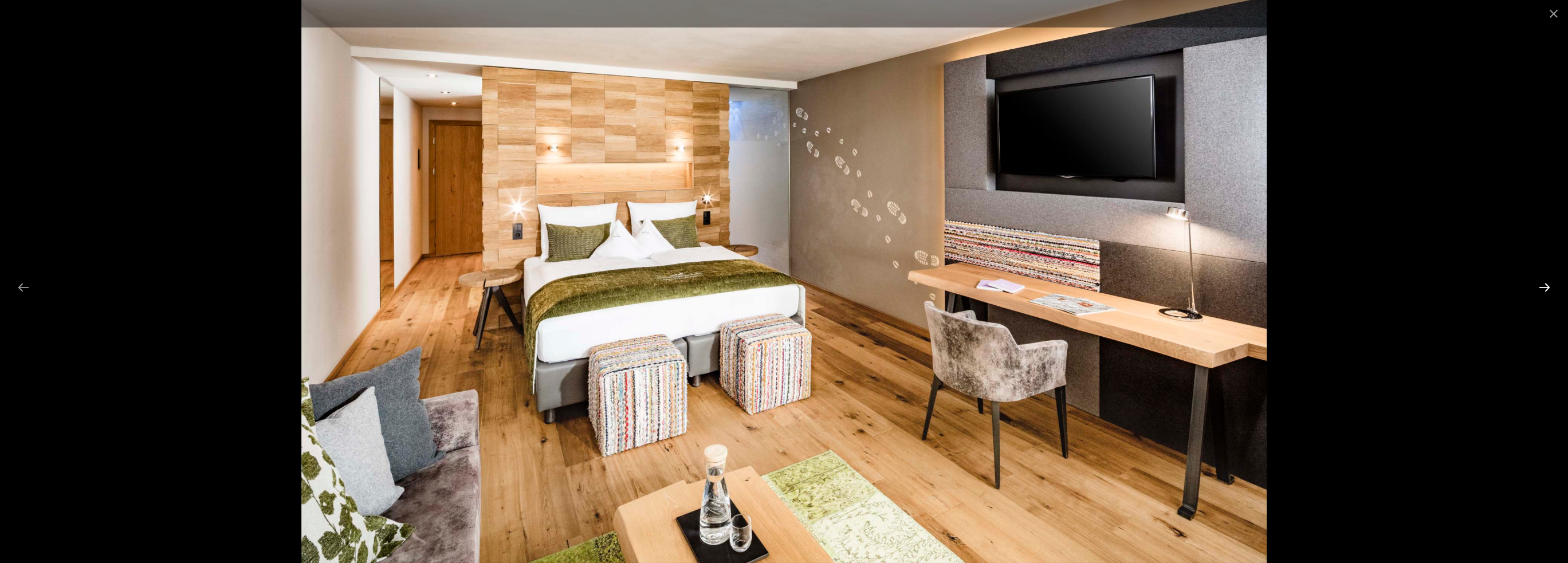
click at [1549, 283] on button "Next slide" at bounding box center [1544, 287] width 24 height 22
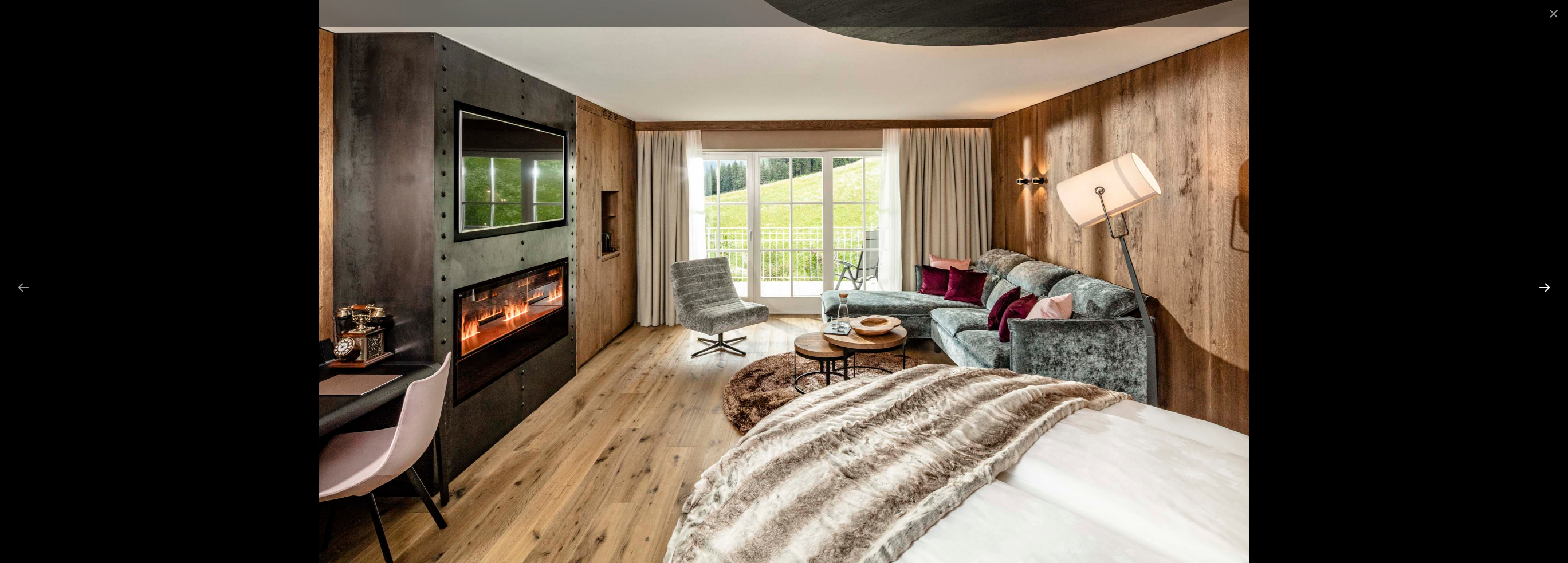
click at [1549, 283] on button "Next slide" at bounding box center [1544, 287] width 24 height 22
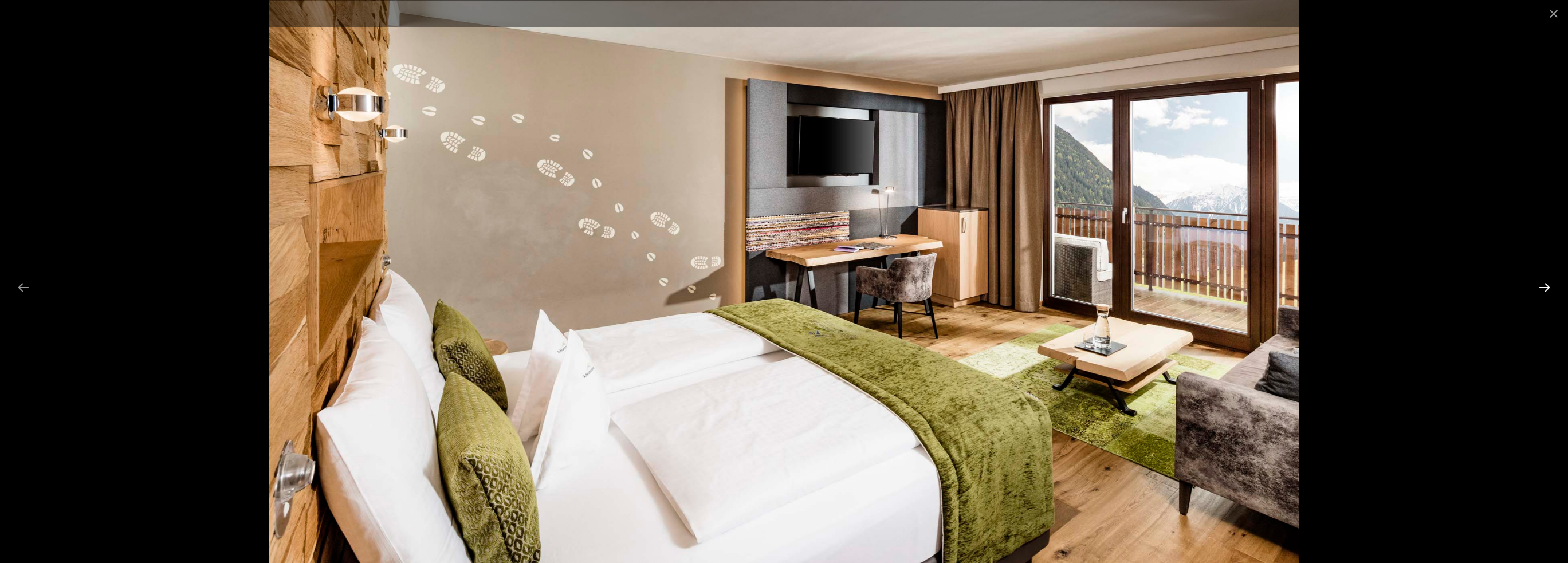
click at [1549, 283] on button "Next slide" at bounding box center [1544, 287] width 24 height 22
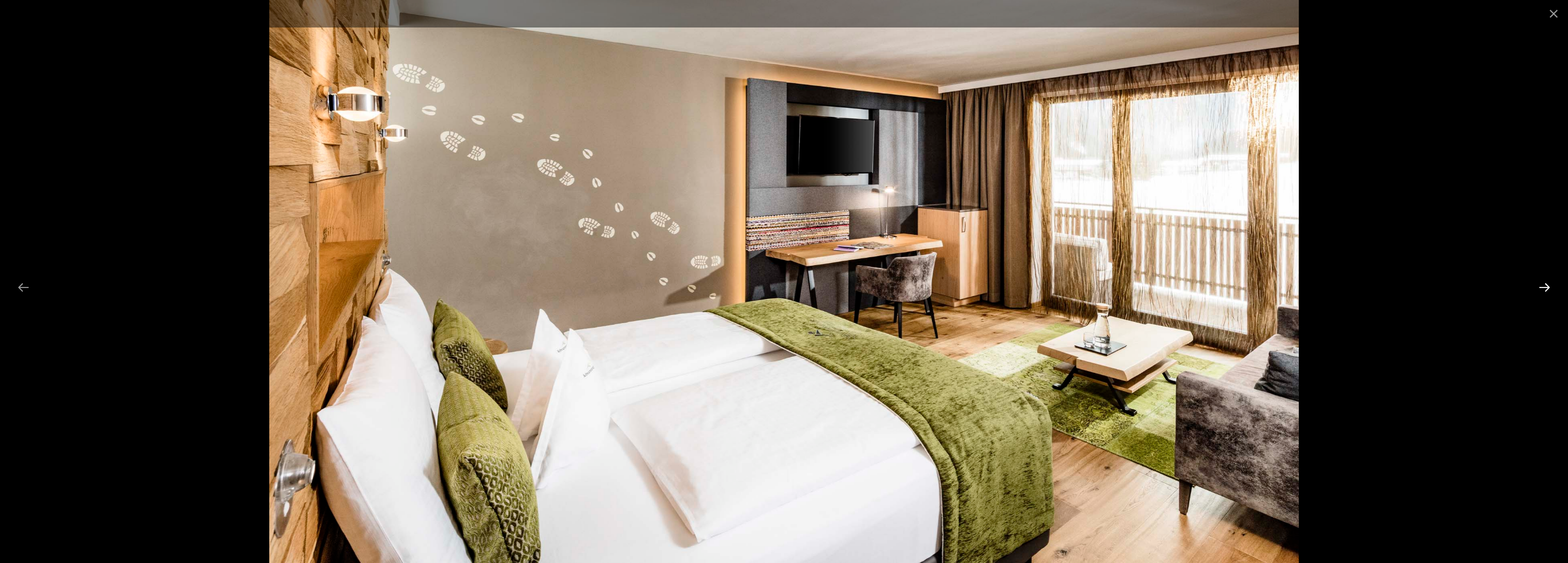
click at [1549, 283] on button "Next slide" at bounding box center [1544, 287] width 24 height 22
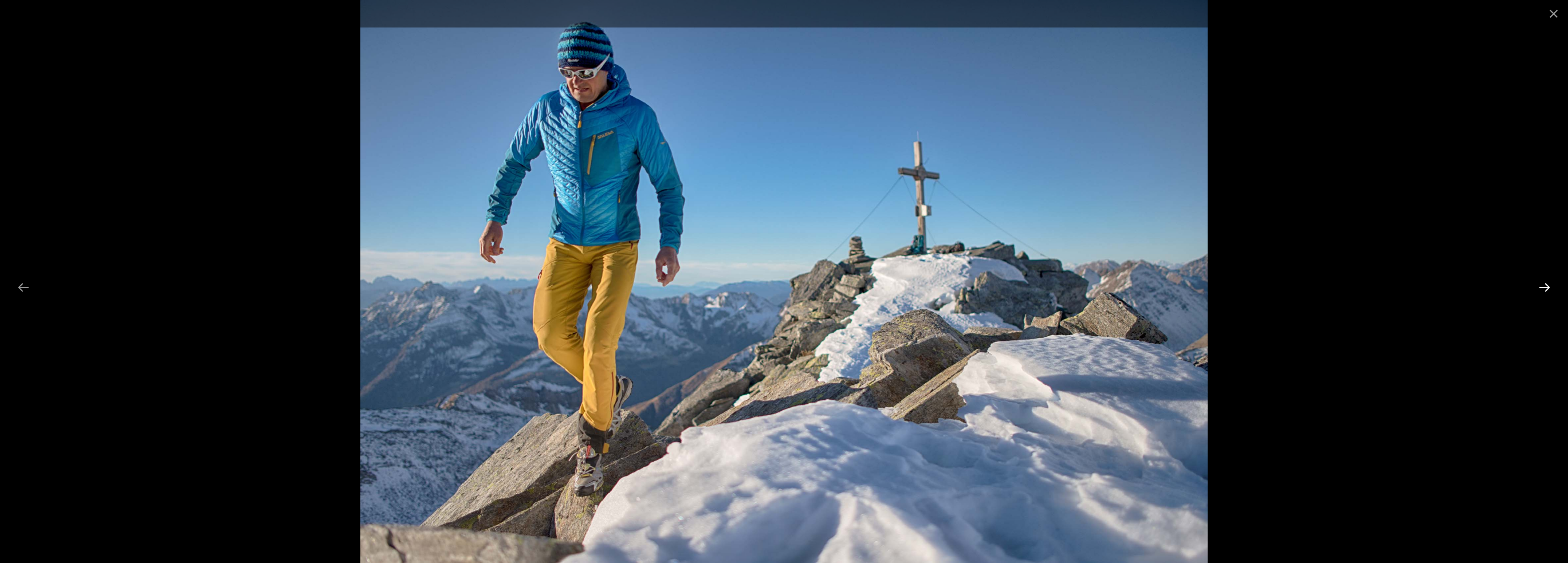
click at [1549, 283] on button "Next slide" at bounding box center [1544, 287] width 24 height 22
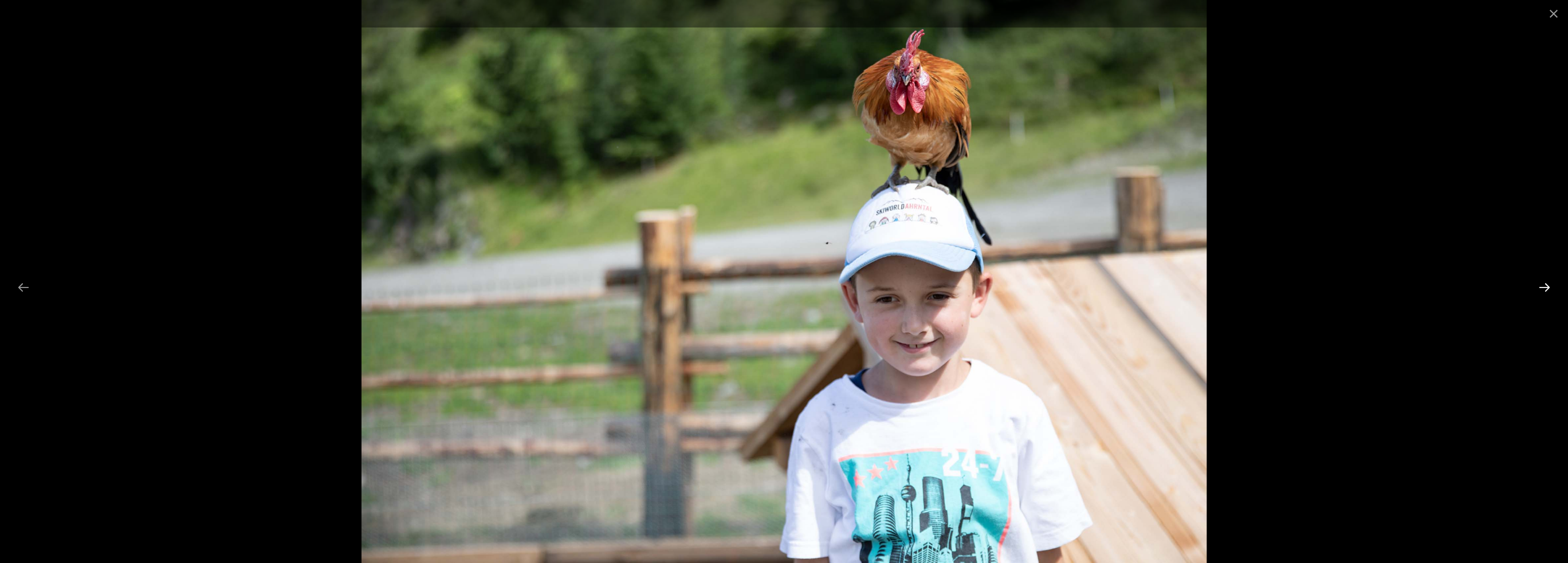
click at [1549, 283] on button "Next slide" at bounding box center [1544, 287] width 24 height 22
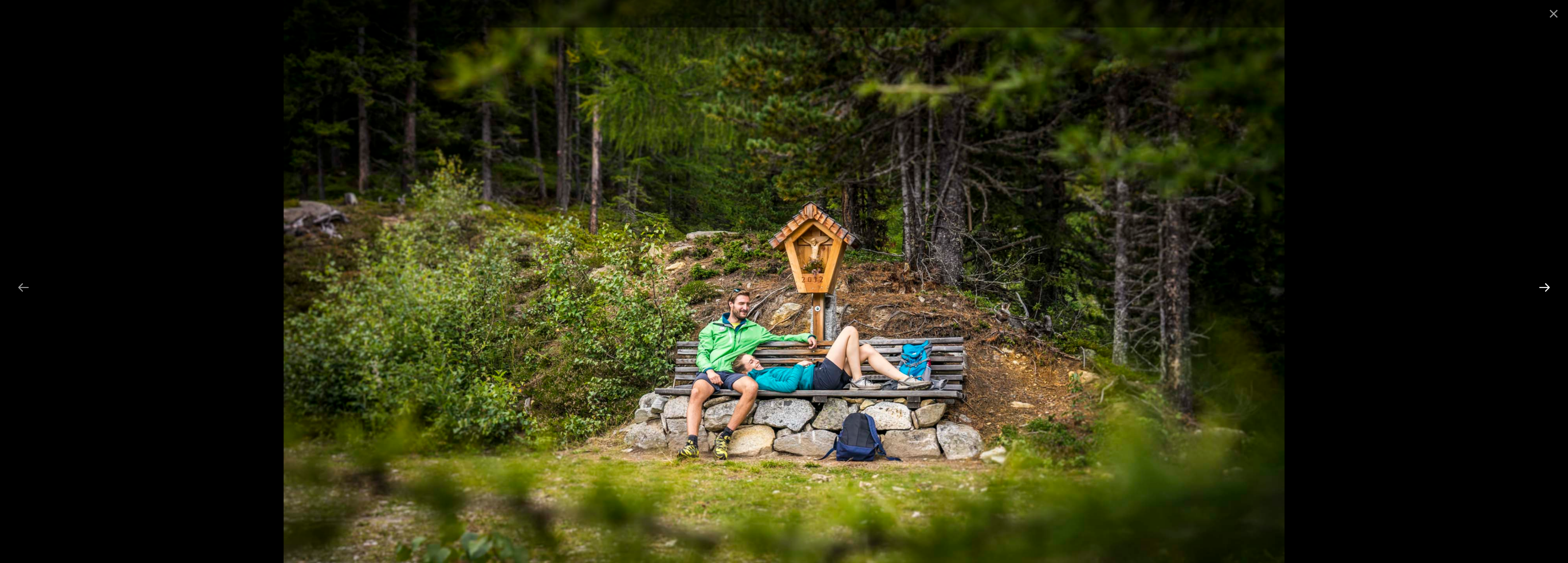
click at [1549, 283] on button "Next slide" at bounding box center [1544, 287] width 24 height 22
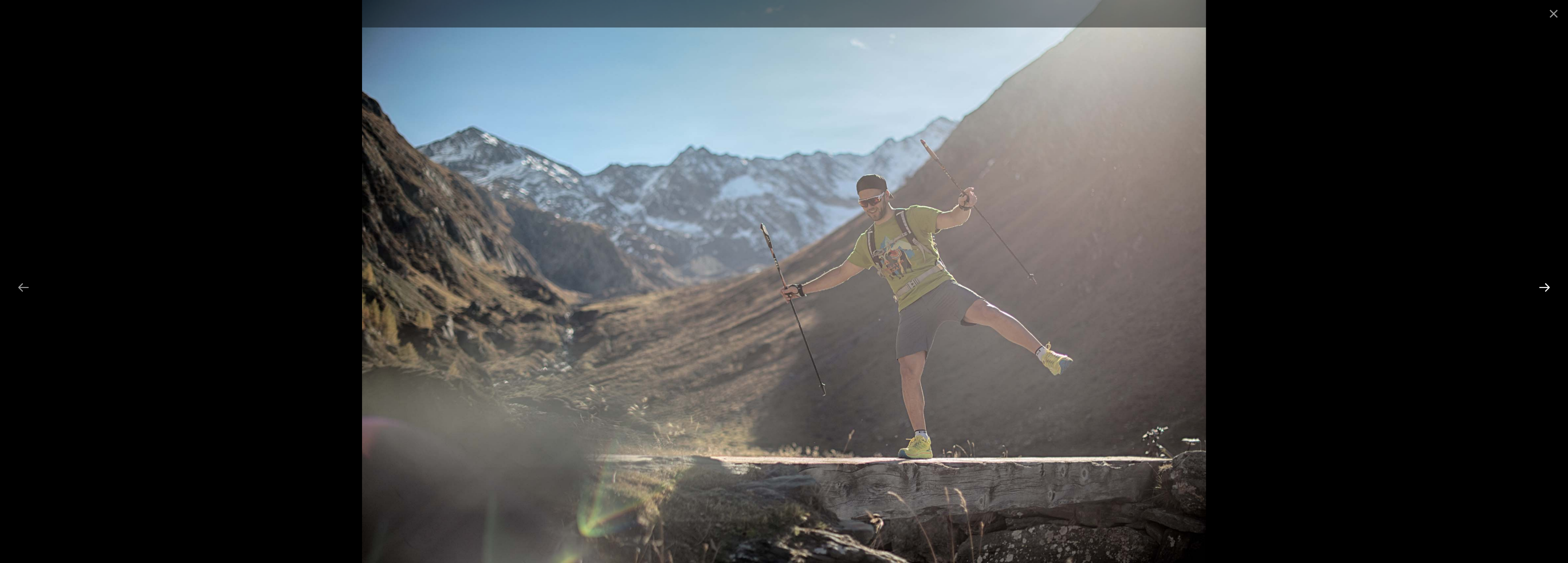
click at [1549, 283] on button "Next slide" at bounding box center [1544, 287] width 24 height 22
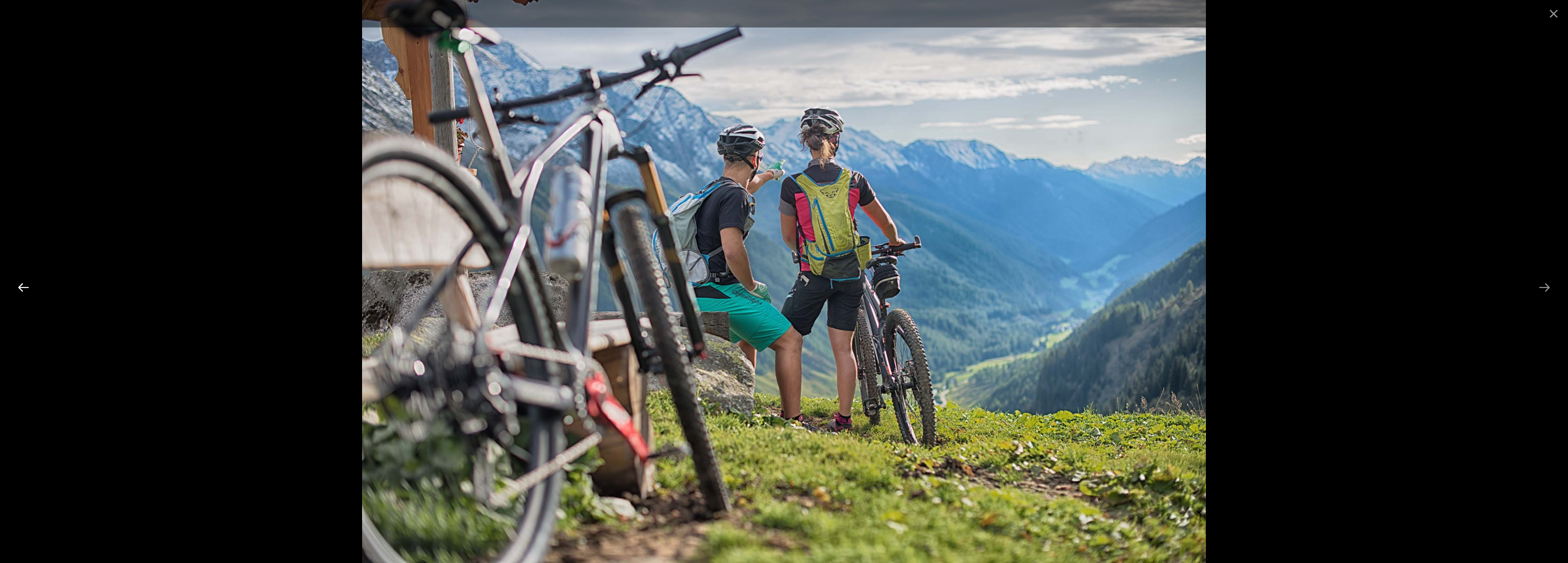
click at [28, 286] on button "Previous slide" at bounding box center [23, 287] width 24 height 22
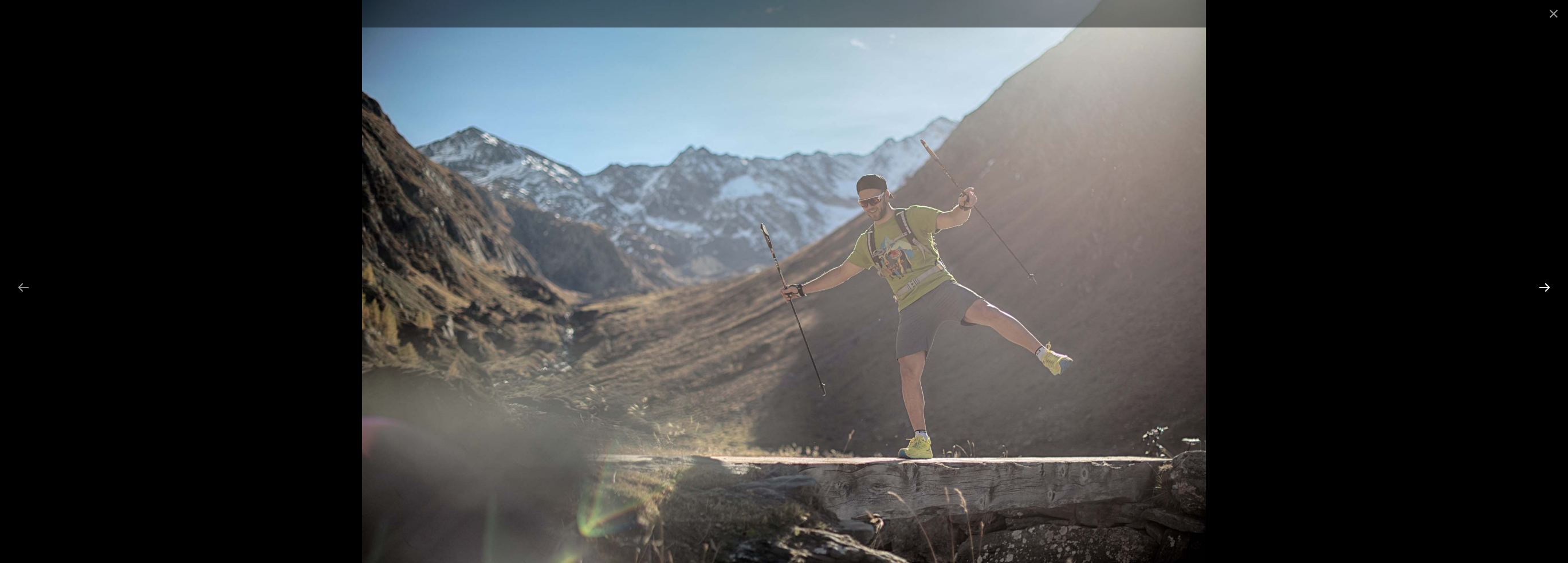
click at [1544, 287] on button "Next slide" at bounding box center [1544, 287] width 24 height 22
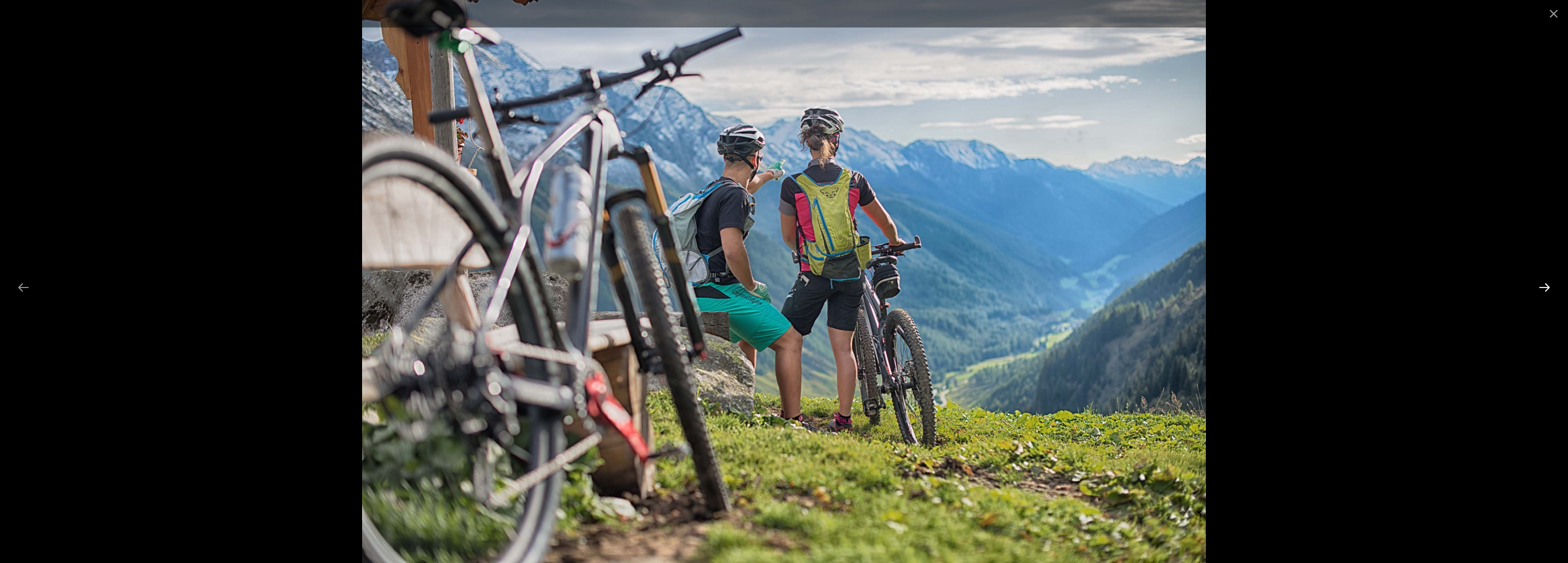
click at [1544, 287] on button "Next slide" at bounding box center [1544, 287] width 24 height 22
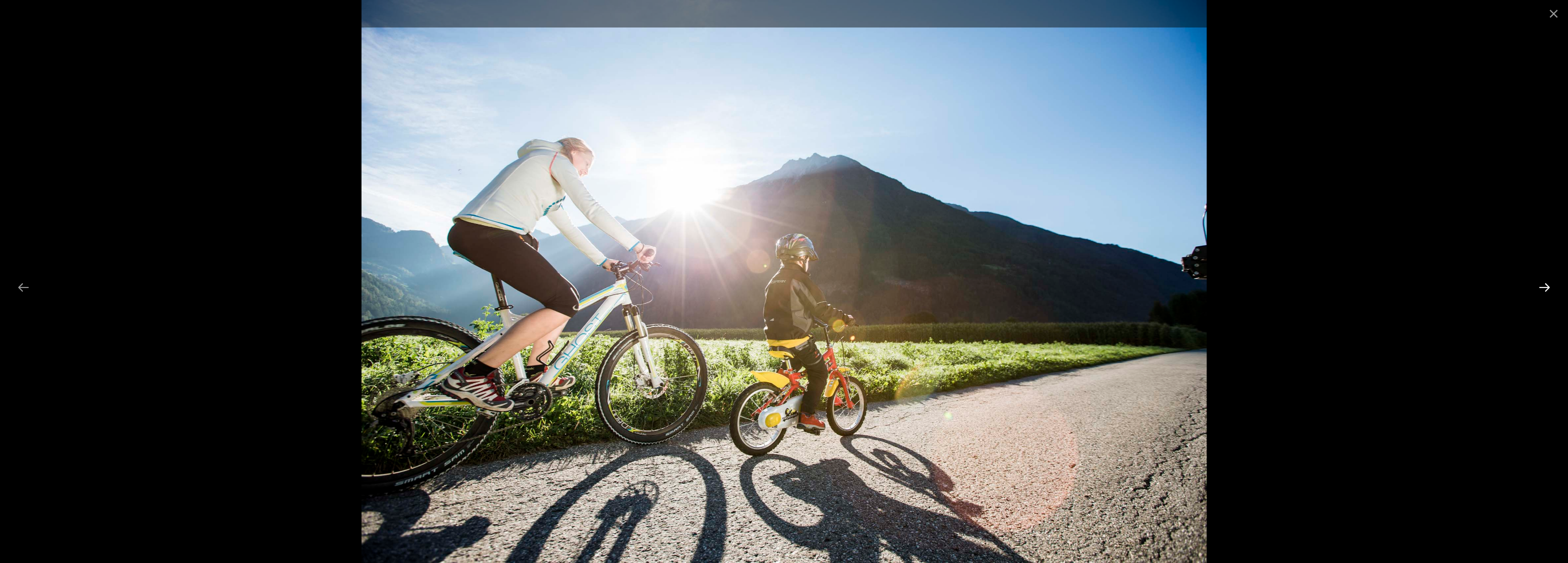
click at [1544, 287] on button "Next slide" at bounding box center [1544, 287] width 24 height 22
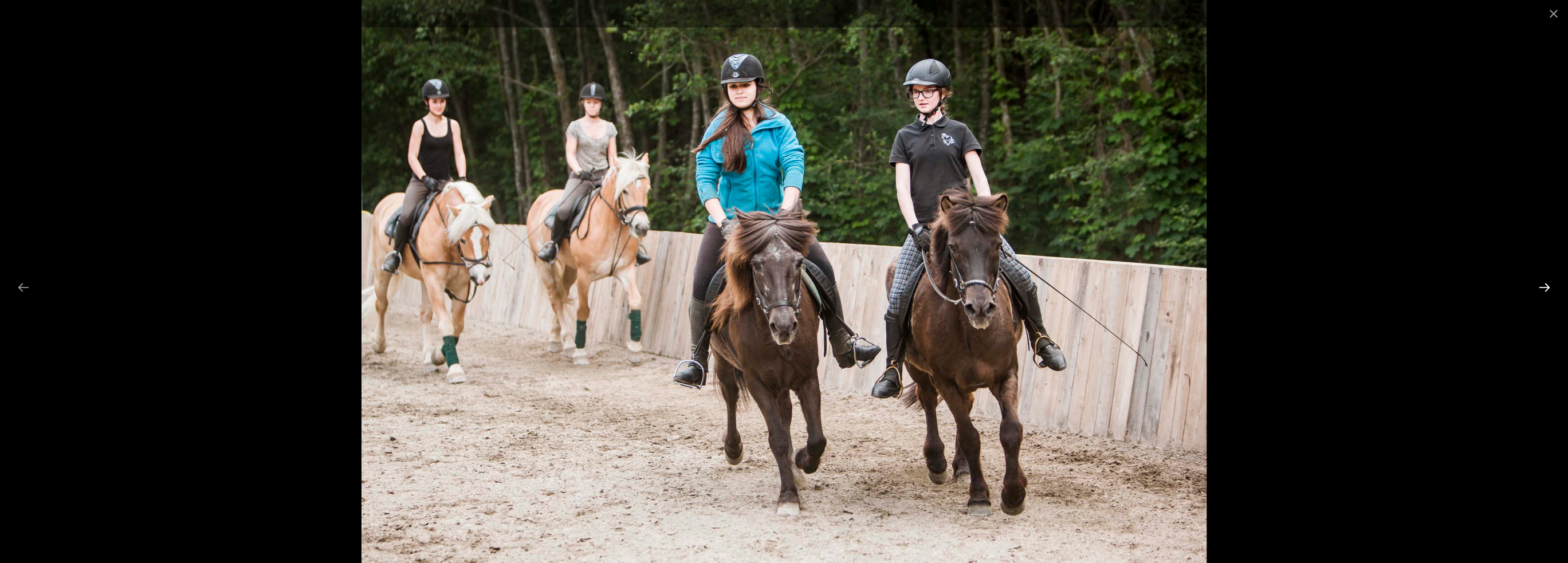
click at [1544, 287] on button "Next slide" at bounding box center [1544, 287] width 24 height 22
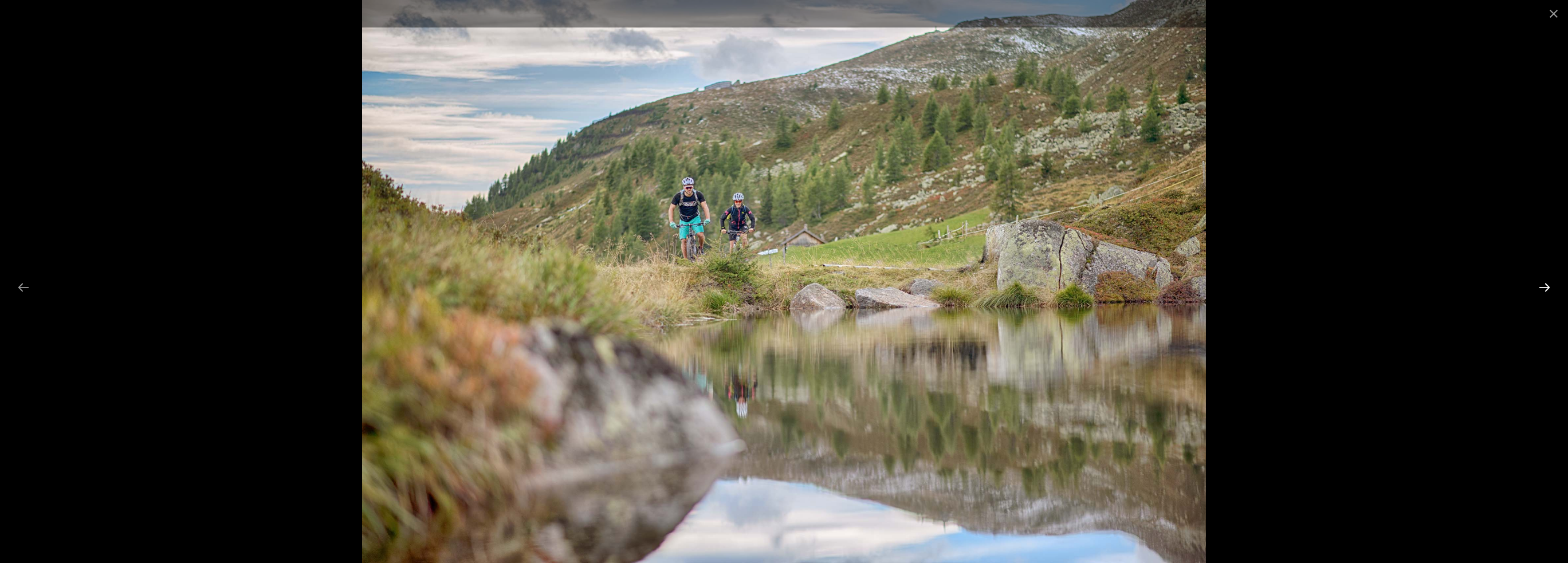
click at [1544, 287] on button "Next slide" at bounding box center [1544, 287] width 24 height 22
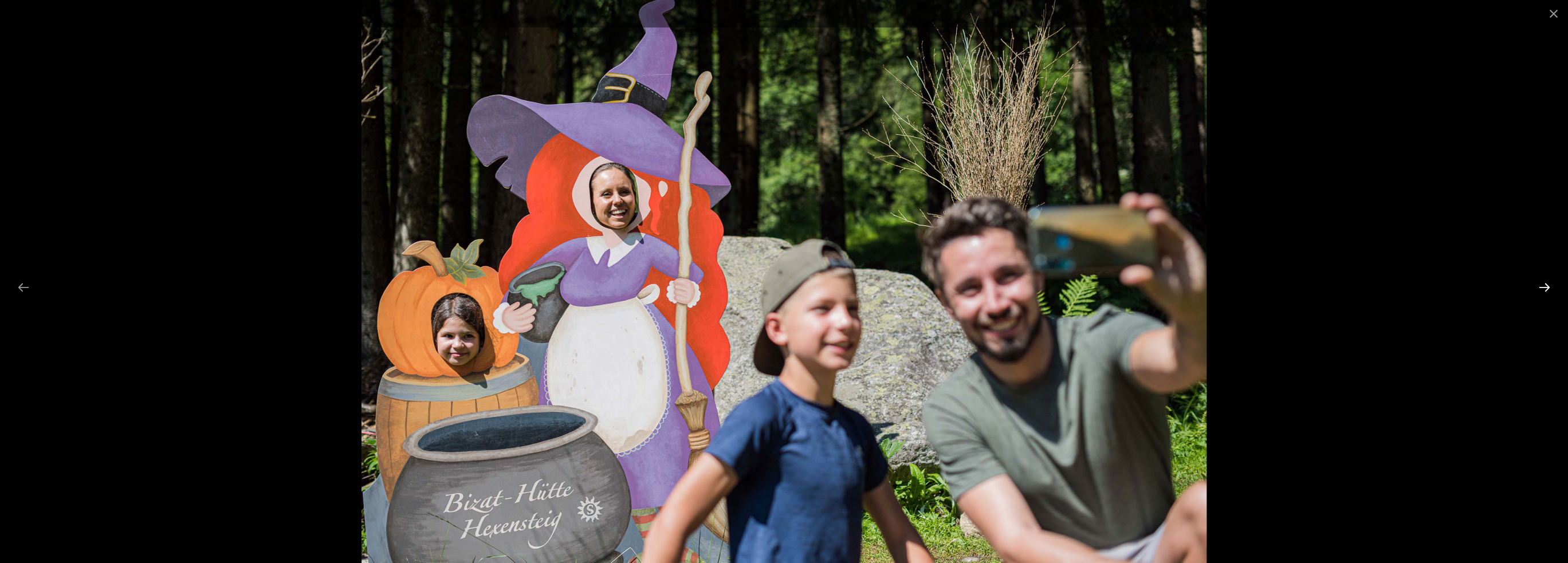
click at [1544, 287] on button "Next slide" at bounding box center [1544, 287] width 24 height 22
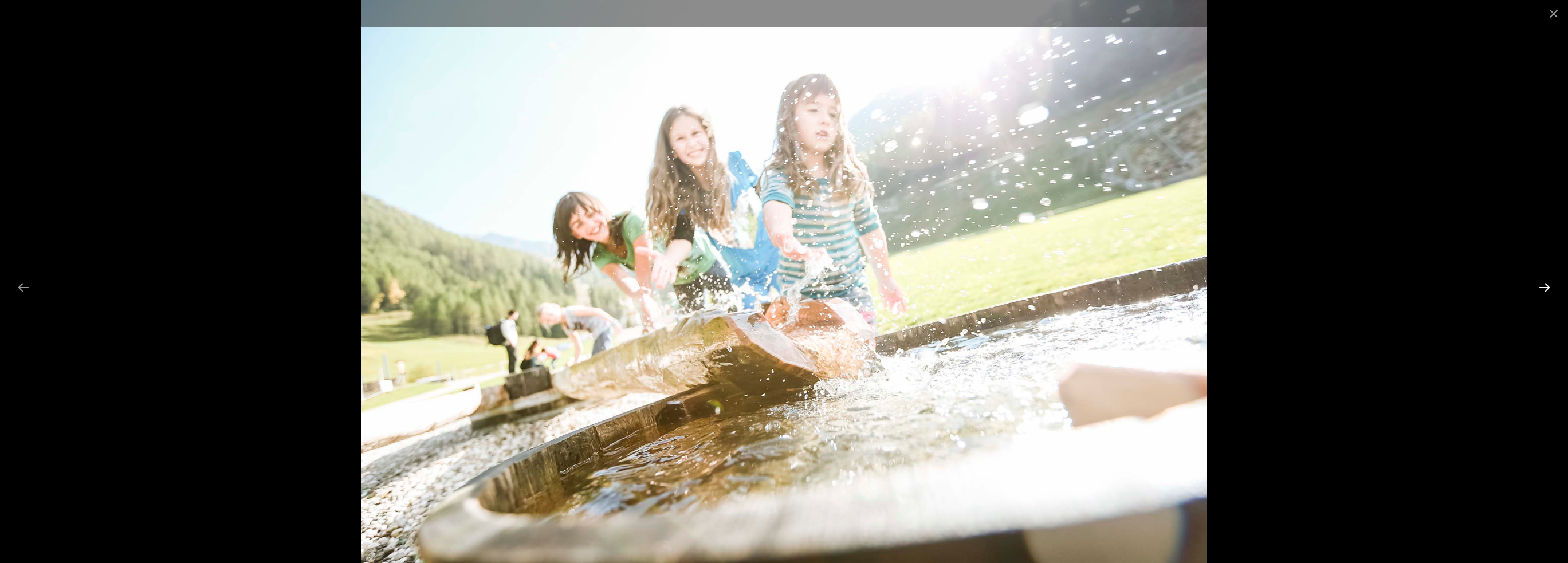
click at [1544, 287] on button "Next slide" at bounding box center [1544, 287] width 24 height 22
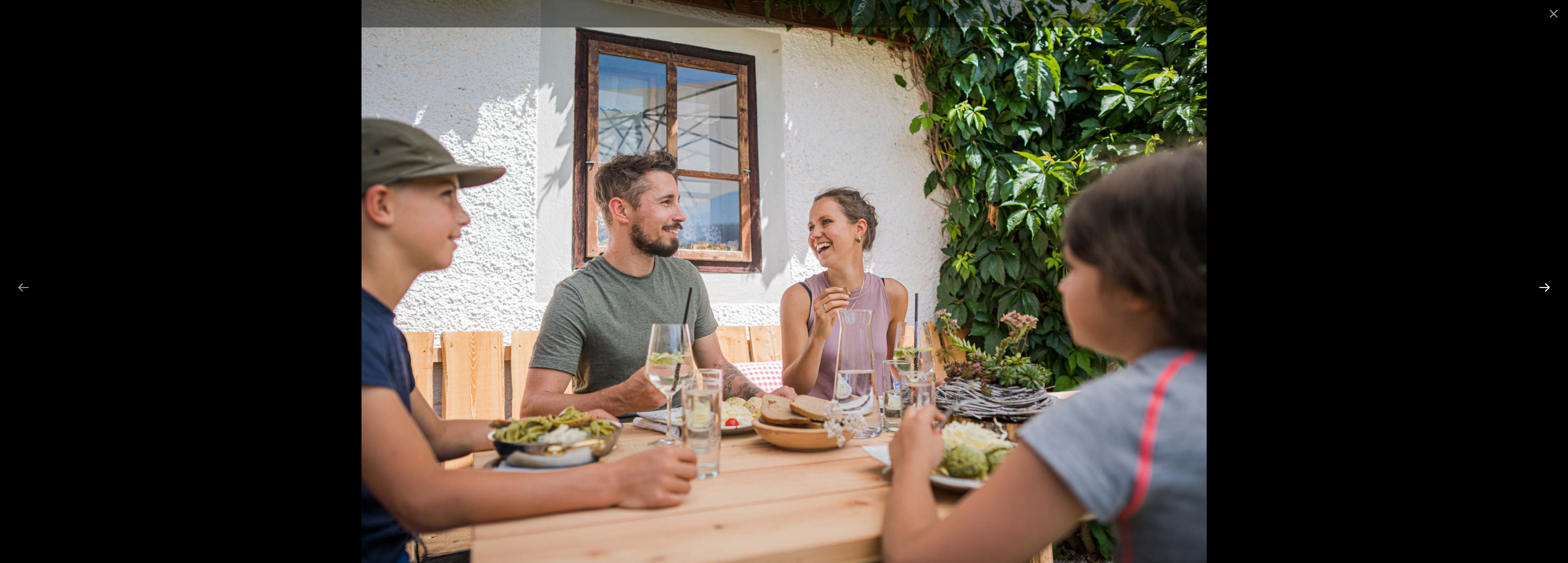
click at [1544, 287] on button "Next slide" at bounding box center [1544, 287] width 24 height 22
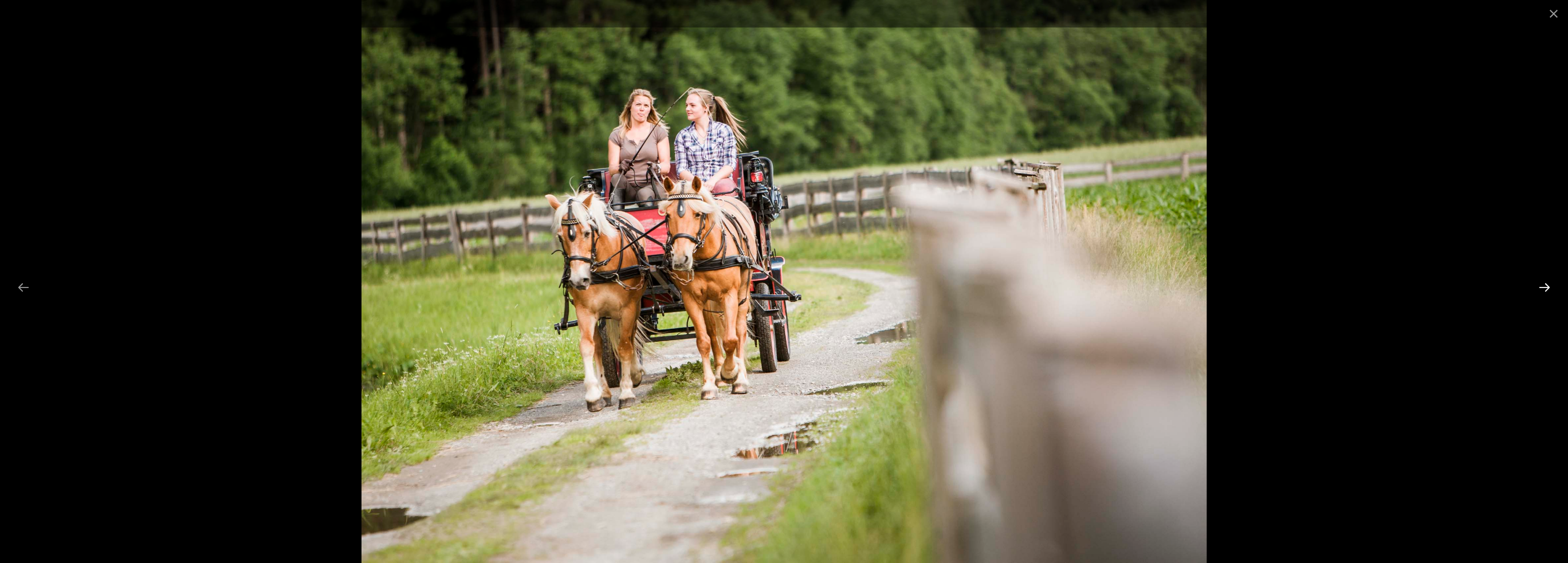
click at [1544, 287] on button "Next slide" at bounding box center [1544, 287] width 24 height 22
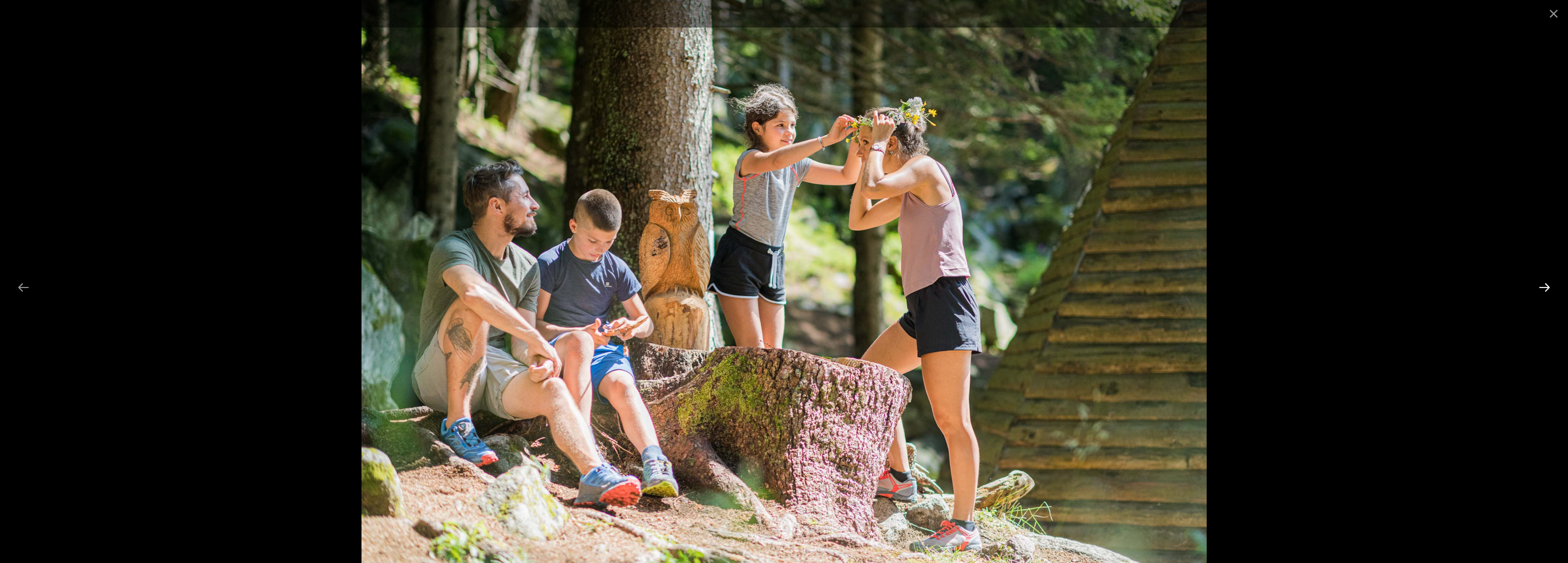
click at [1544, 287] on button "Next slide" at bounding box center [1544, 287] width 24 height 22
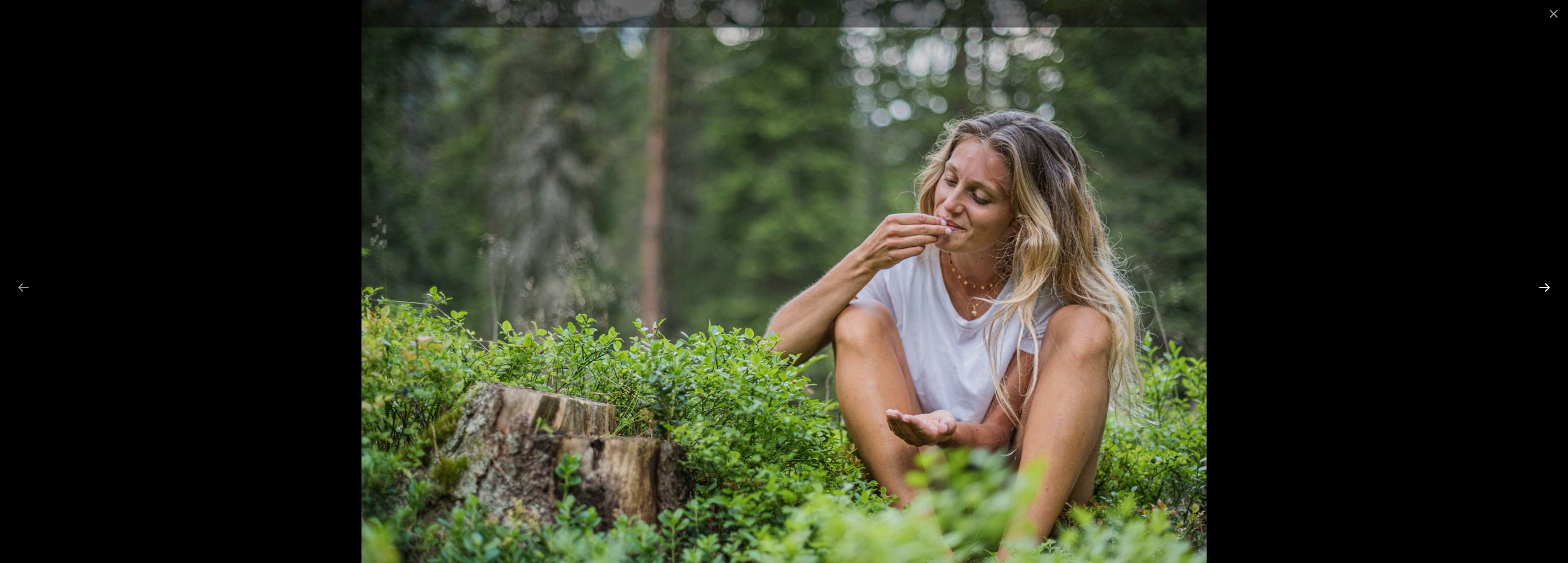
click at [1544, 287] on button "Next slide" at bounding box center [1544, 287] width 24 height 22
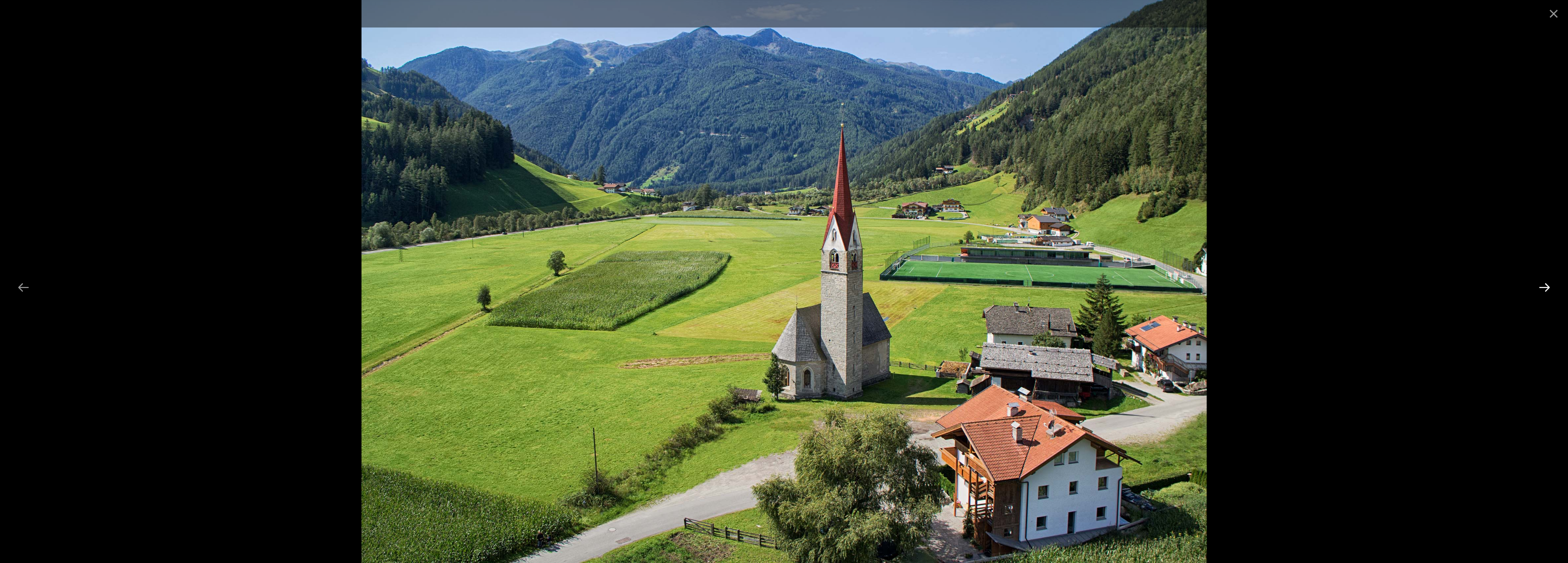
click at [1544, 287] on button "Next slide" at bounding box center [1544, 287] width 24 height 22
